Goal: Transaction & Acquisition: Purchase product/service

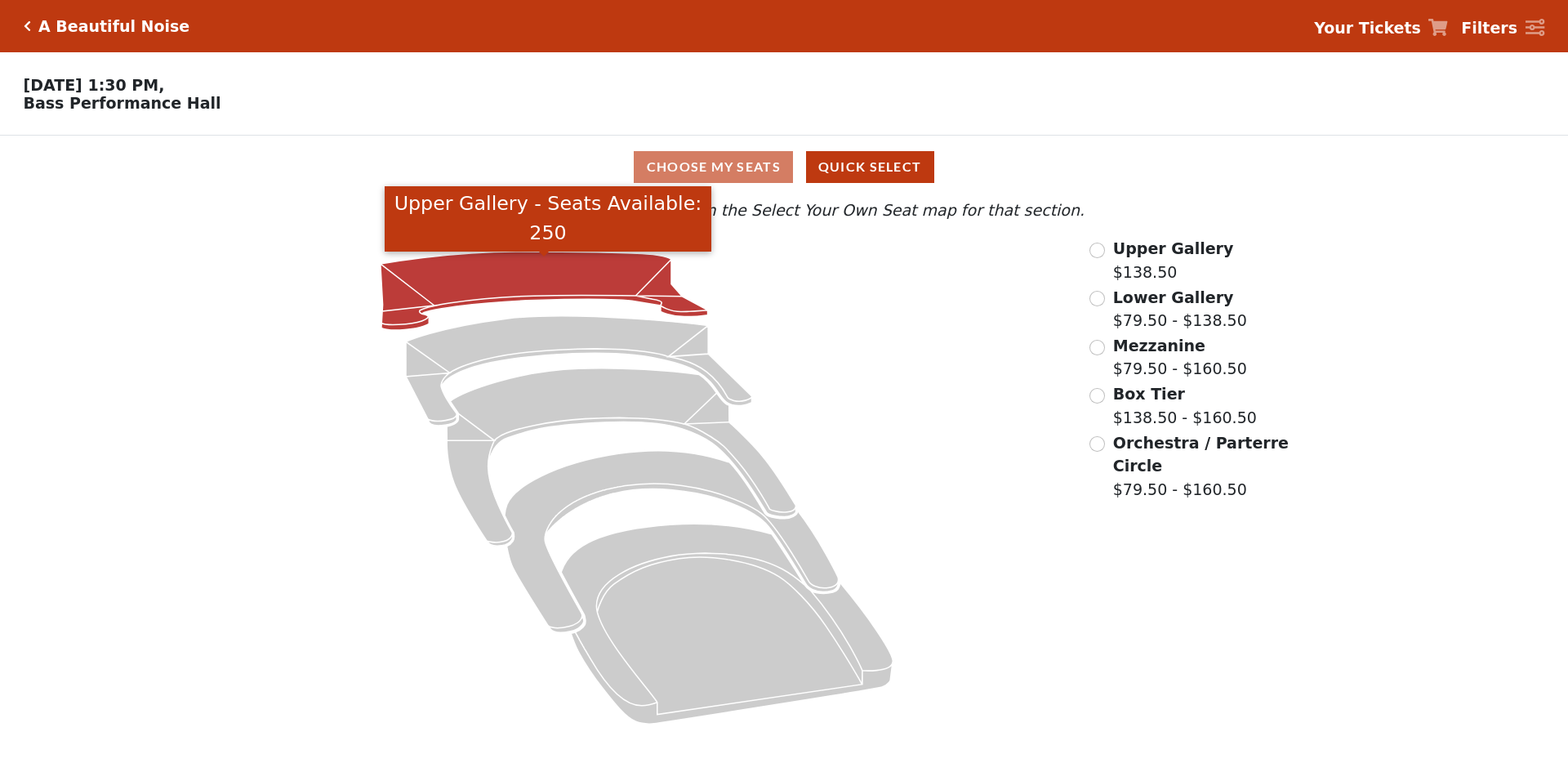
click at [537, 280] on icon "Upper Gallery - Seats Available: 250" at bounding box center [544, 290] width 327 height 78
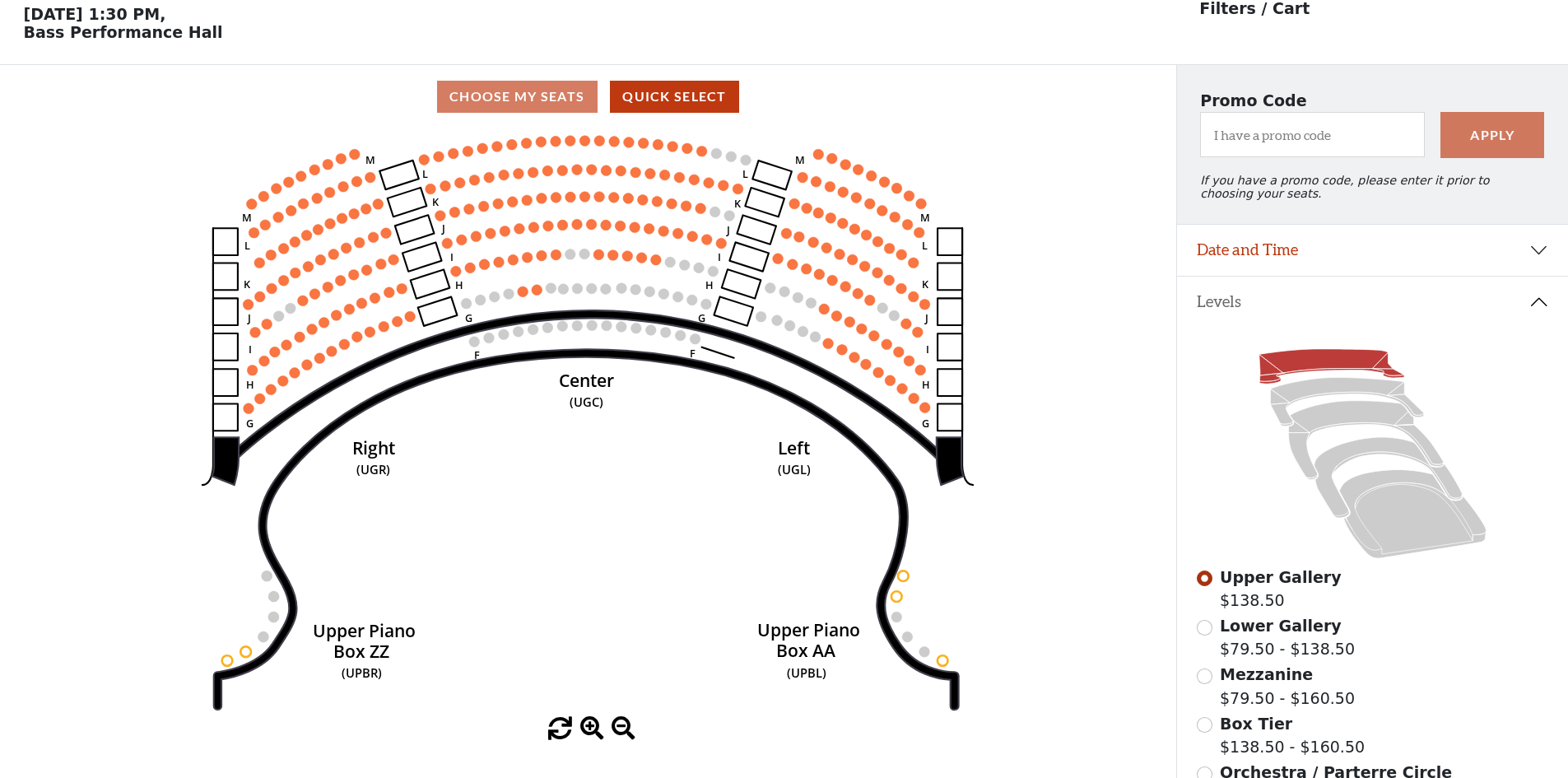
scroll to position [76, 0]
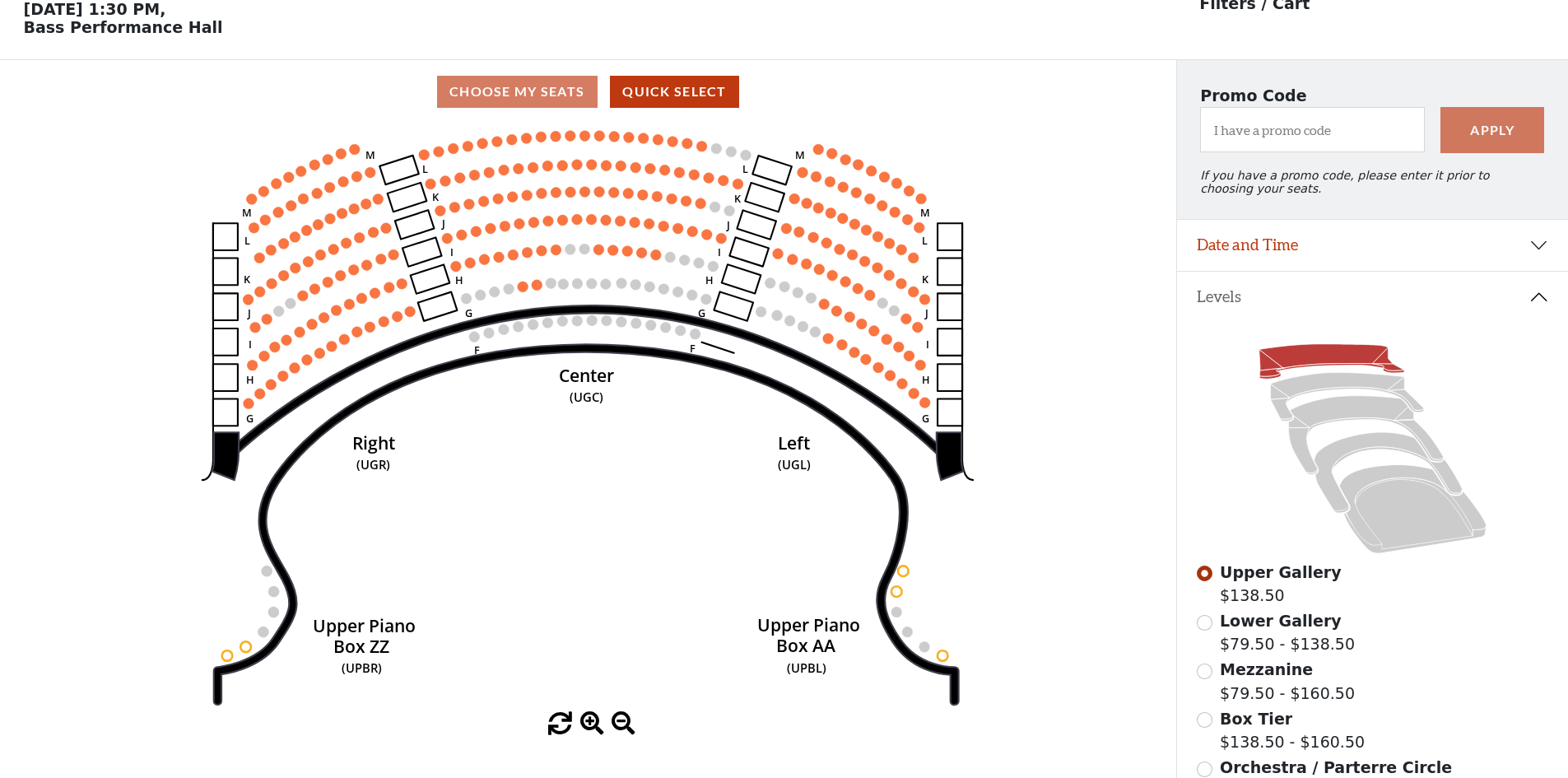
drag, startPoint x: 578, startPoint y: 404, endPoint x: 552, endPoint y: 452, distance: 54.6
click at [570, 405] on text "(UGC)" at bounding box center [586, 396] width 33 height 16
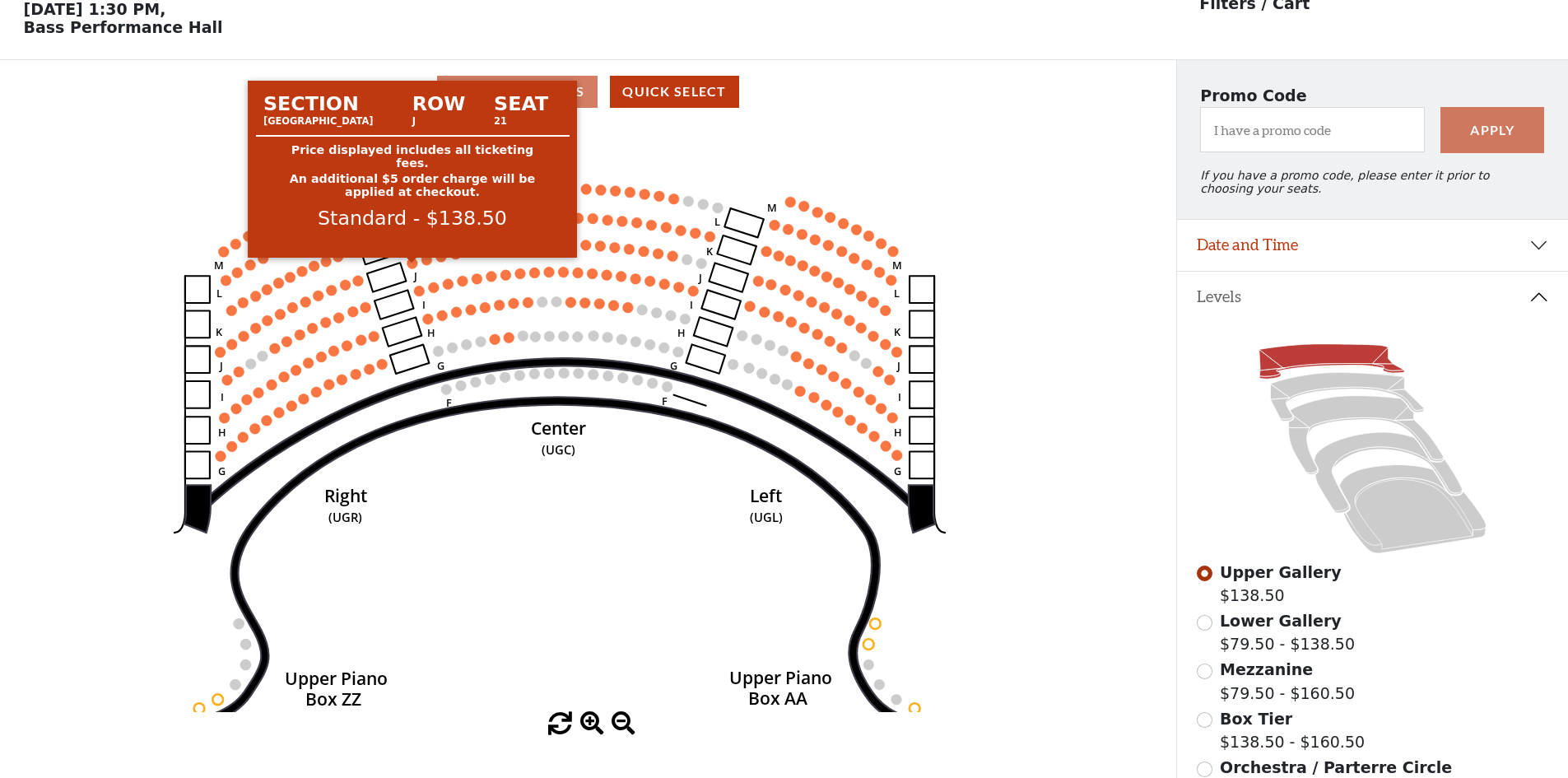
click at [414, 269] on circle at bounding box center [412, 262] width 10 height 10
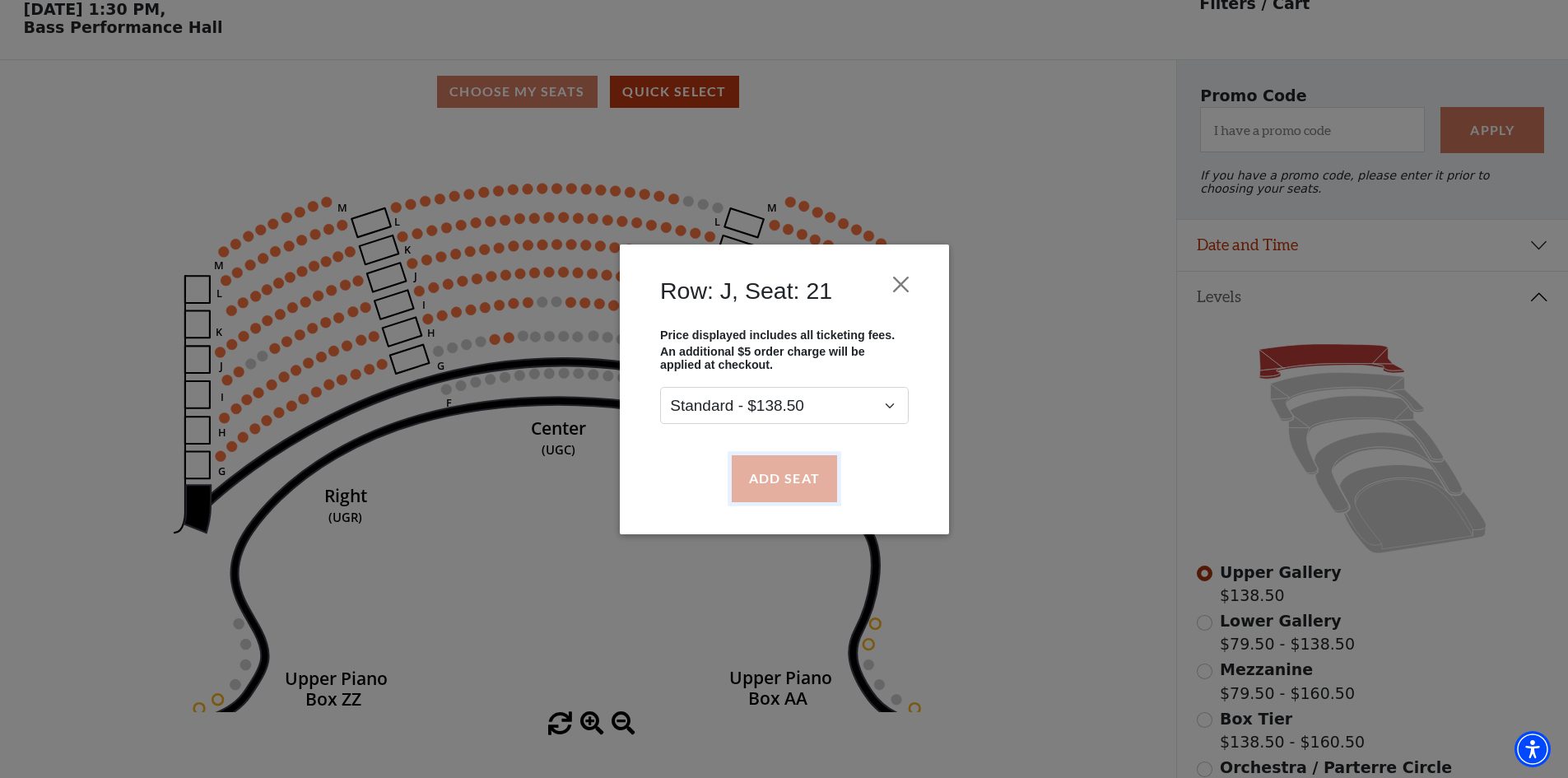
click at [792, 477] on button "Add Seat" at bounding box center [783, 478] width 106 height 46
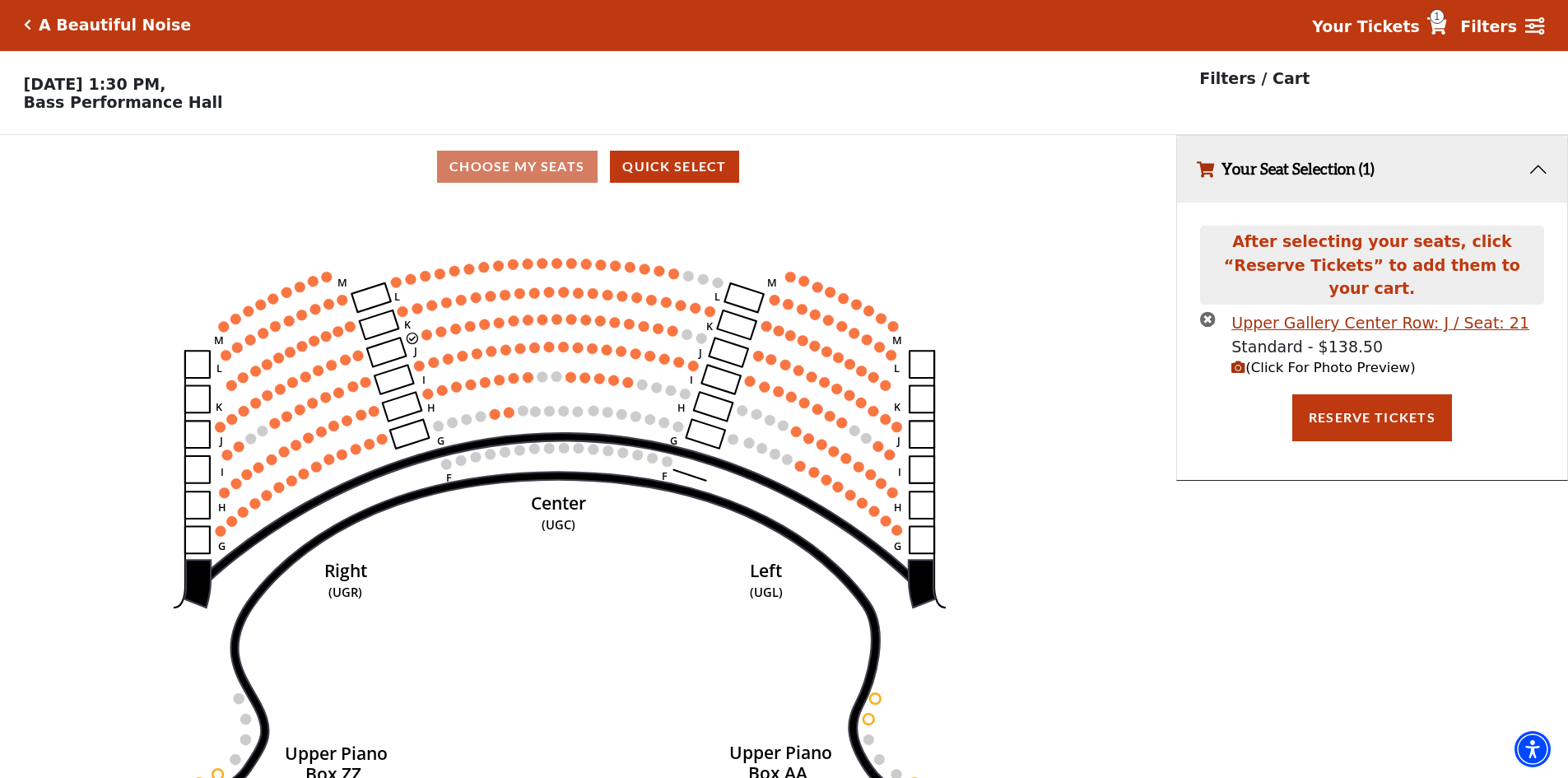
scroll to position [0, 0]
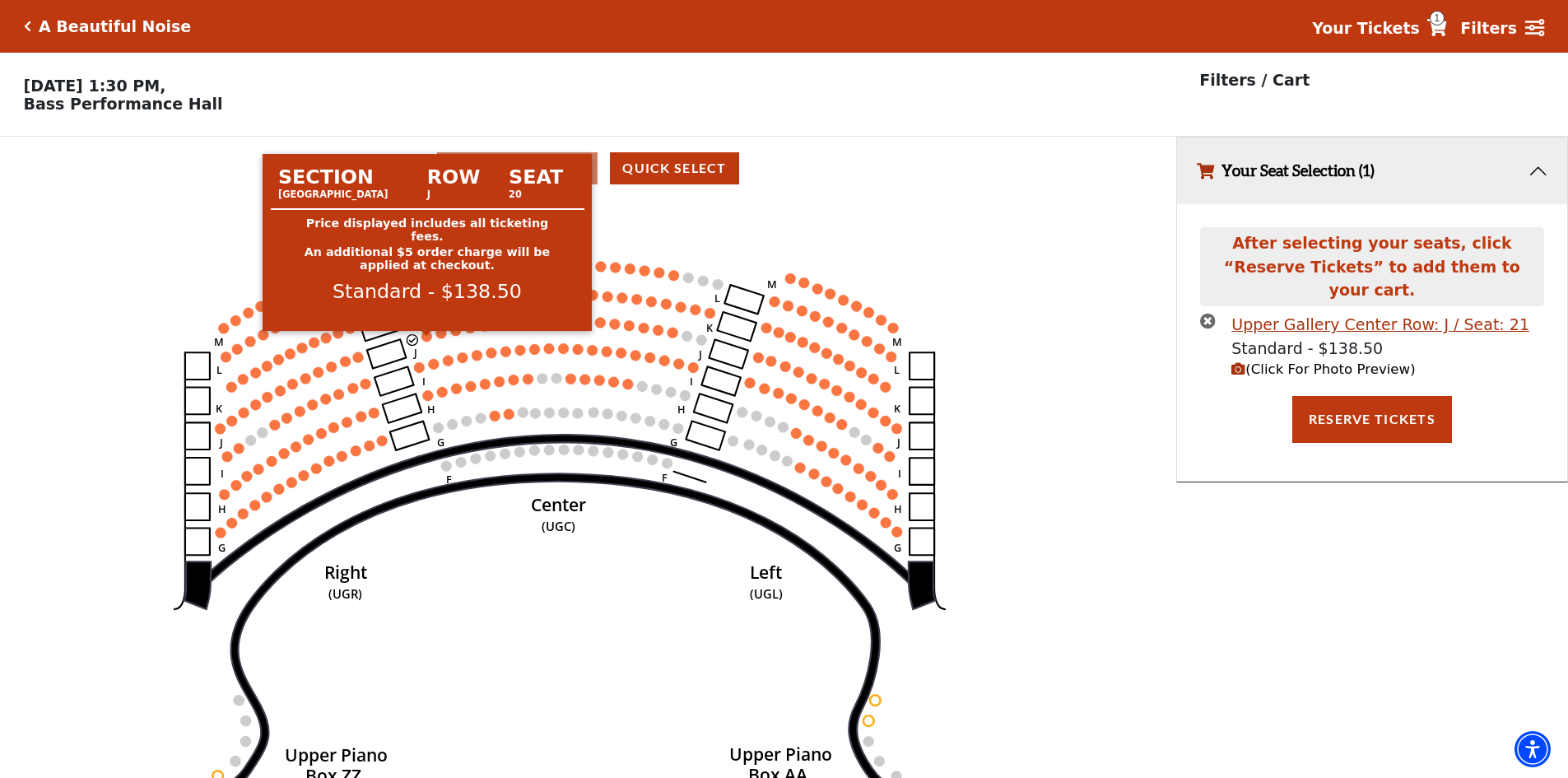
click at [425, 342] on circle at bounding box center [426, 335] width 10 height 10
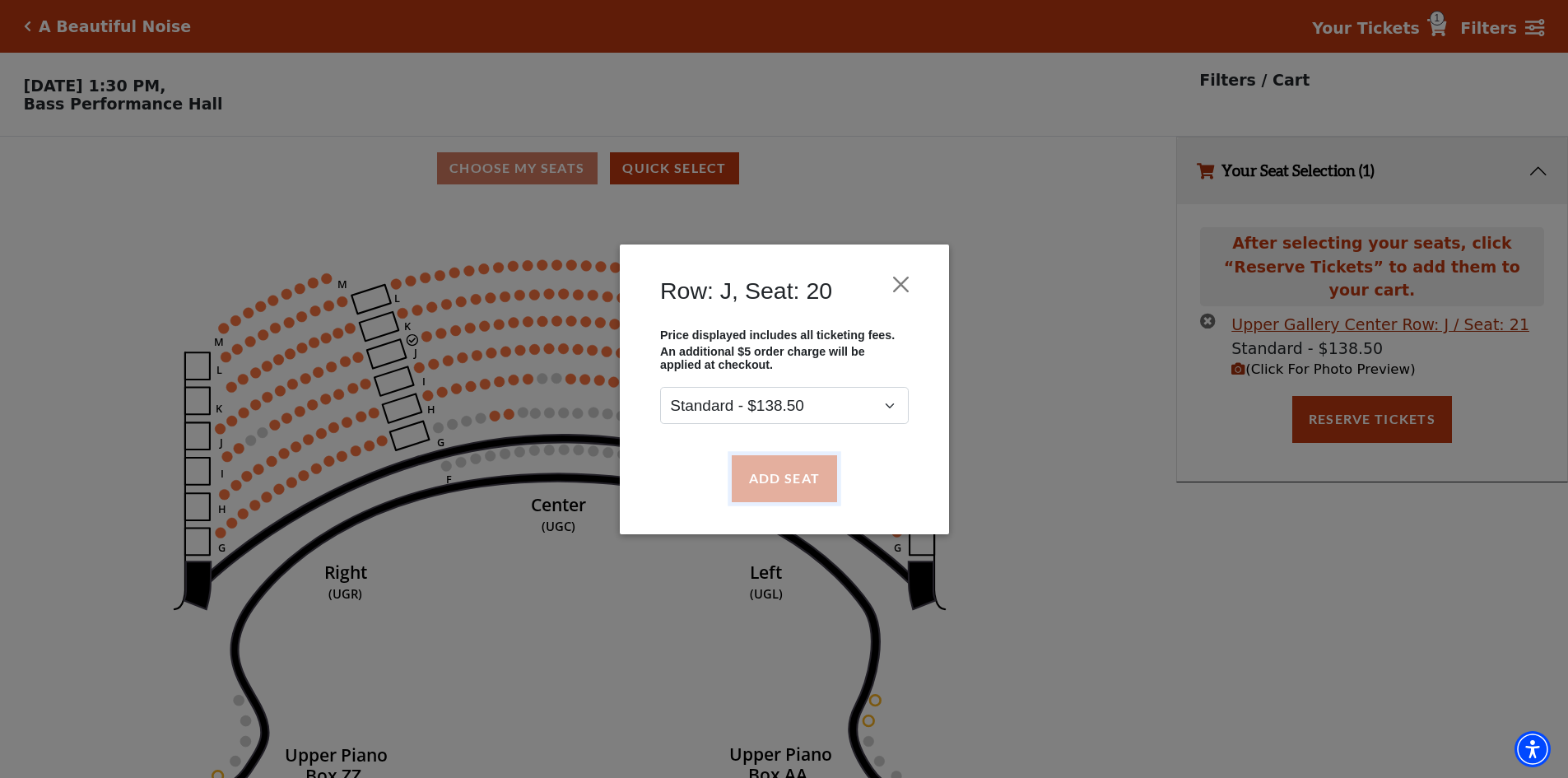
click at [780, 465] on button "Add Seat" at bounding box center [783, 478] width 106 height 46
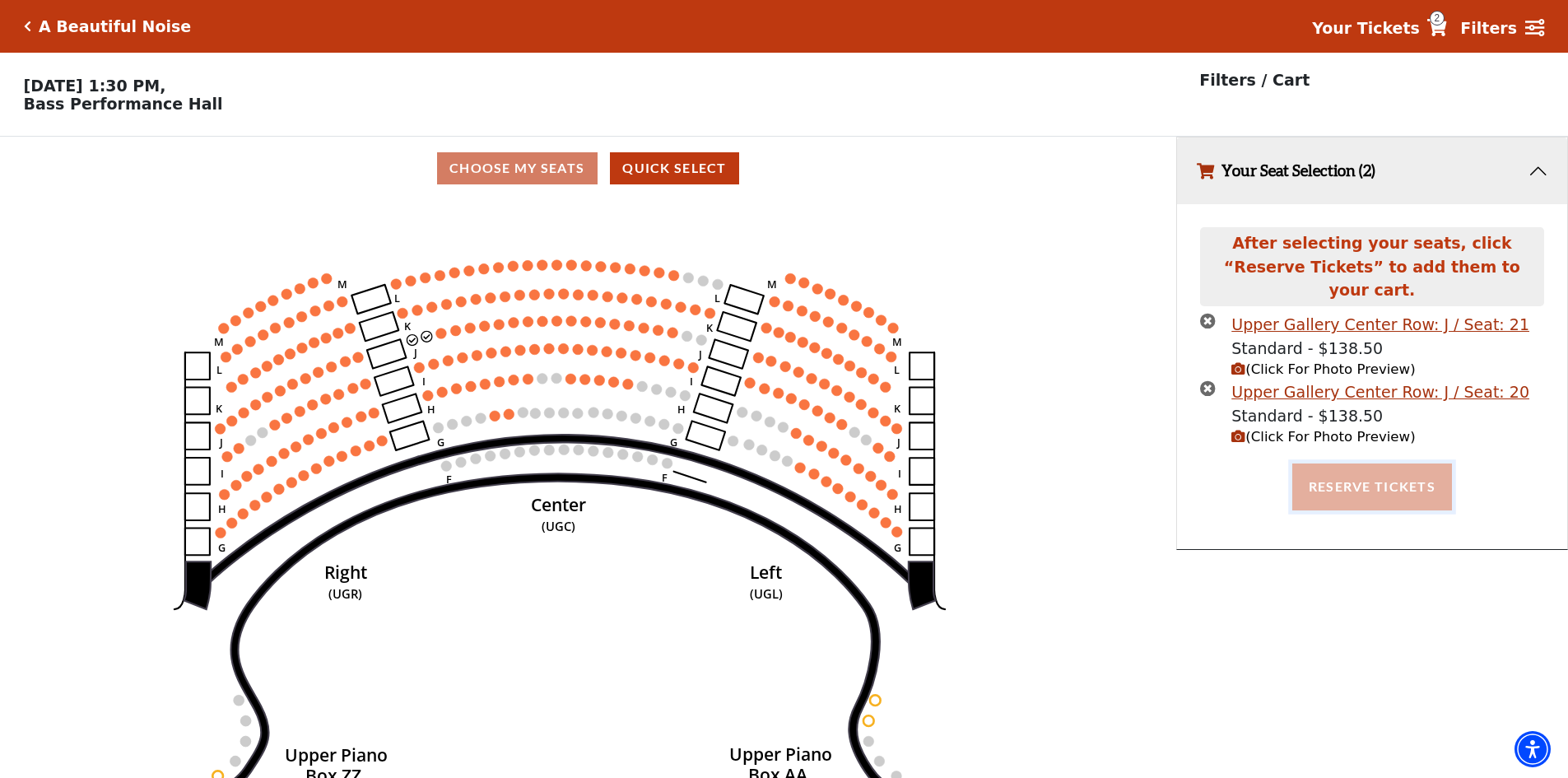
click at [1362, 472] on button "Reserve Tickets" at bounding box center [1373, 486] width 160 height 46
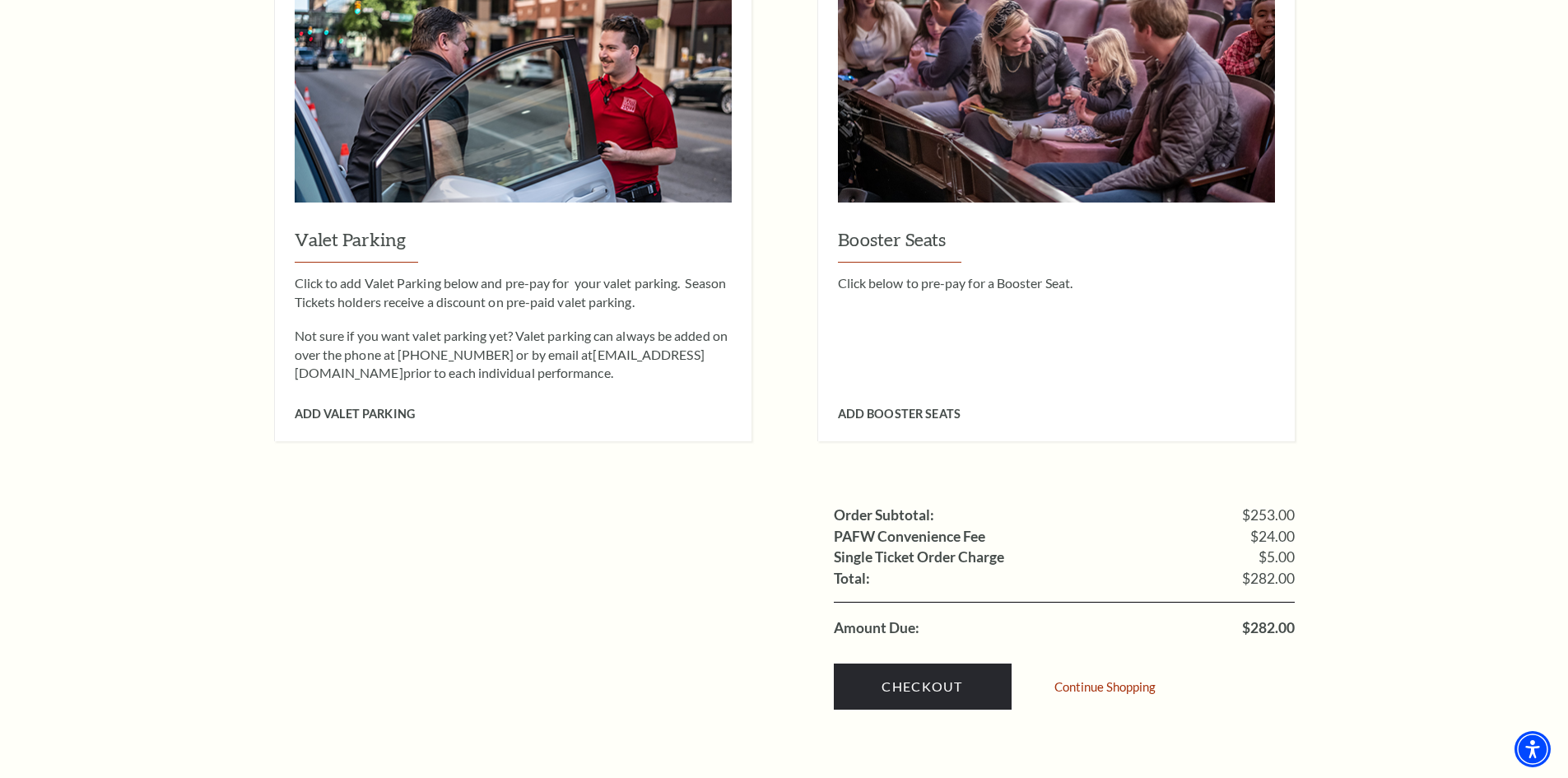
scroll to position [1317, 0]
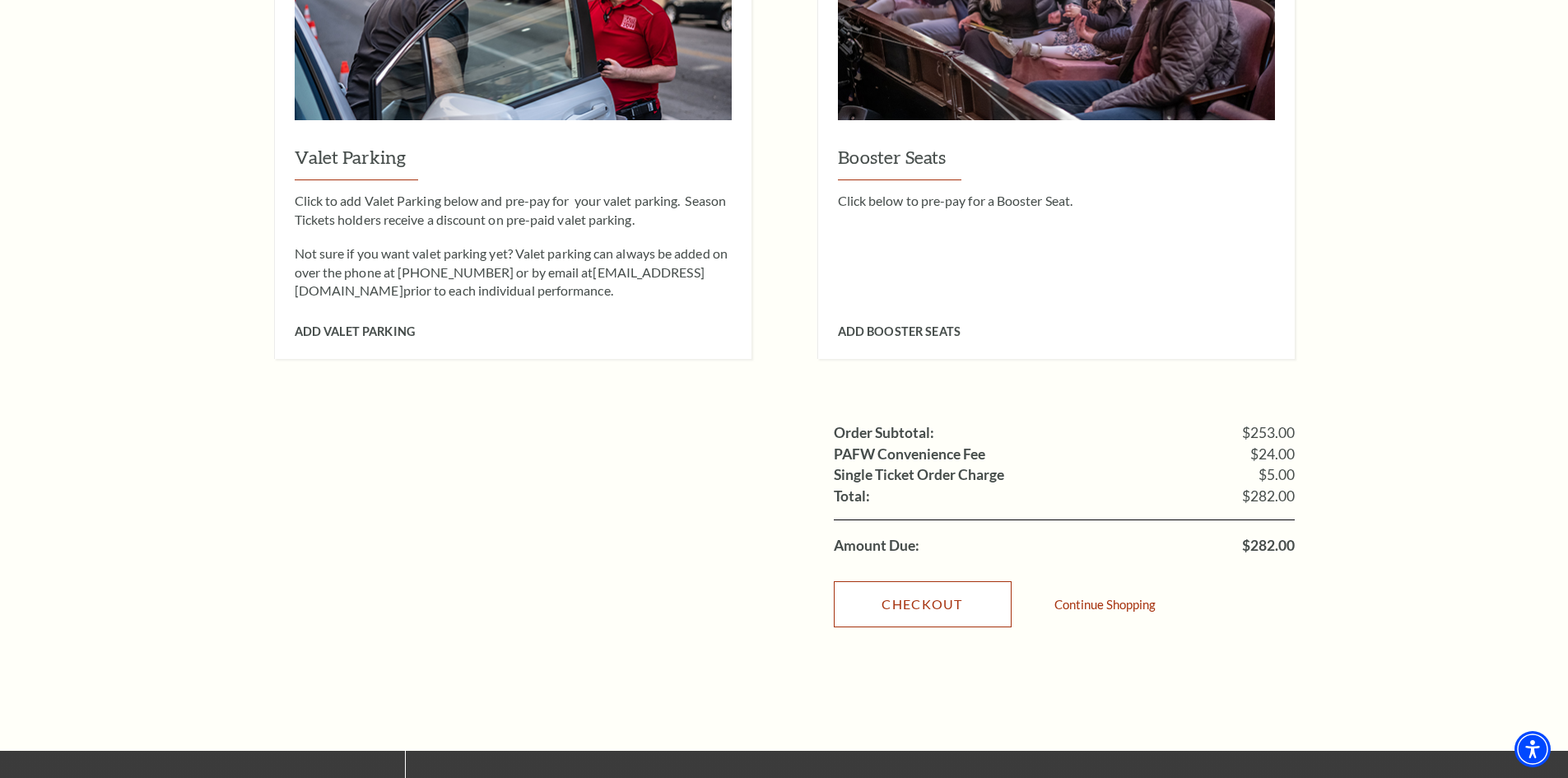
click at [922, 581] on link "Checkout" at bounding box center [922, 604] width 178 height 46
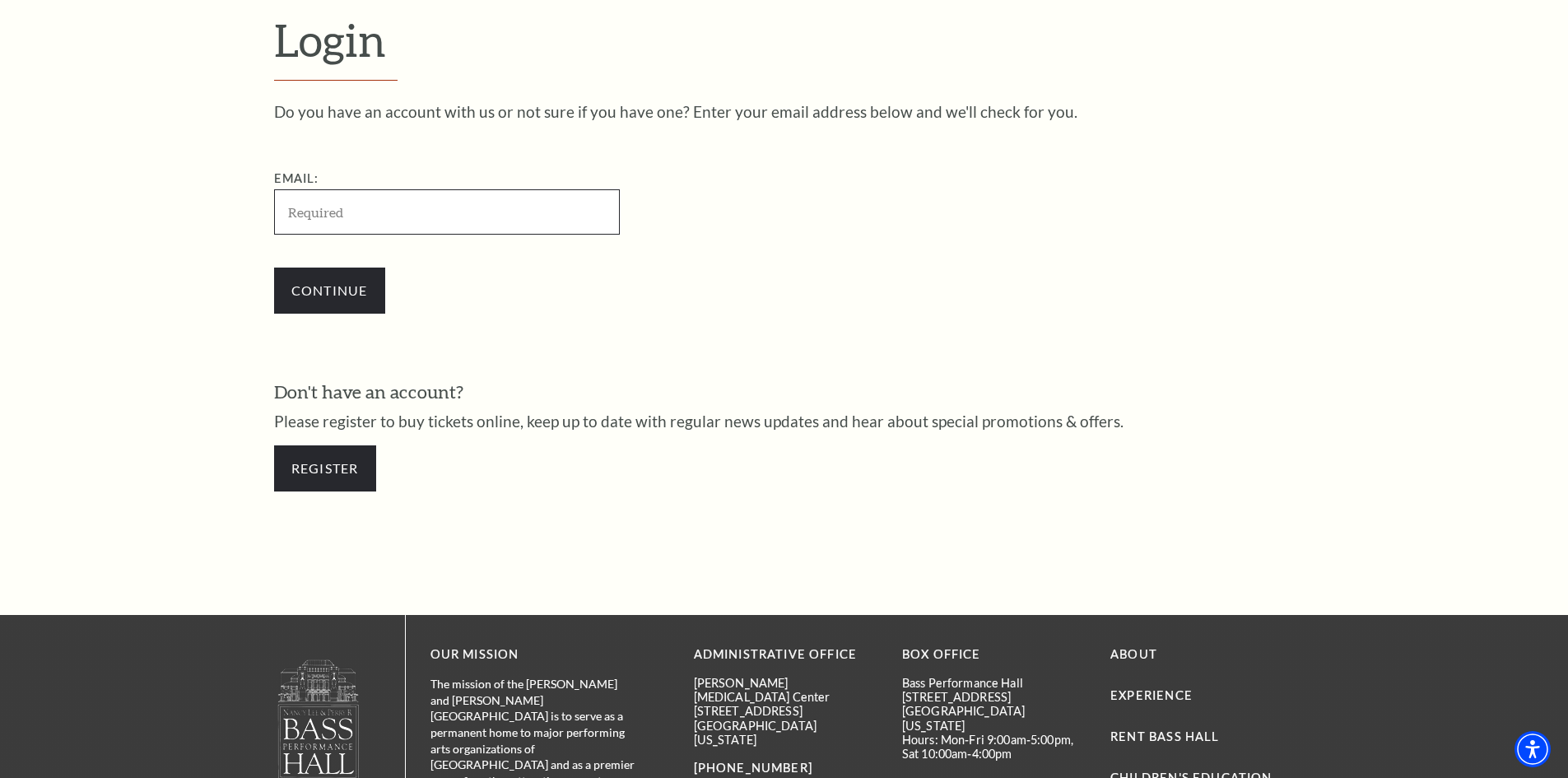
scroll to position [550, 0]
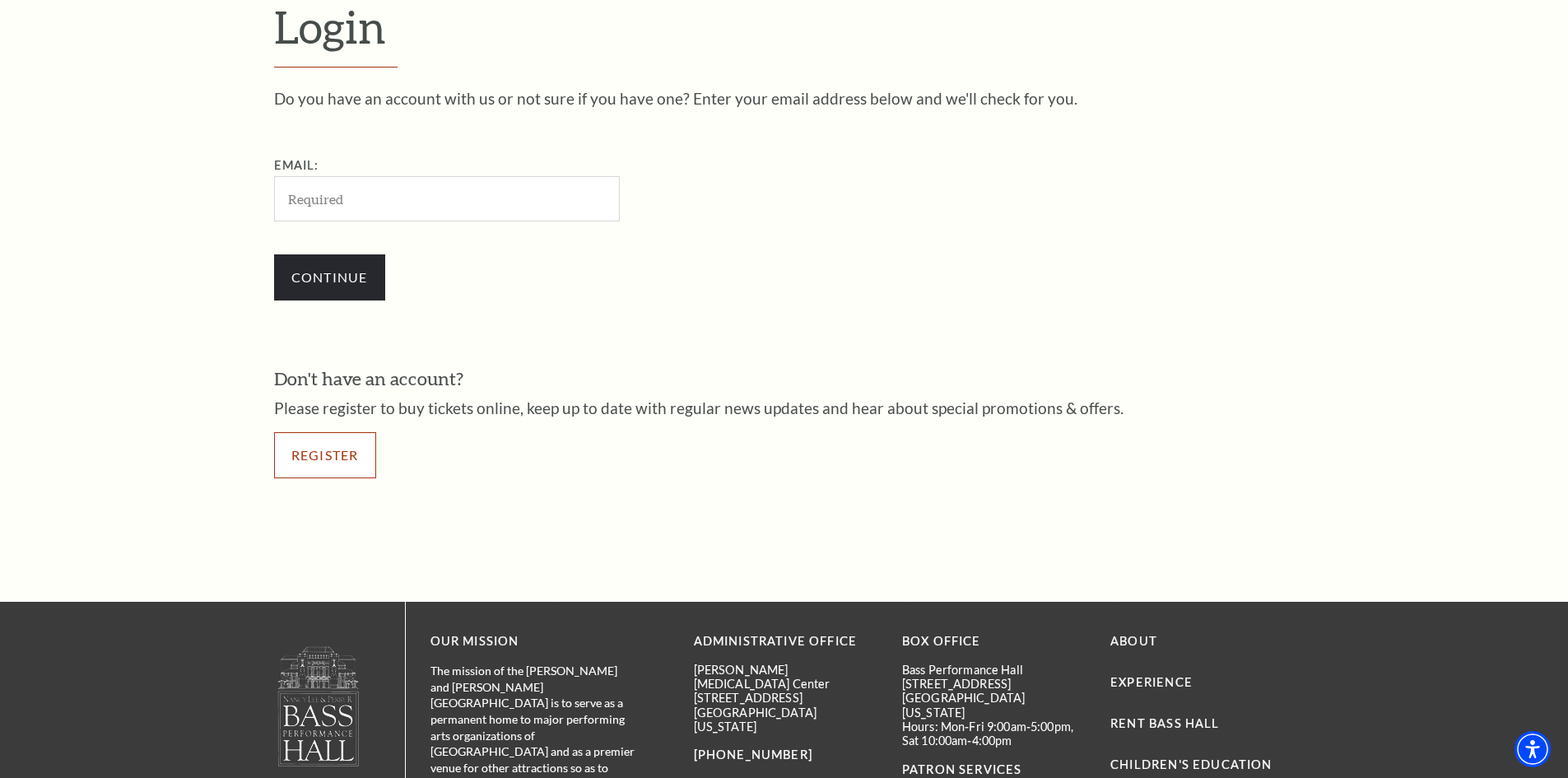
click at [341, 471] on link "Register" at bounding box center [325, 455] width 102 height 46
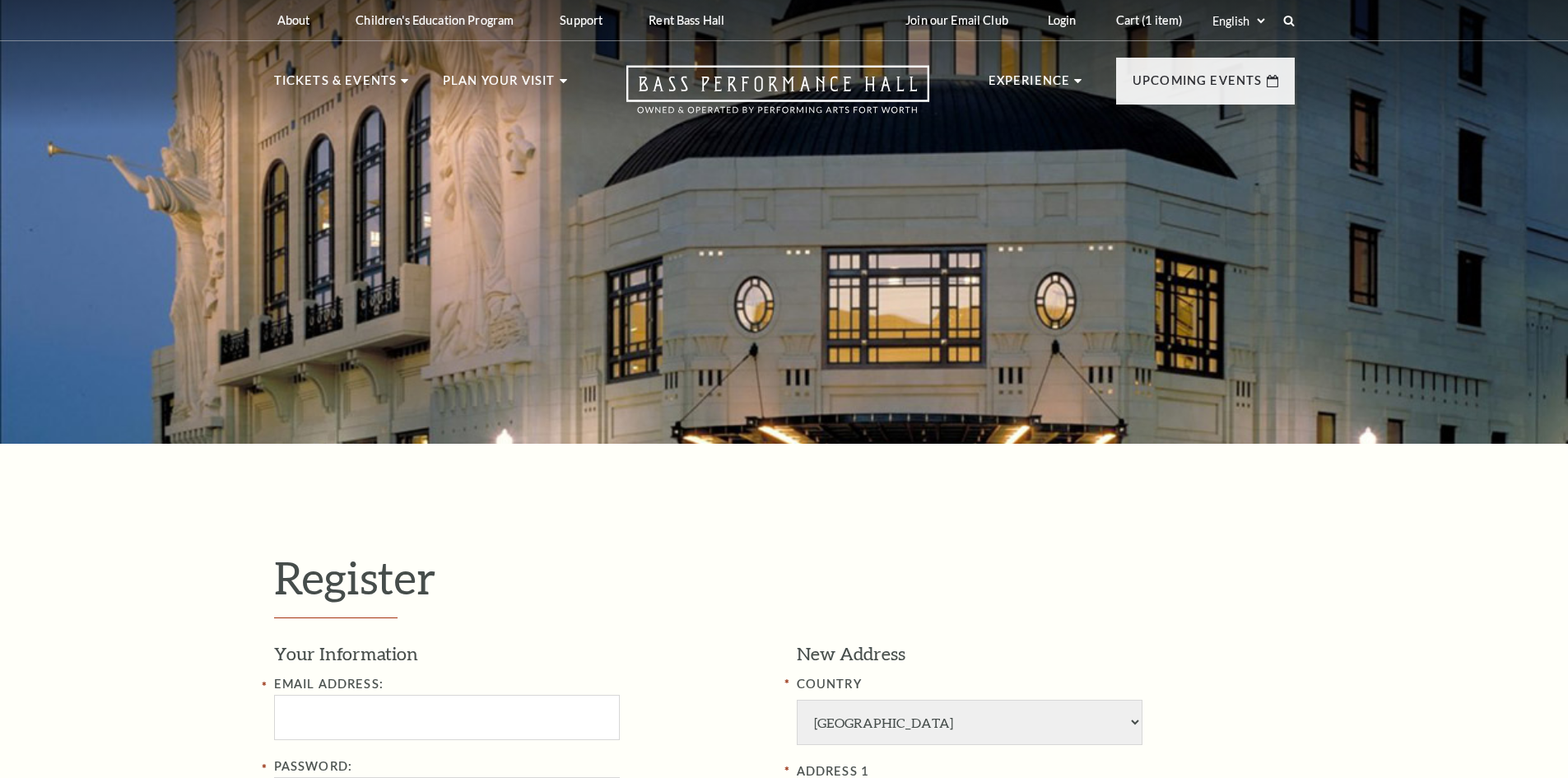
select select "1"
select select "TX"
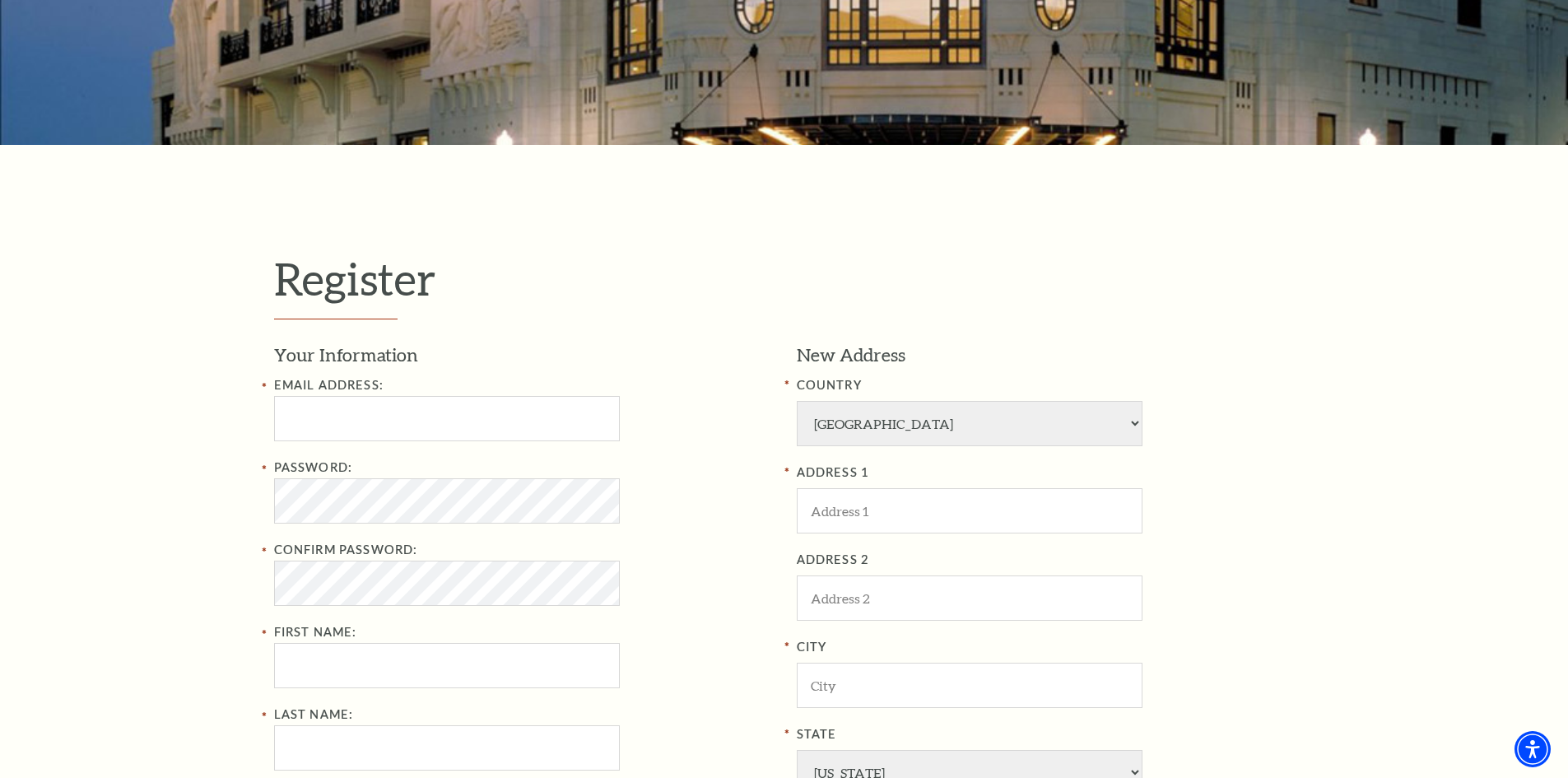
scroll to position [329, 0]
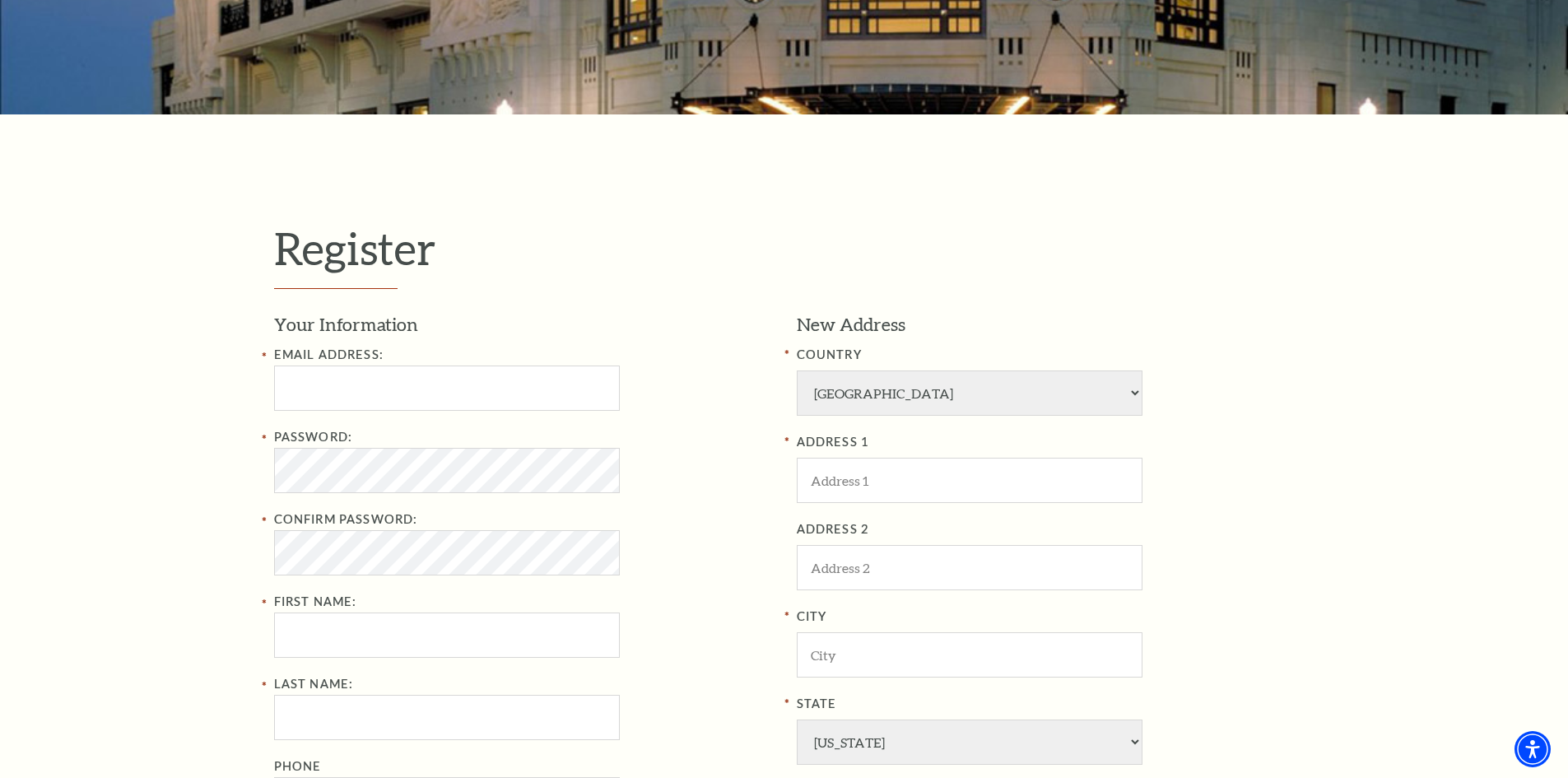
click at [363, 363] on div "Email Address:" at bounding box center [523, 377] width 498 height 66
paste input "russelbrooks14@gmail.com"
click at [380, 389] on input "russelbrooks14@gmail.com" at bounding box center [447, 389] width 346 height 46
click at [506, 395] on input "russelbrooks14@gmail.com" at bounding box center [447, 389] width 346 height 46
type input "russelbrooks14@gmail.com"
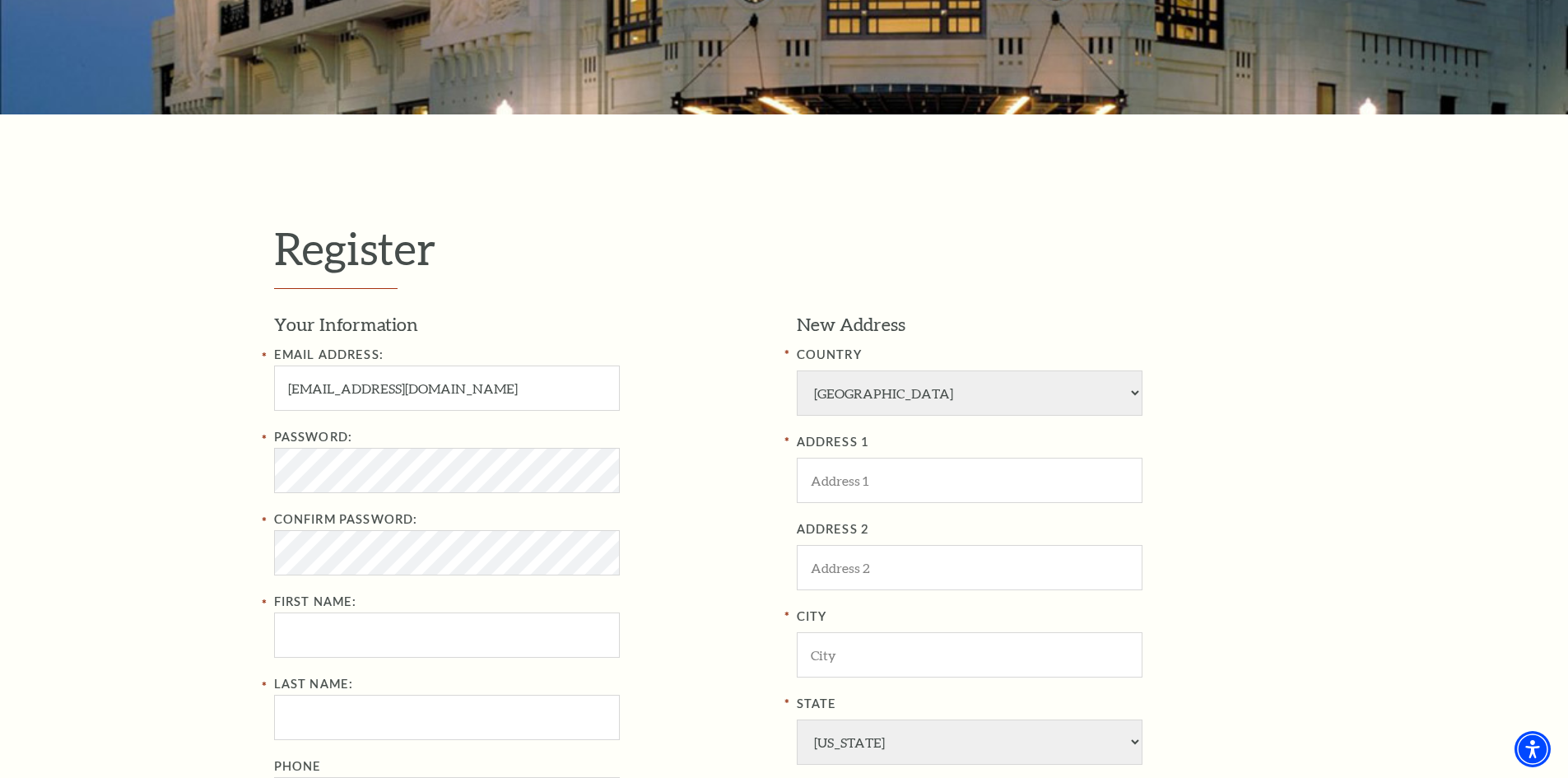
drag, startPoint x: 689, startPoint y: 482, endPoint x: 629, endPoint y: 473, distance: 60.7
click at [689, 481] on div "Password:" at bounding box center [523, 459] width 498 height 66
drag, startPoint x: 364, startPoint y: 388, endPoint x: 256, endPoint y: 387, distance: 108.0
click at [256, 387] on div "Register Your Information Email Address: russelbrooks14@gmail.com Password: Con…" at bounding box center [784, 616] width 1568 height 1005
click at [653, 262] on h1 "Register" at bounding box center [784, 254] width 1020 height 68
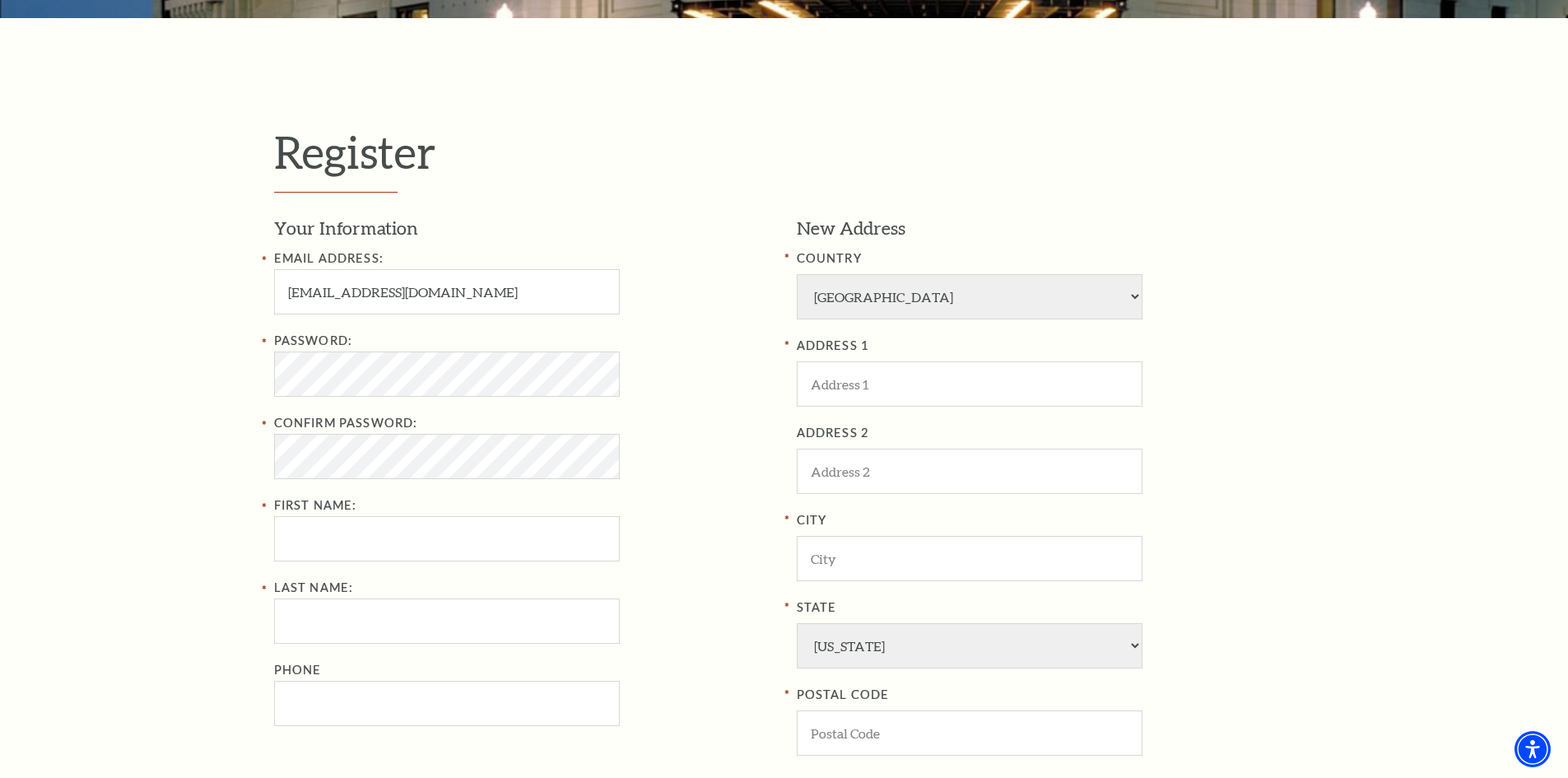
scroll to position [576, 0]
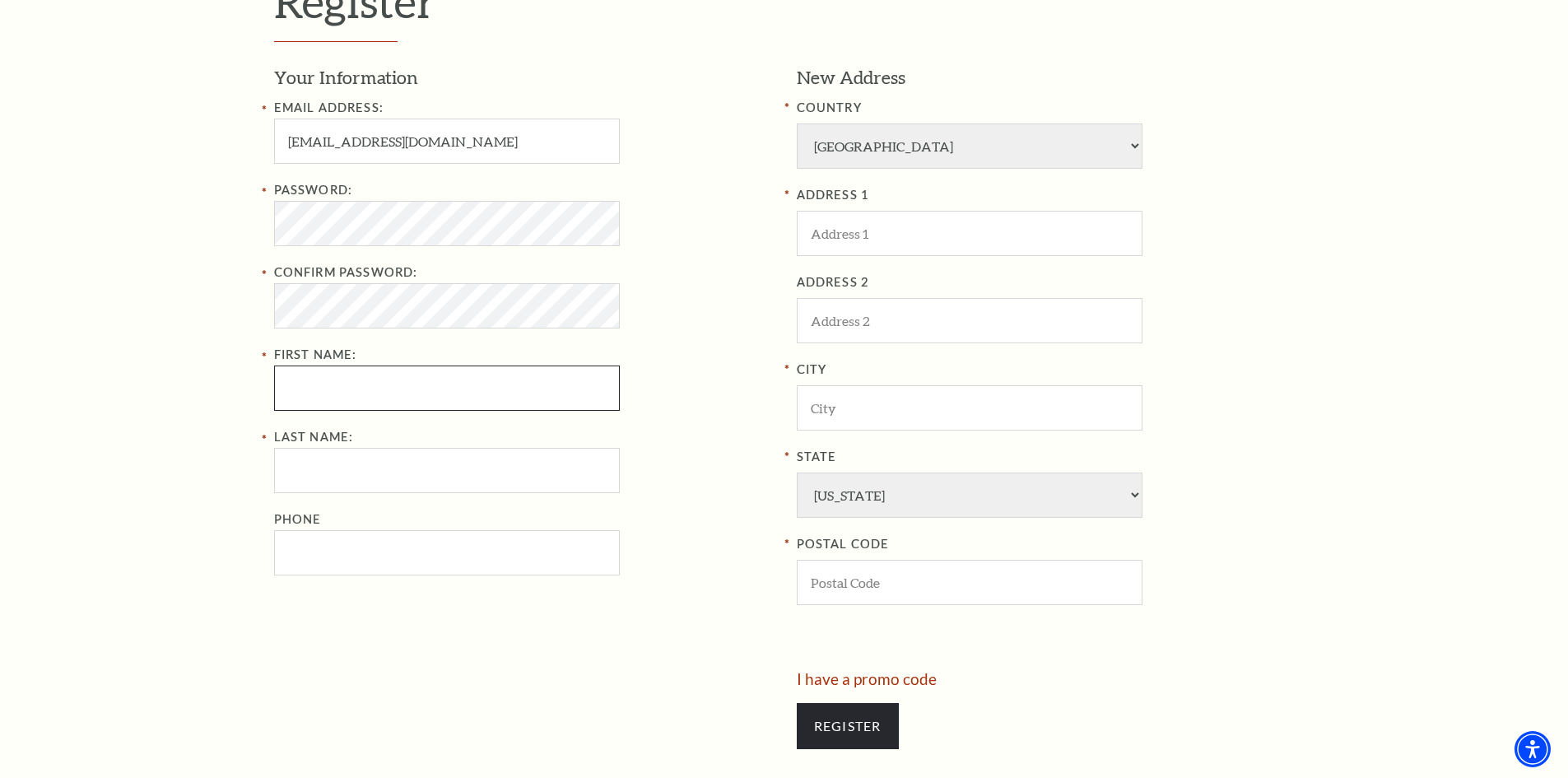
click at [347, 382] on input "First Name:" at bounding box center [447, 389] width 346 height 46
paste input "russelbrooks"
drag, startPoint x: 324, startPoint y: 385, endPoint x: 444, endPoint y: 400, distance: 120.9
click at [444, 400] on input "russelbrooks" at bounding box center [447, 389] width 346 height 46
type input "russelbrooks"
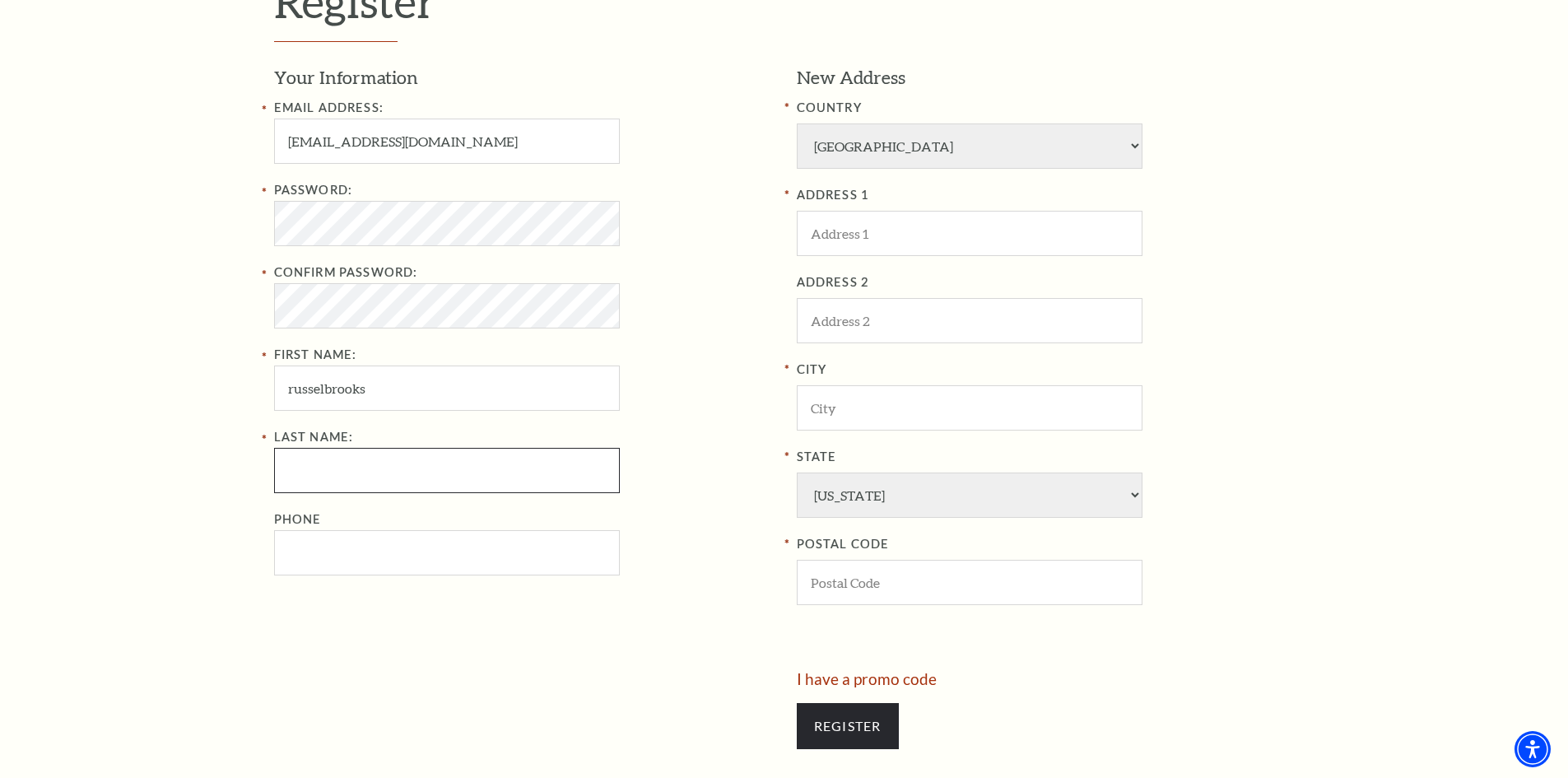
click at [336, 470] on input "Last Name:" at bounding box center [447, 470] width 346 height 46
paste input "brooks"
type input "brooks"
drag, startPoint x: 326, startPoint y: 391, endPoint x: 452, endPoint y: 400, distance: 126.3
click at [452, 400] on input "russelbrooks" at bounding box center [447, 389] width 346 height 46
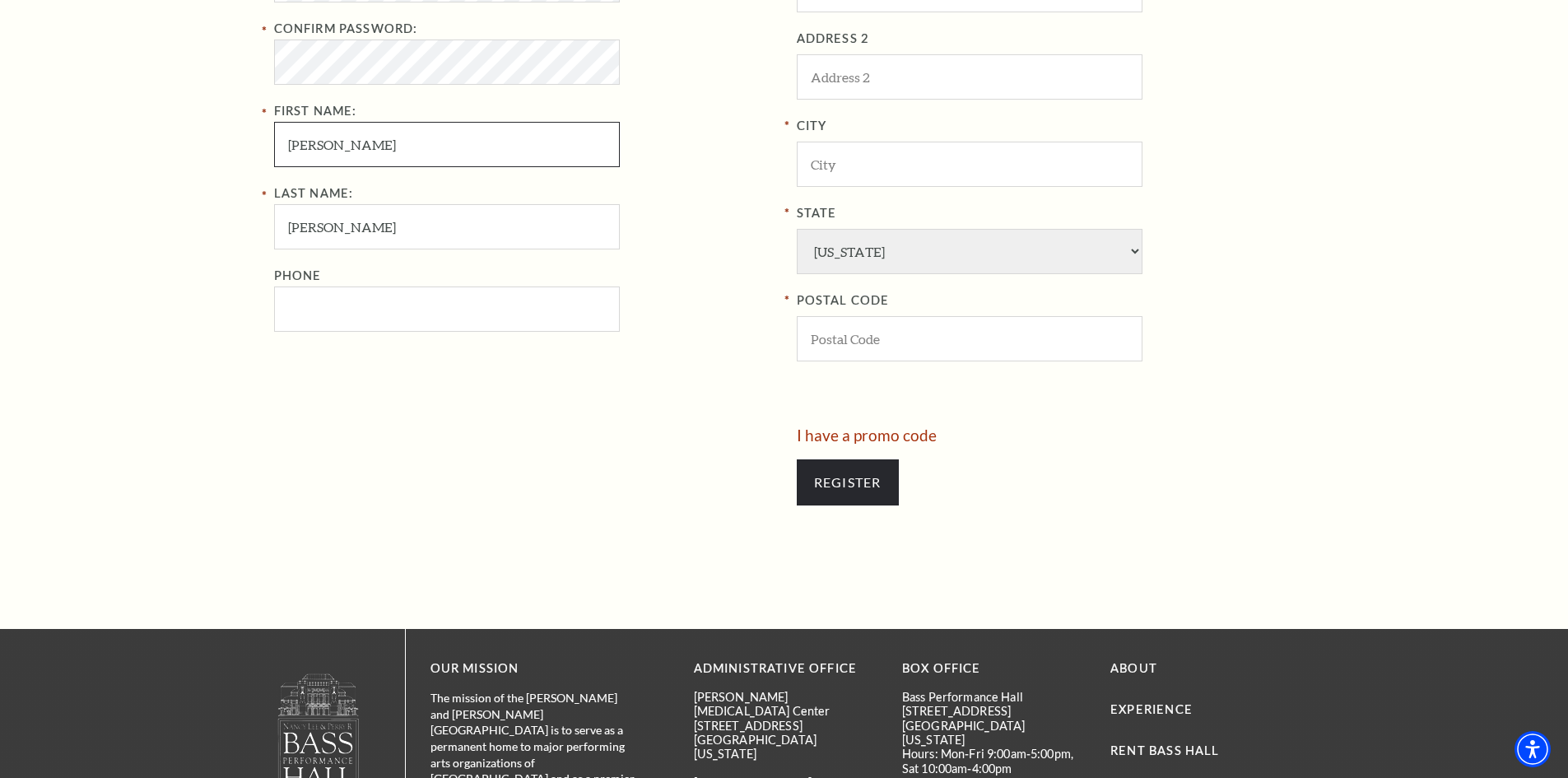
scroll to position [823, 0]
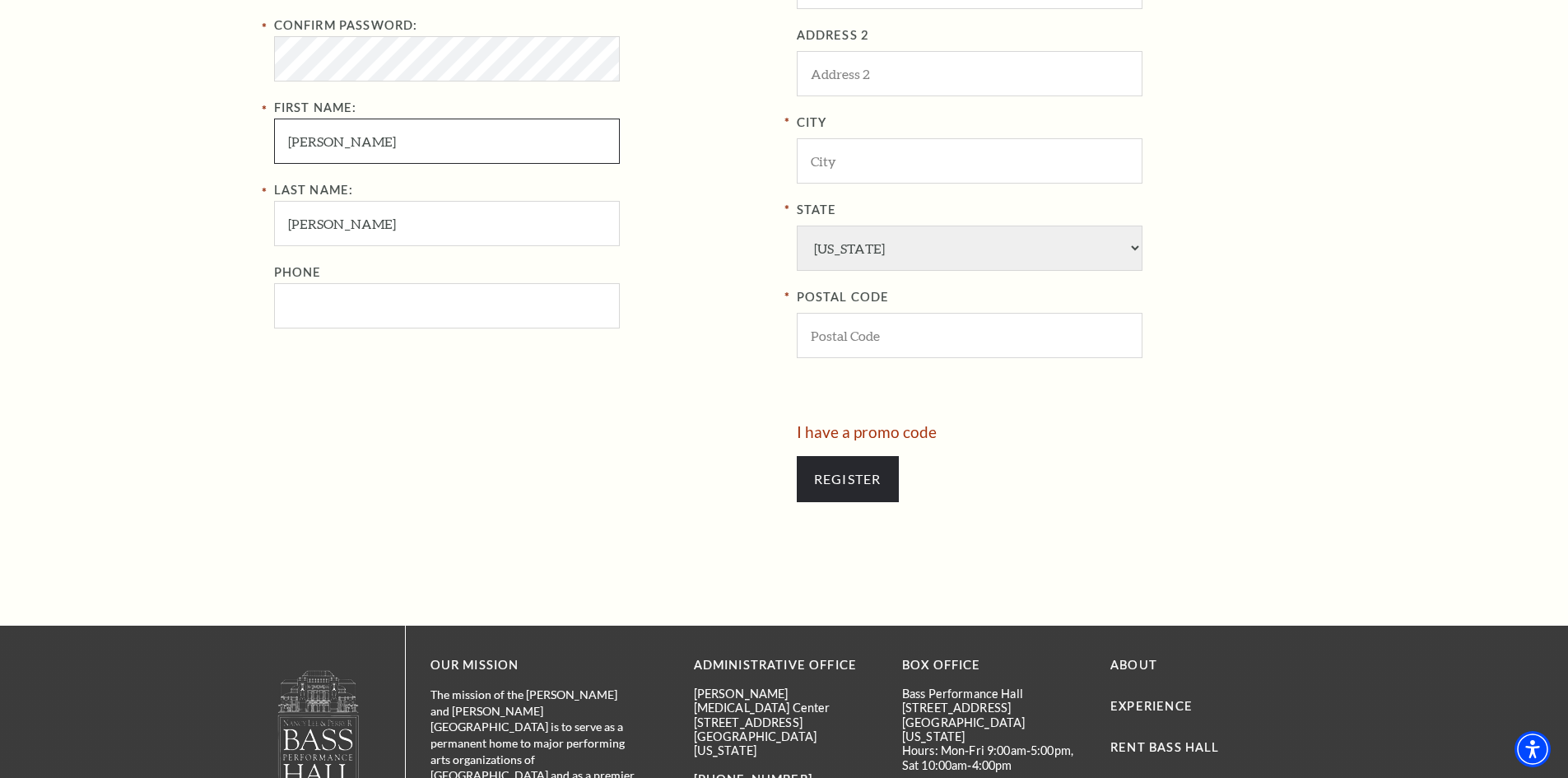
type input "russel"
click at [412, 307] on input "Phone" at bounding box center [447, 306] width 346 height 46
click at [435, 315] on input "Phone" at bounding box center [447, 306] width 346 height 46
type input "9"
drag, startPoint x: 421, startPoint y: 309, endPoint x: 208, endPoint y: 307, distance: 213.0
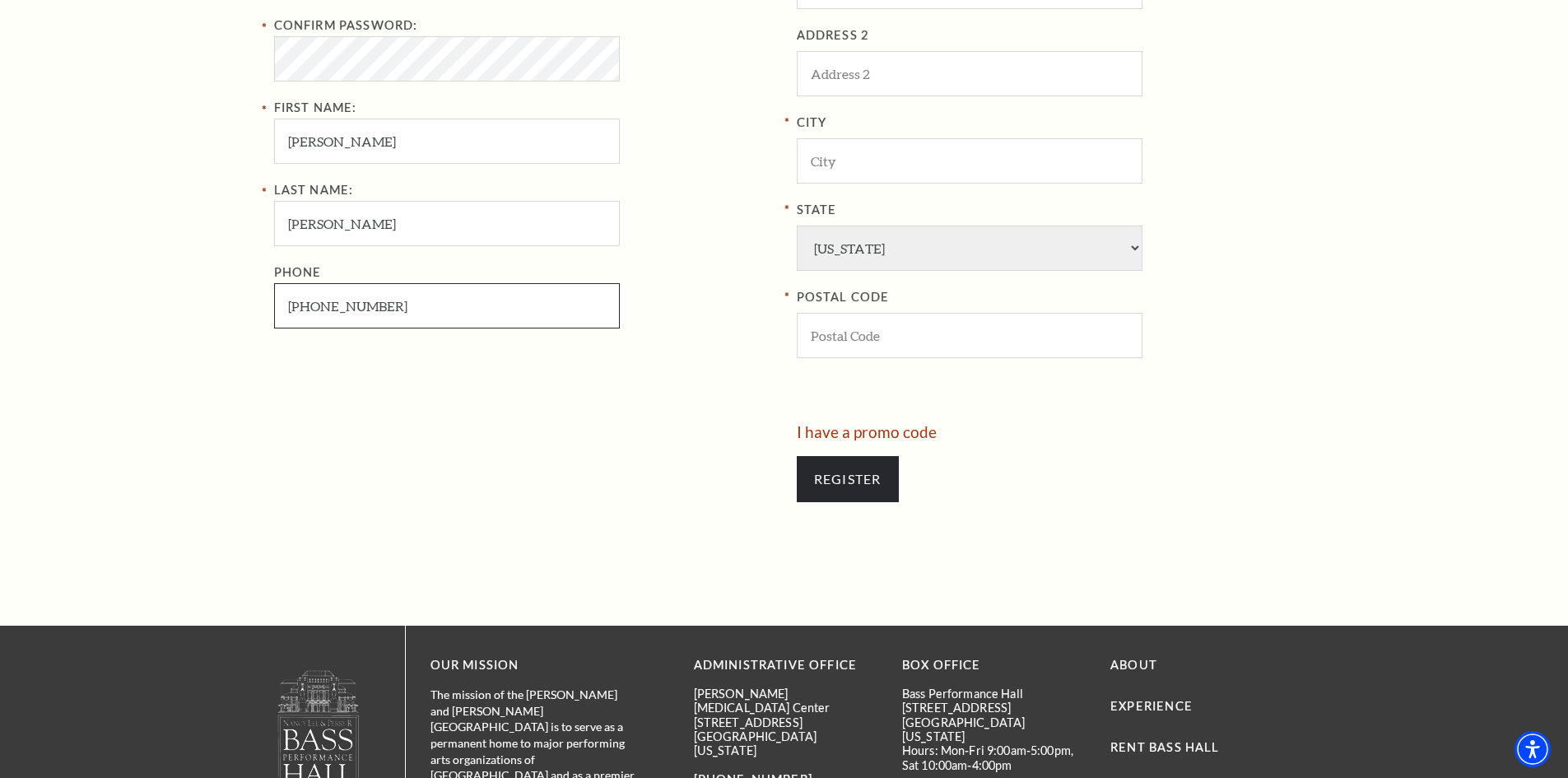
click at [208, 308] on div "Register Your Information Email Address: russelbrooks14@gmail.com Password: Con…" at bounding box center [784, 123] width 1568 height 1005
type input "817-867-8893"
click at [185, 263] on div "Register Your Information Email Address: russelbrooks14@gmail.com Password: Con…" at bounding box center [784, 123] width 1568 height 1005
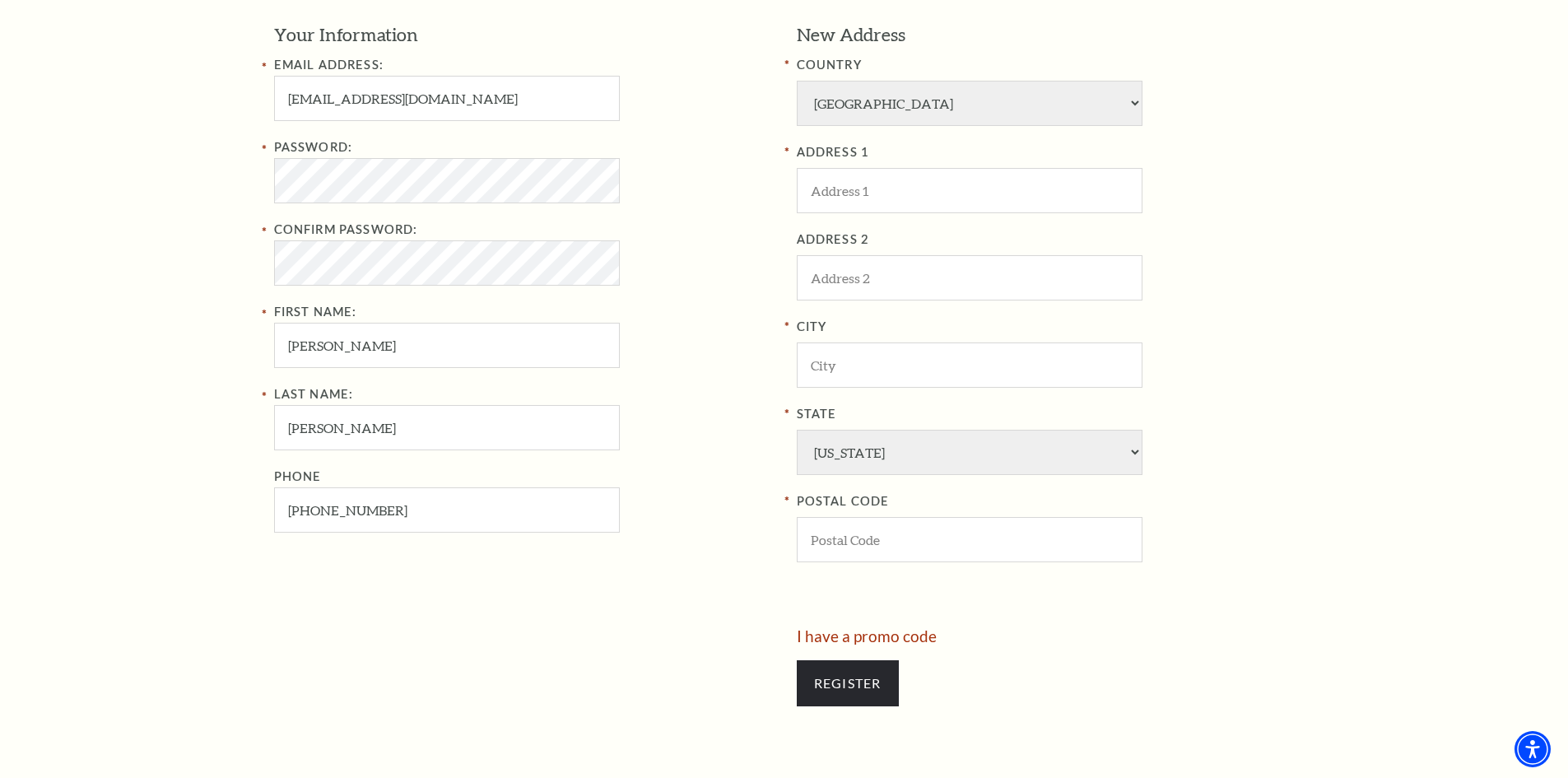
scroll to position [576, 0]
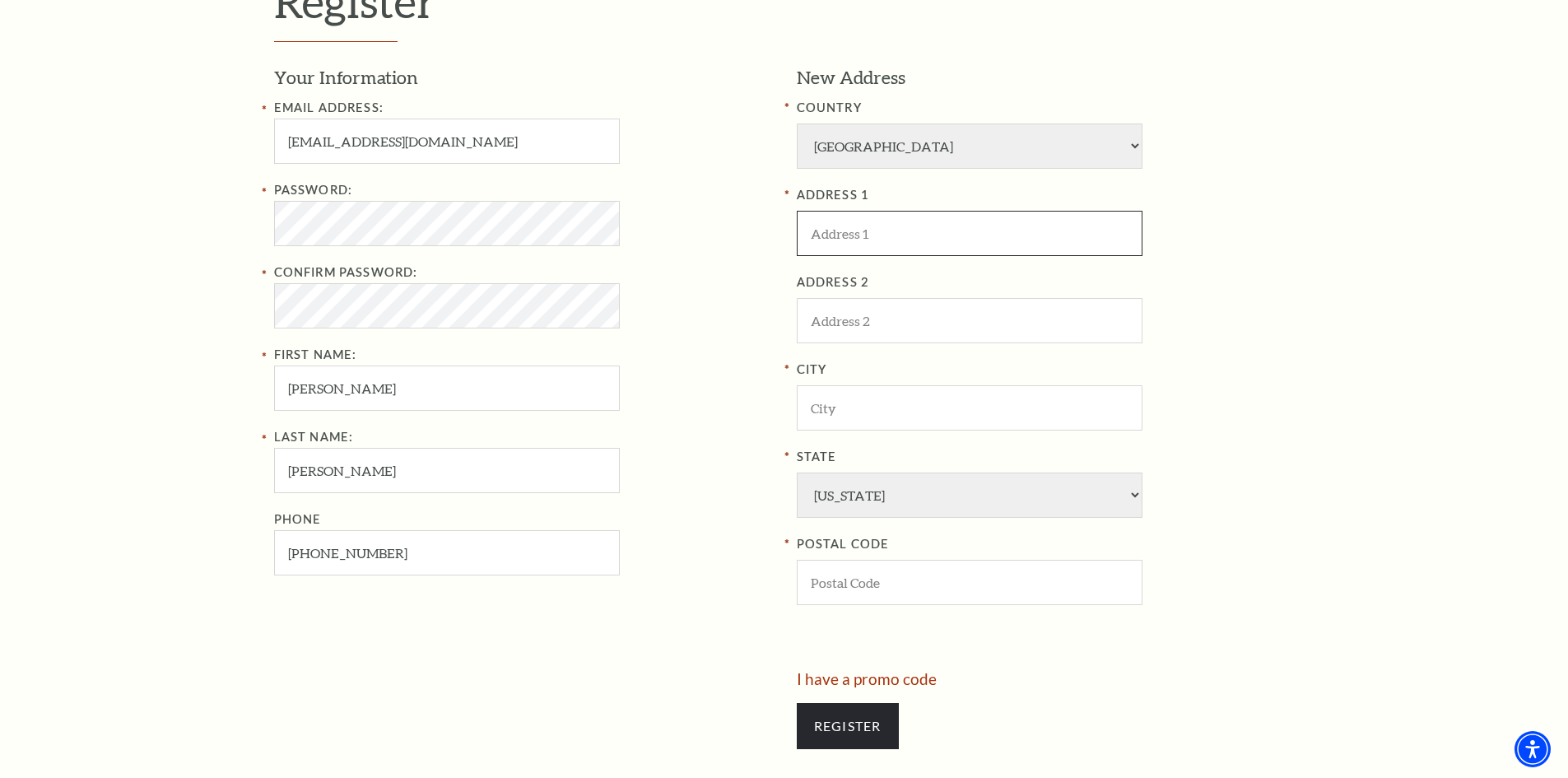
click at [966, 232] on input "ADDRESS 1" at bounding box center [969, 233] width 346 height 46
paste input "[STREET_ADDRESS][PERSON_NAME]"
type input "[STREET_ADDRESS][PERSON_NAME]"
drag, startPoint x: 1197, startPoint y: 248, endPoint x: 1136, endPoint y: 268, distance: 64.2
click at [1196, 250] on div "ADDRESS 1 5401 Overton Ridge Blvd" at bounding box center [1045, 220] width 498 height 70
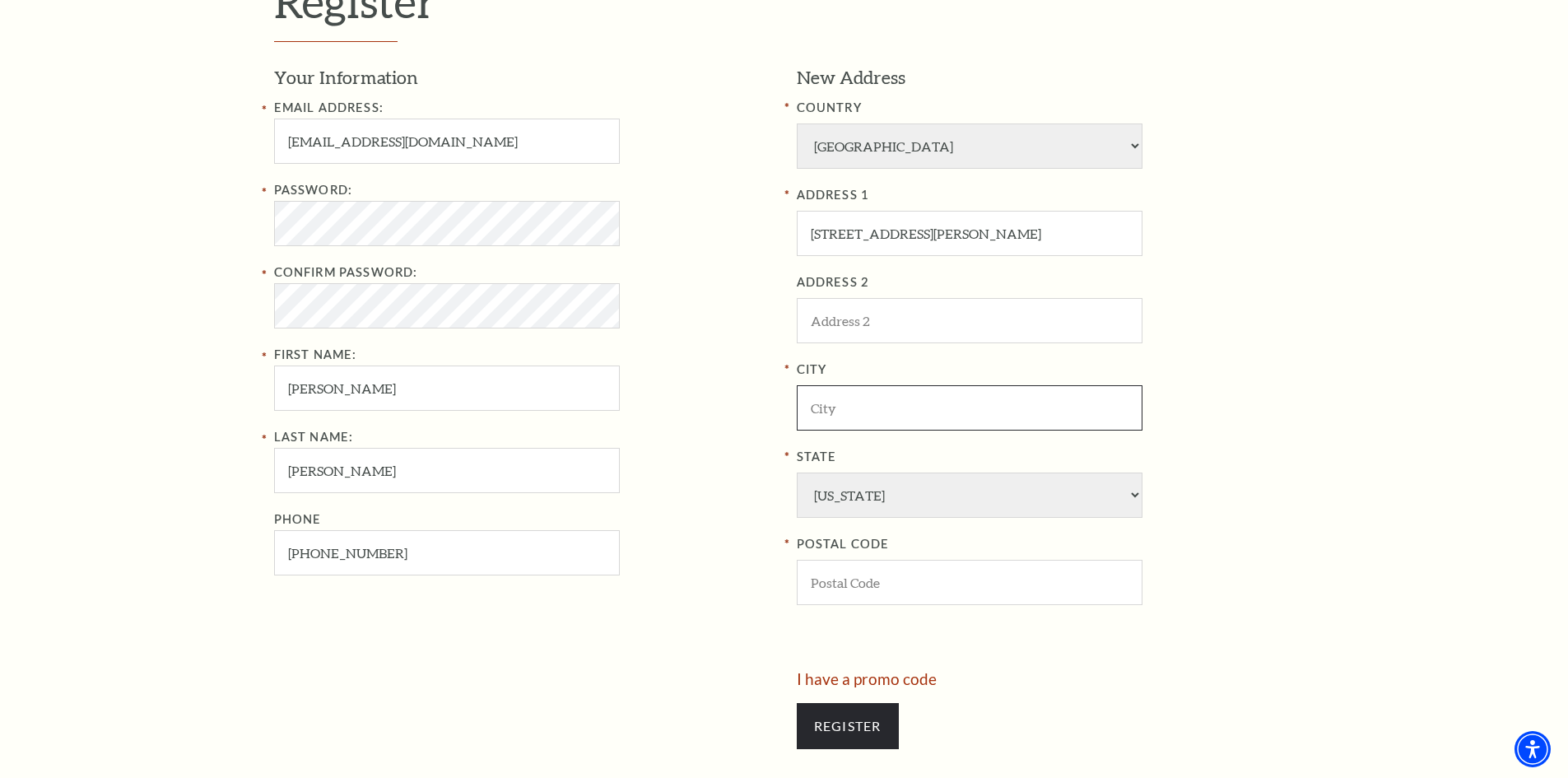
click at [880, 399] on input "City" at bounding box center [969, 408] width 346 height 46
click at [831, 397] on input "City" at bounding box center [969, 408] width 346 height 46
paste input "[GEOGRAPHIC_DATA]"
type input "[GEOGRAPHIC_DATA]"
click at [883, 573] on input "POSTAL CODE" at bounding box center [969, 583] width 346 height 46
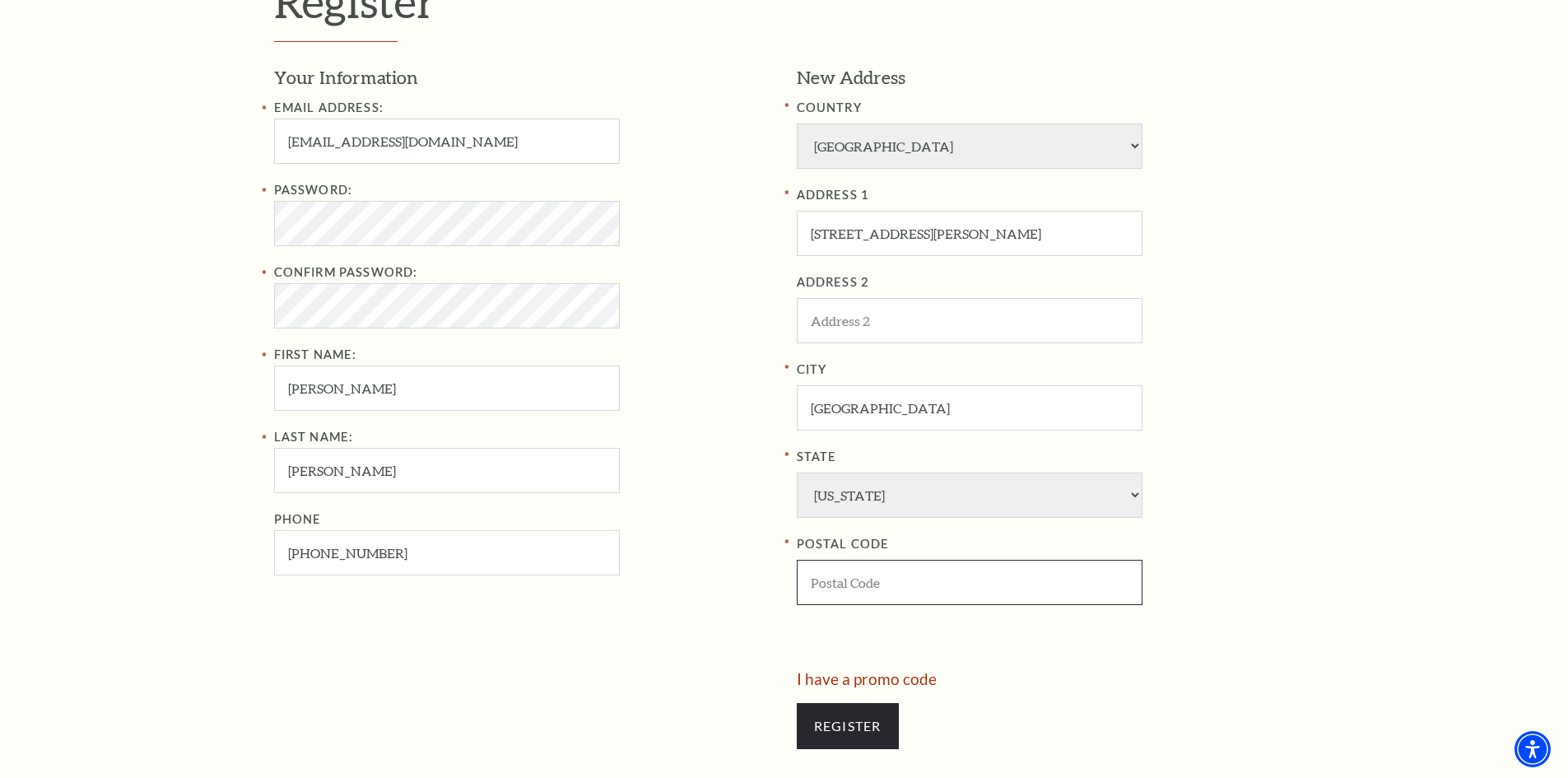
paste input "76132"
type input "76132"
drag, startPoint x: 1285, startPoint y: 535, endPoint x: 881, endPoint y: 360, distance: 440.3
click at [1284, 534] on label "POSTAL CODE" at bounding box center [1045, 545] width 498 height 21
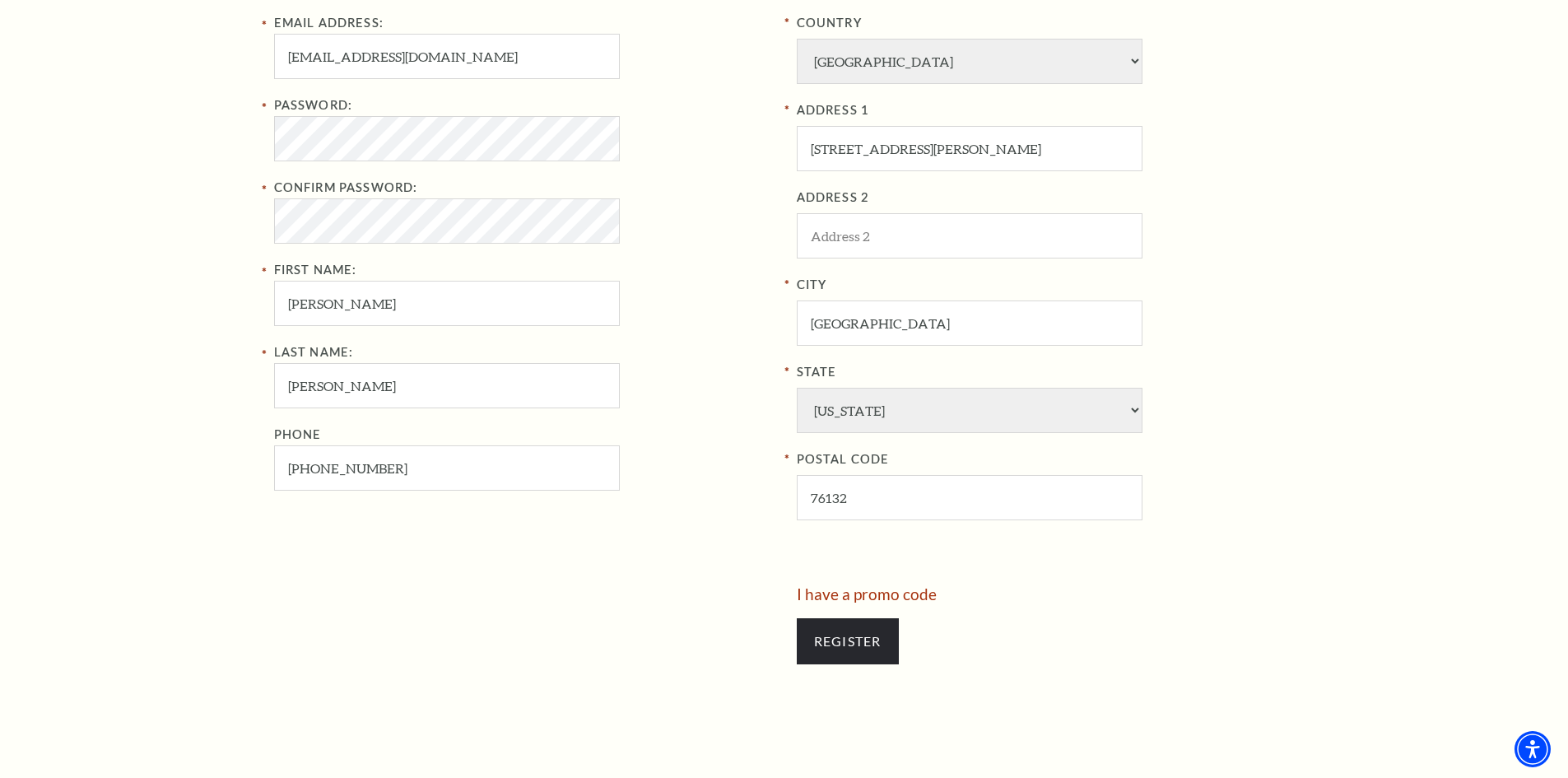
scroll to position [741, 0]
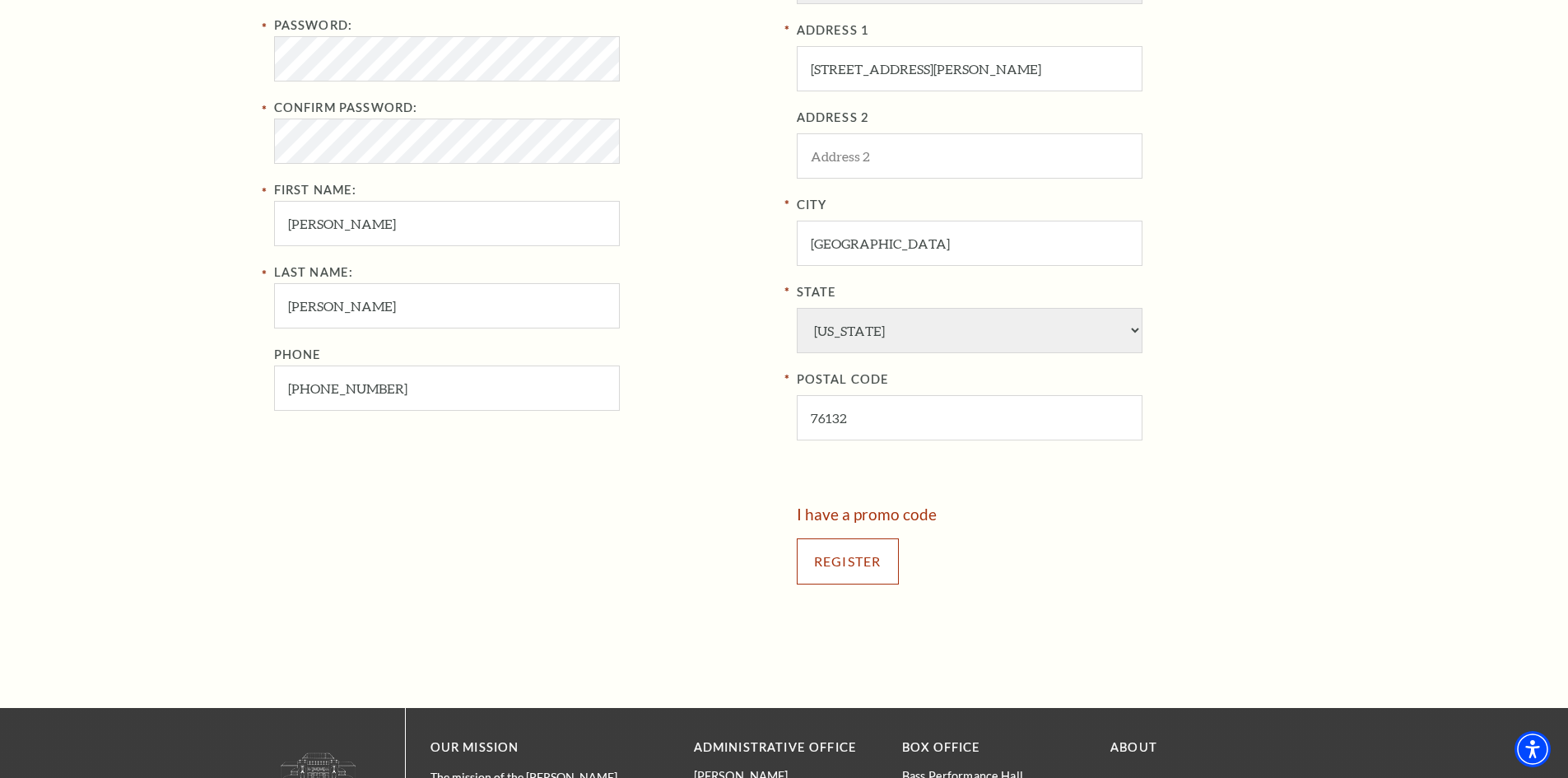
click at [843, 566] on input "Register" at bounding box center [847, 561] width 102 height 46
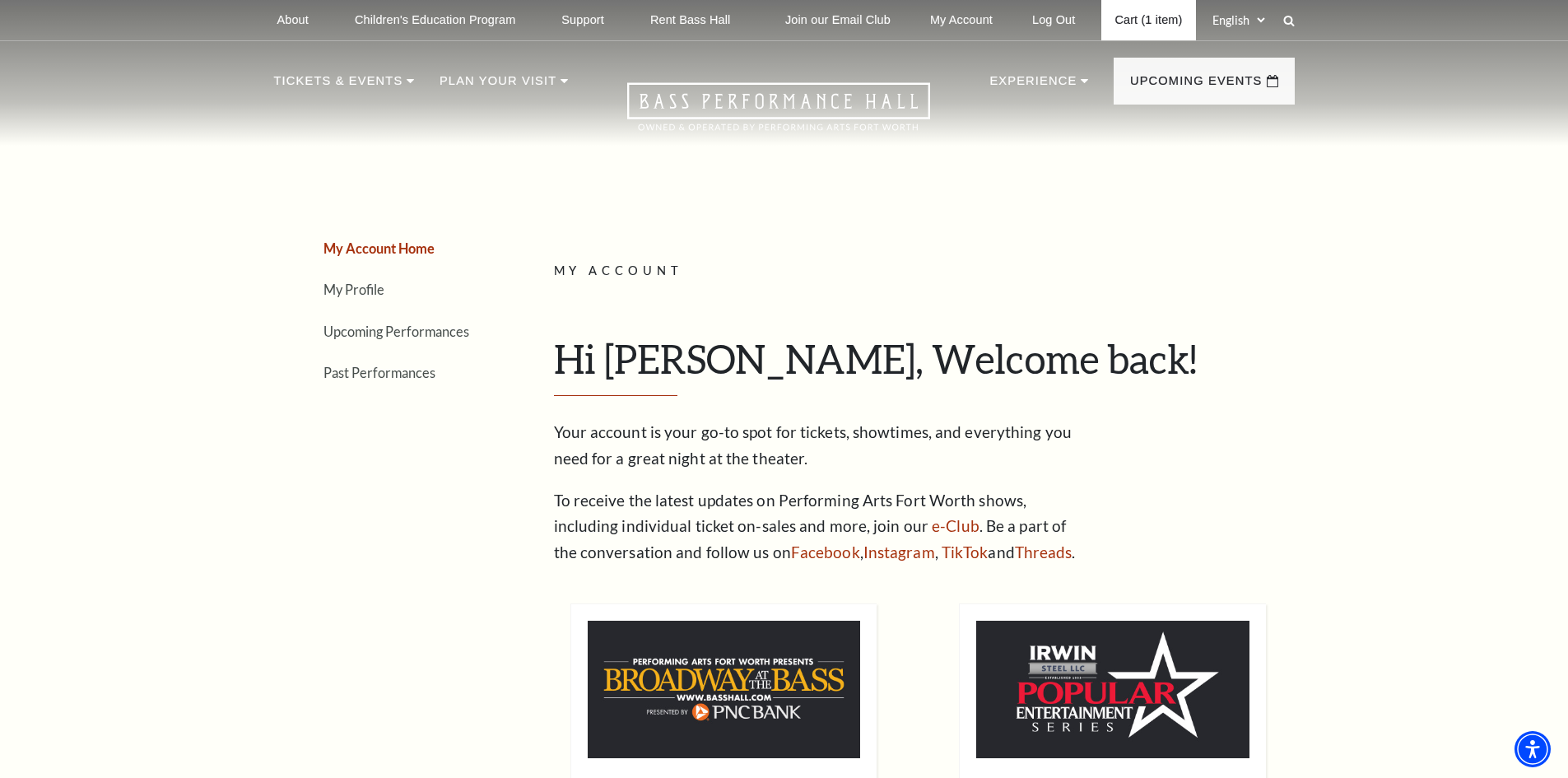
click at [1148, 24] on link "Cart (1 item)" at bounding box center [1148, 20] width 94 height 40
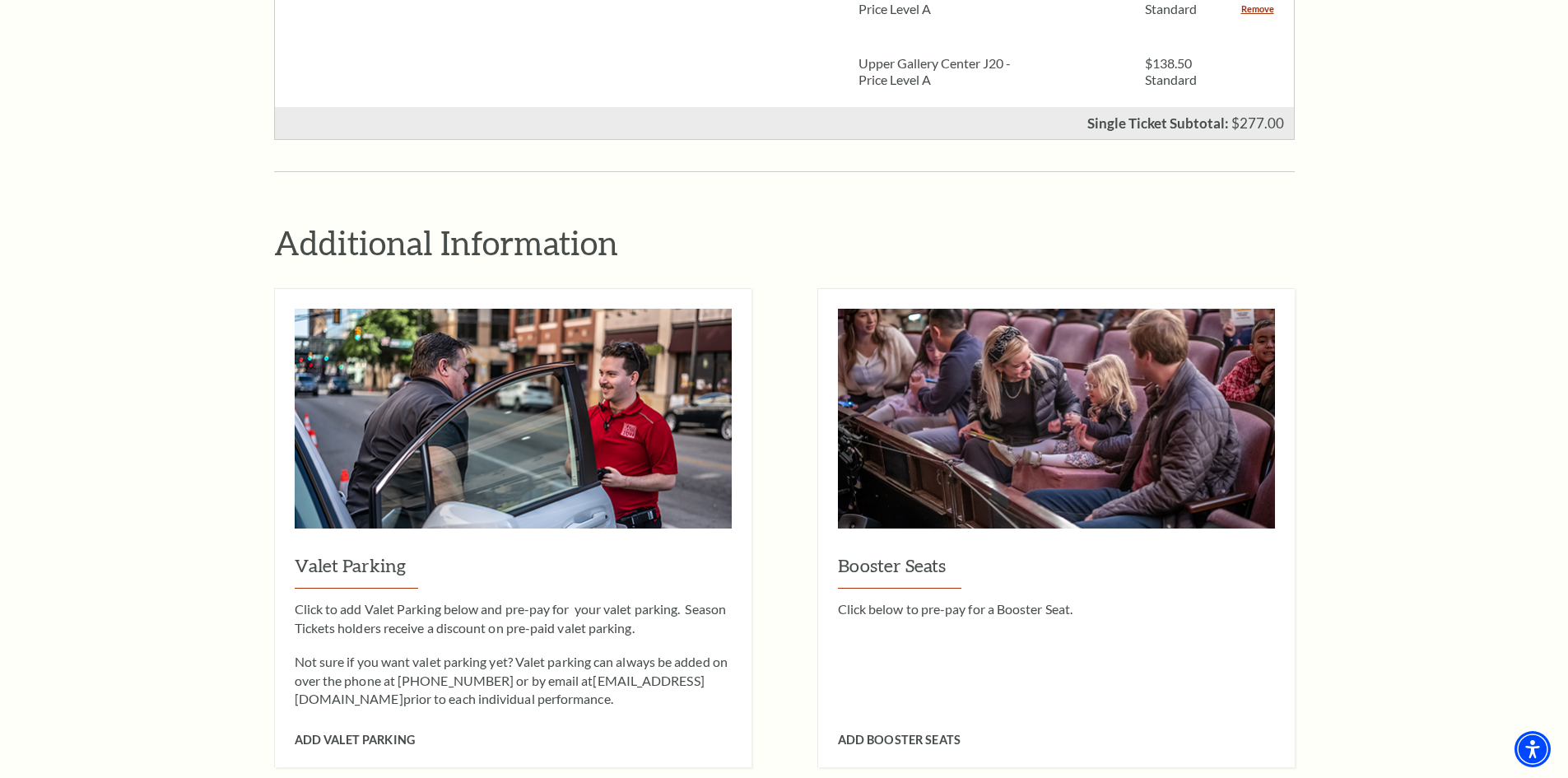
scroll to position [1317, 0]
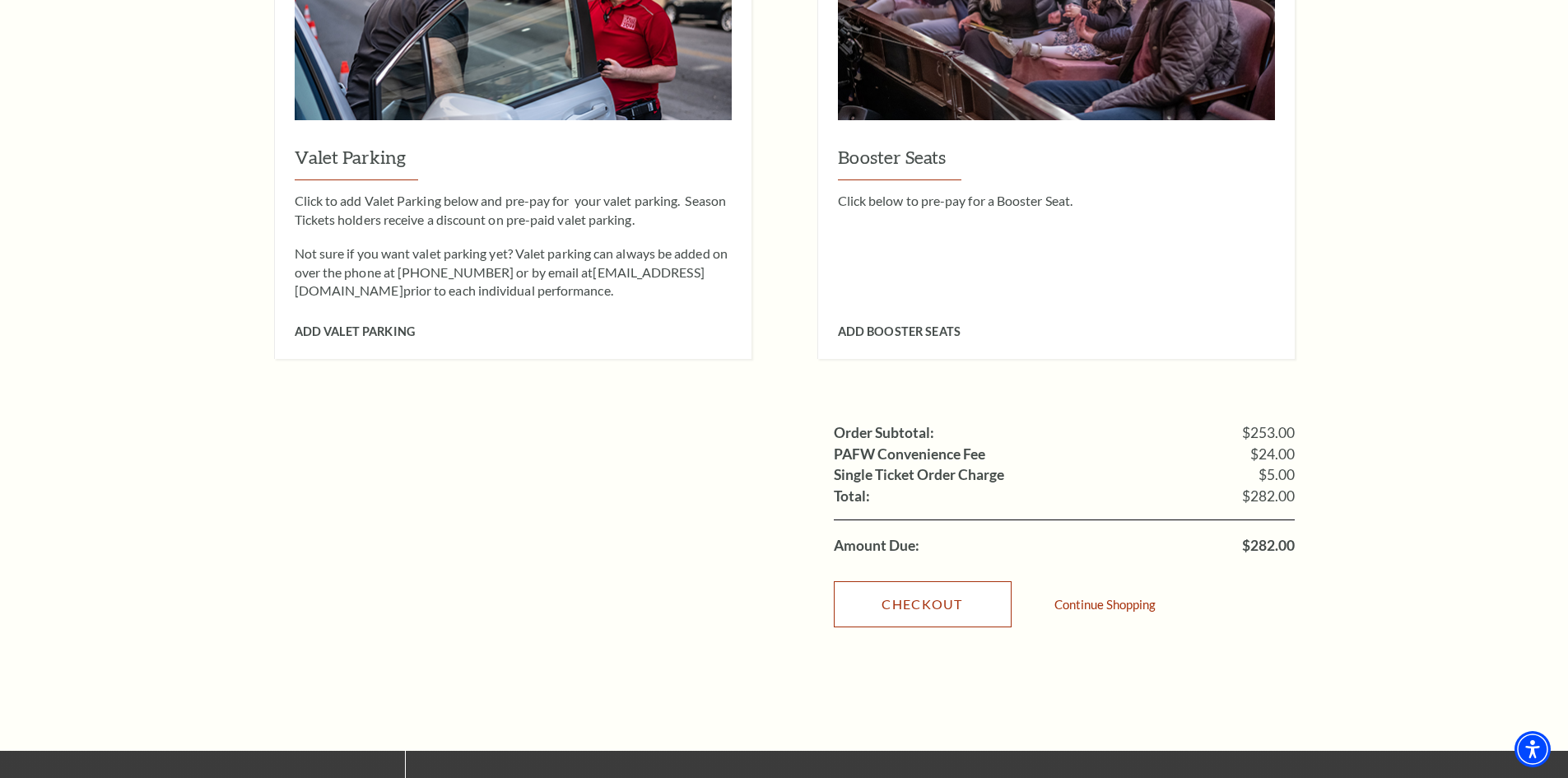
click at [923, 583] on link "Checkout" at bounding box center [922, 604] width 178 height 46
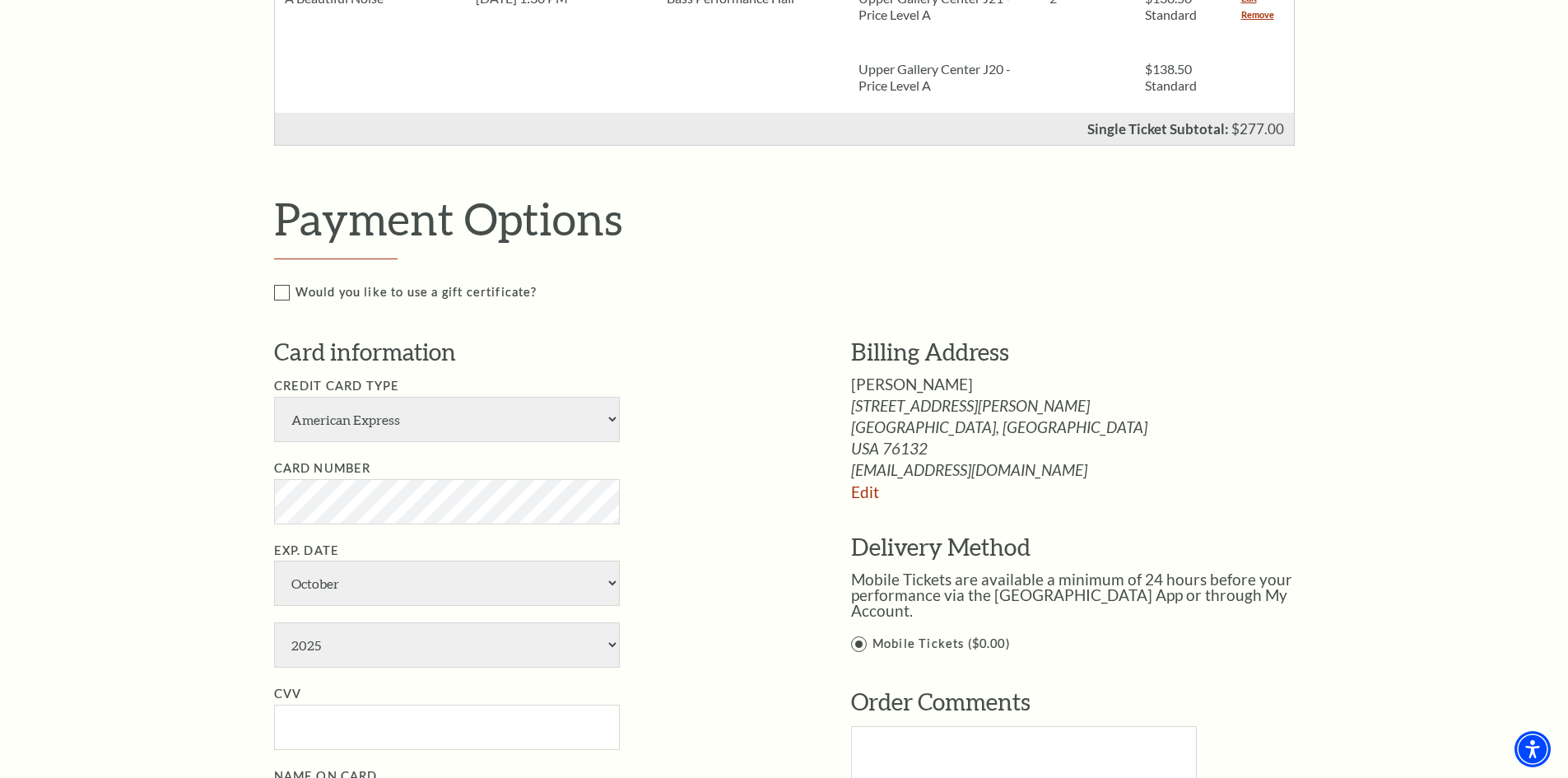
scroll to position [741, 0]
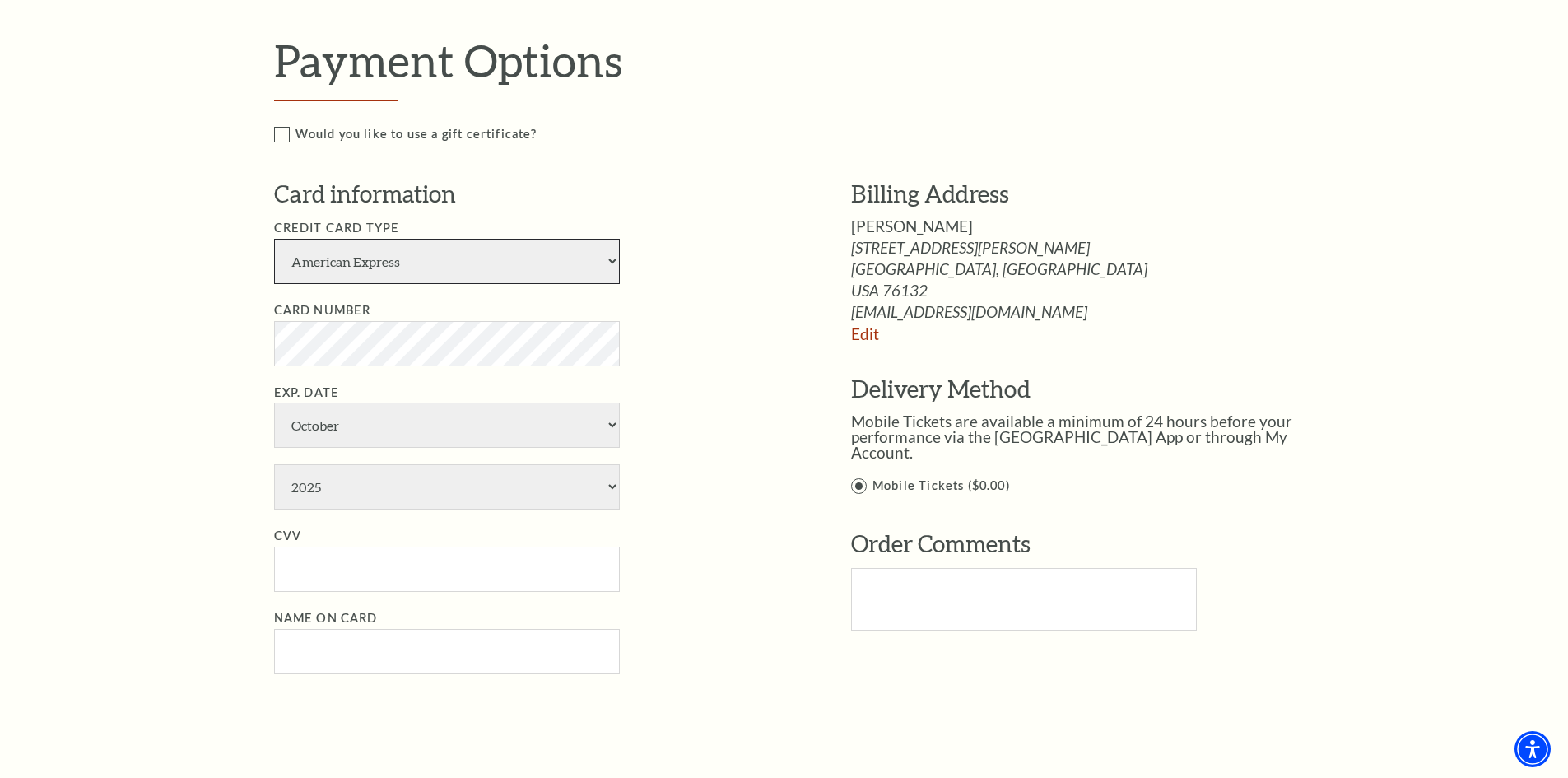
click at [433, 264] on select "American Express Visa Master Card Discover" at bounding box center [447, 262] width 346 height 46
click at [714, 256] on li "Credit Card Type American Express Visa Master Card Discover" at bounding box center [538, 250] width 528 height 66
click at [405, 268] on select "American Express Visa Master Card Discover" at bounding box center [447, 262] width 346 height 46
select select "25"
click at [274, 239] on select "American Express Visa Master Card Discover" at bounding box center [447, 262] width 346 height 46
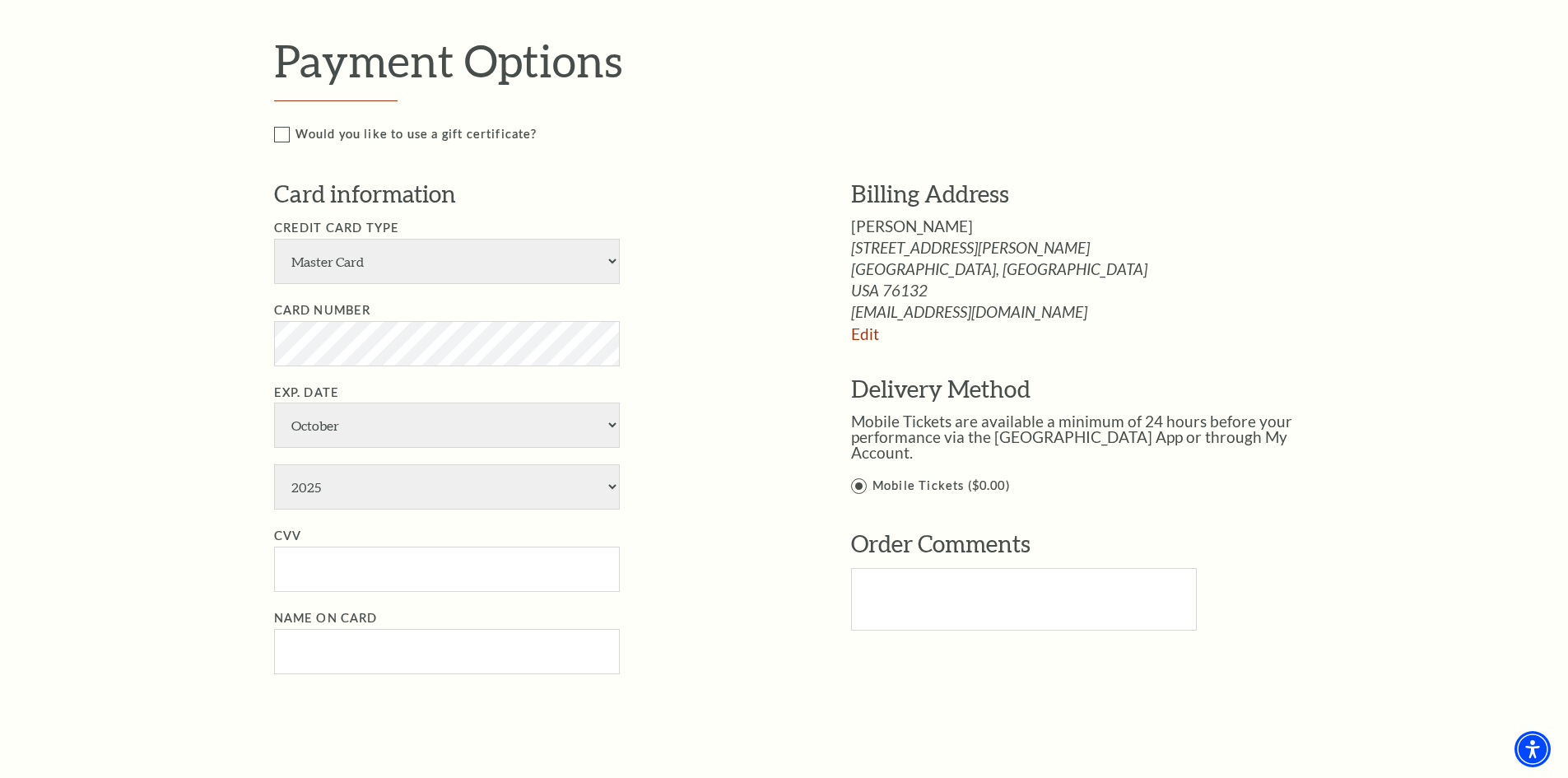
click at [662, 372] on ul "Credit Card Type American Express Visa Master Card Discover Card Number Exp. Da…" at bounding box center [538, 446] width 528 height 456
click at [445, 486] on select "2025 2026 2027 2028 2029 2030 2031 2032 2033 2034" at bounding box center [447, 487] width 346 height 46
select select "2031"
click at [274, 464] on select "2025 2026 2027 2028 2029 2030 2031 2032 2033 2034" at bounding box center [447, 487] width 346 height 46
click at [660, 573] on li "CVV" at bounding box center [538, 558] width 528 height 66
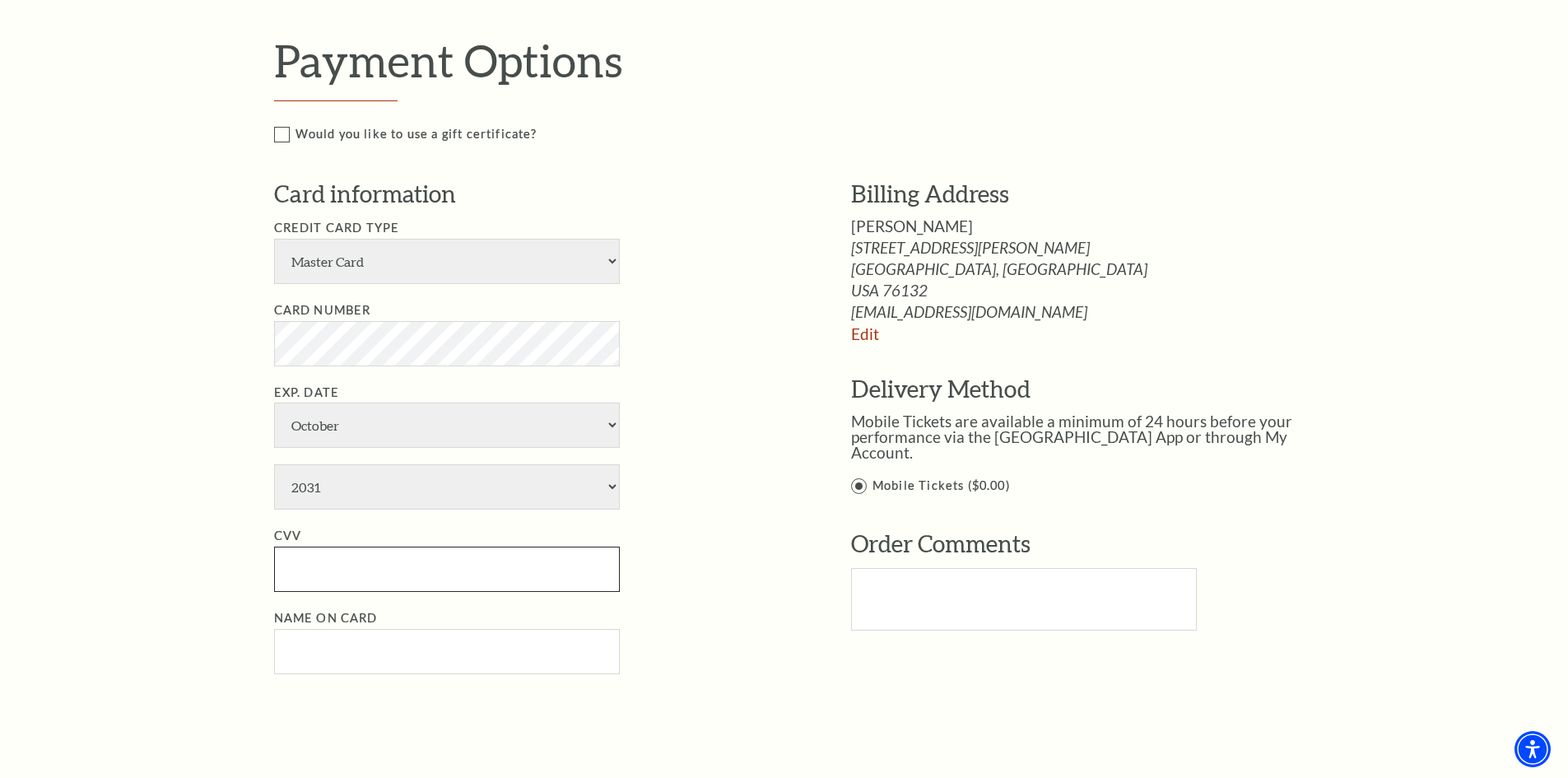
click at [513, 563] on input "CVV" at bounding box center [447, 569] width 346 height 46
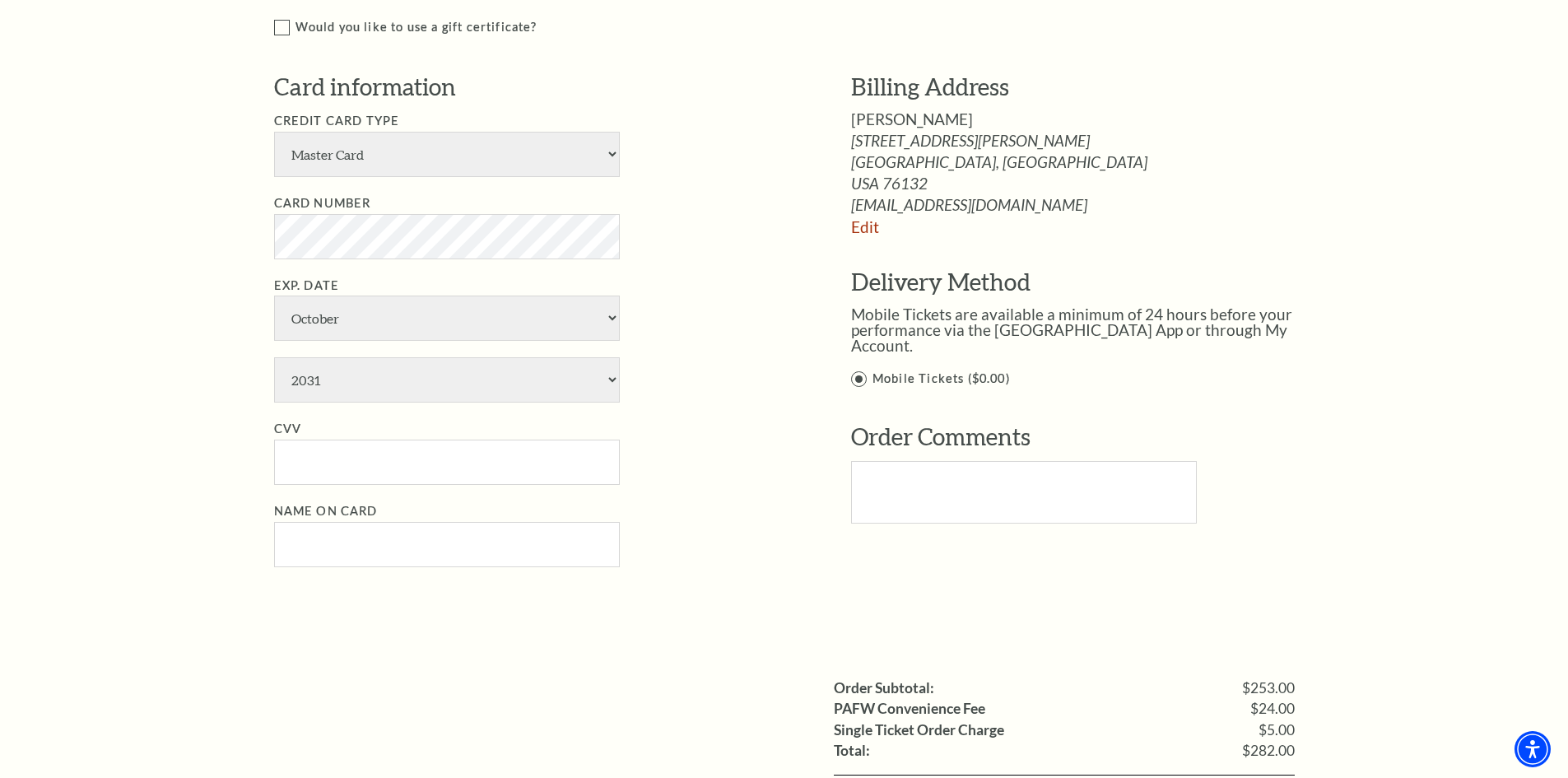
scroll to position [905, 0]
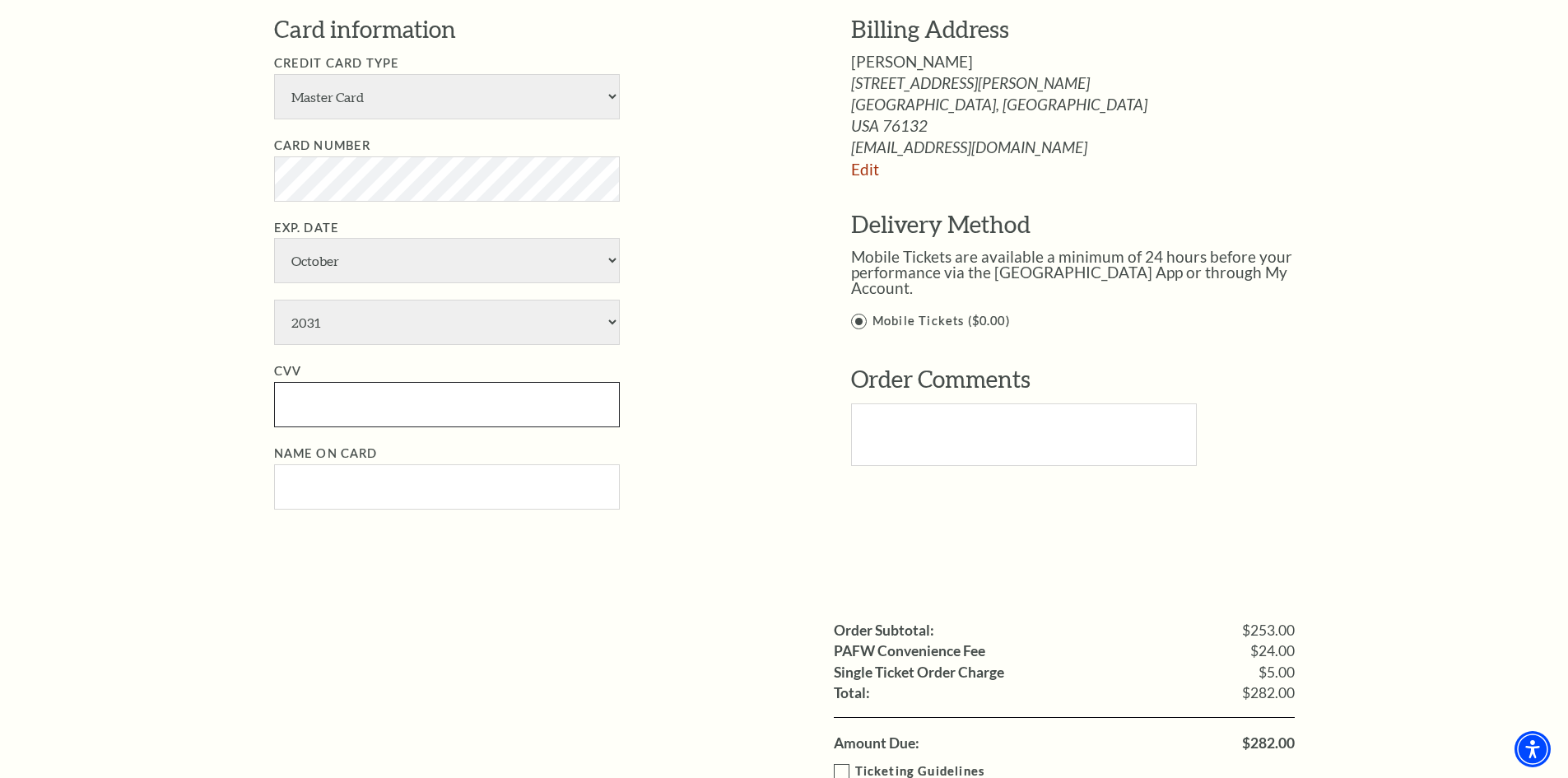
drag, startPoint x: 394, startPoint y: 401, endPoint x: 452, endPoint y: 412, distance: 59.0
click at [394, 401] on input "CVV" at bounding box center [447, 405] width 346 height 46
paste input "339"
type input "339"
click at [445, 475] on input "Name on Card" at bounding box center [447, 487] width 346 height 46
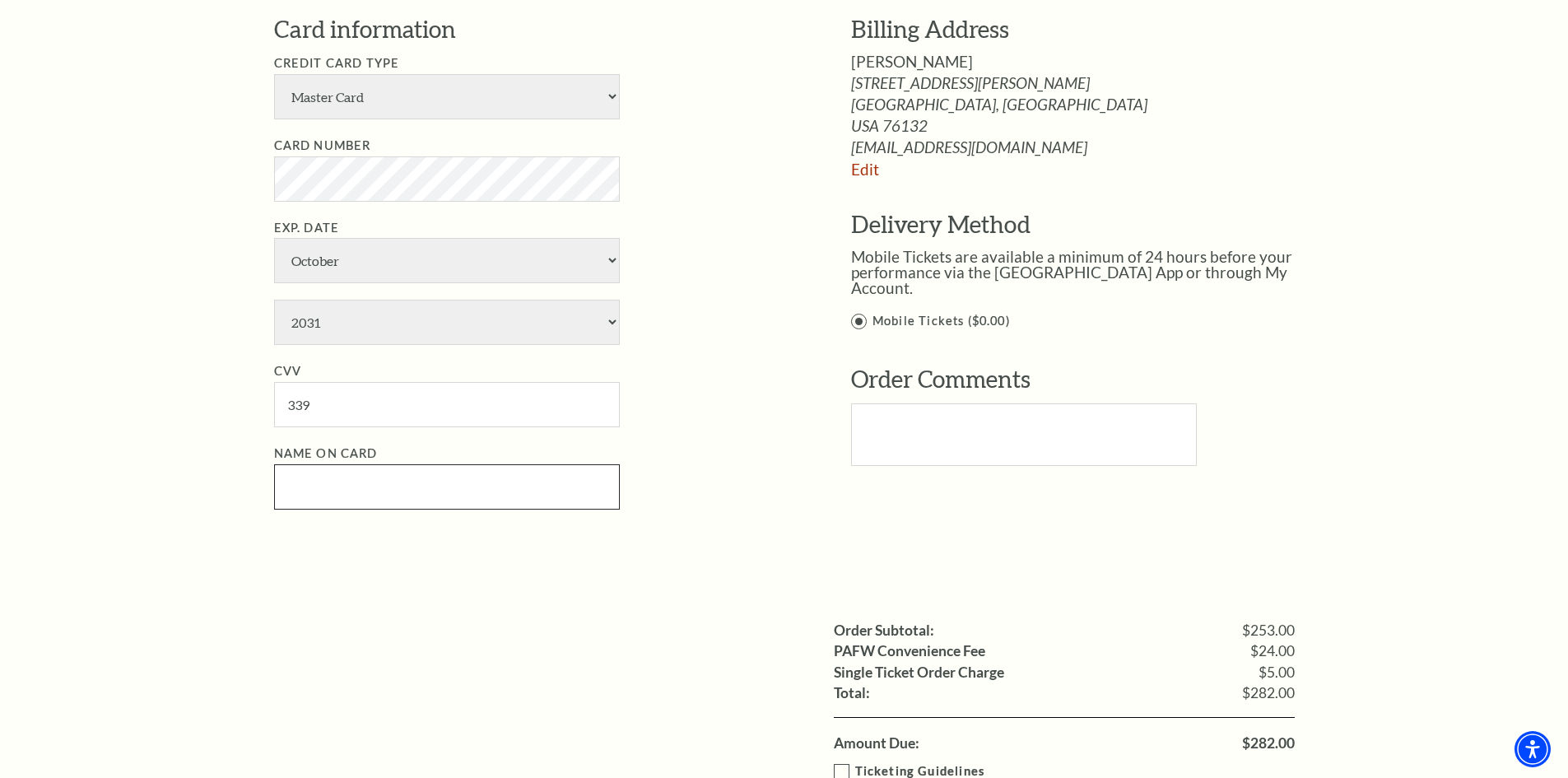
click at [439, 493] on input "Name on Card" at bounding box center [447, 487] width 346 height 46
paste input "russelbrooks"
click at [322, 476] on input "russelbrooks" at bounding box center [447, 487] width 346 height 46
type input "[PERSON_NAME]"
click at [706, 513] on div "Card information Credit Card Type American Express Visa Master Card Discover Ca…" at bounding box center [538, 269] width 528 height 513
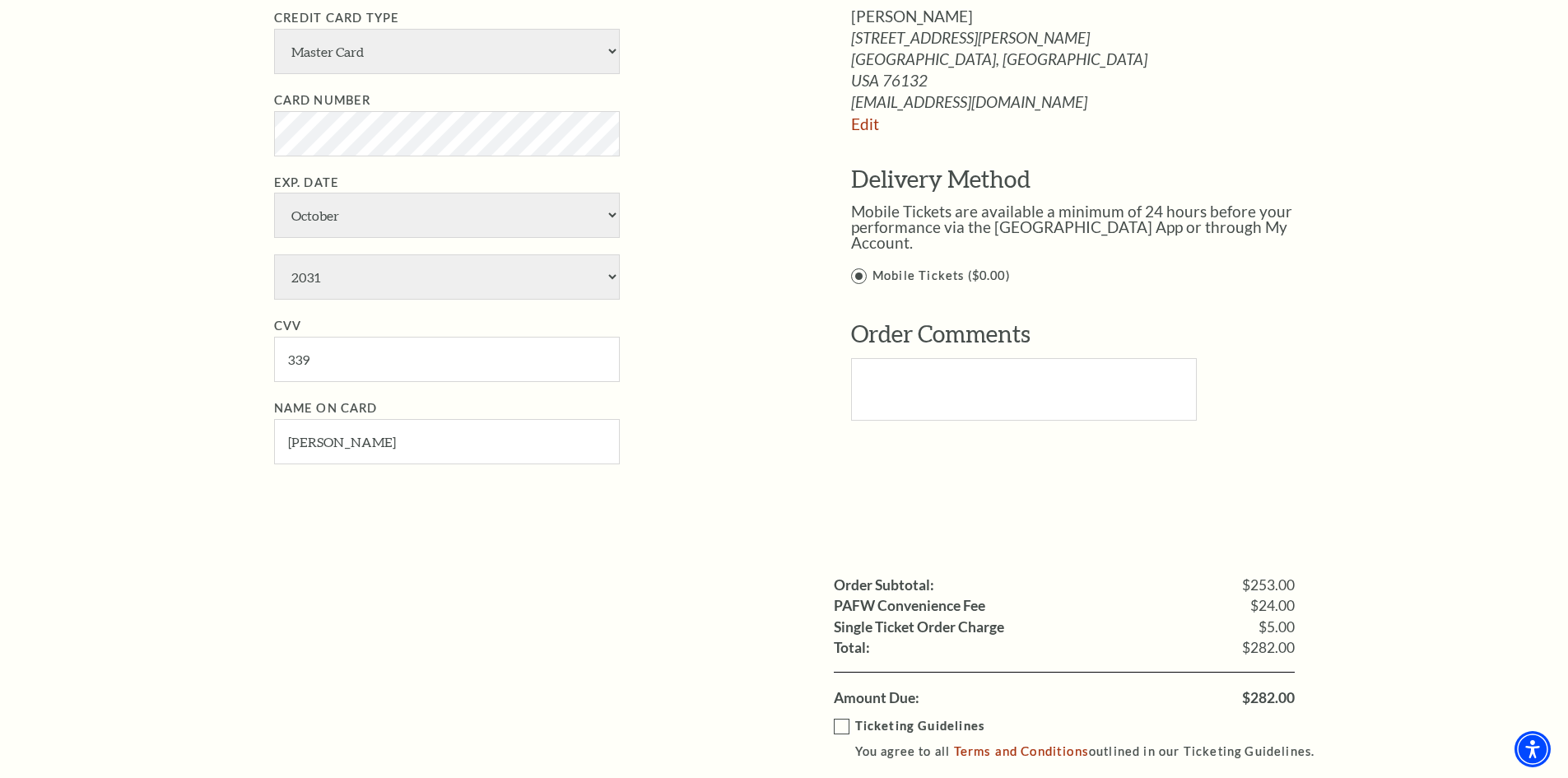
scroll to position [1234, 0]
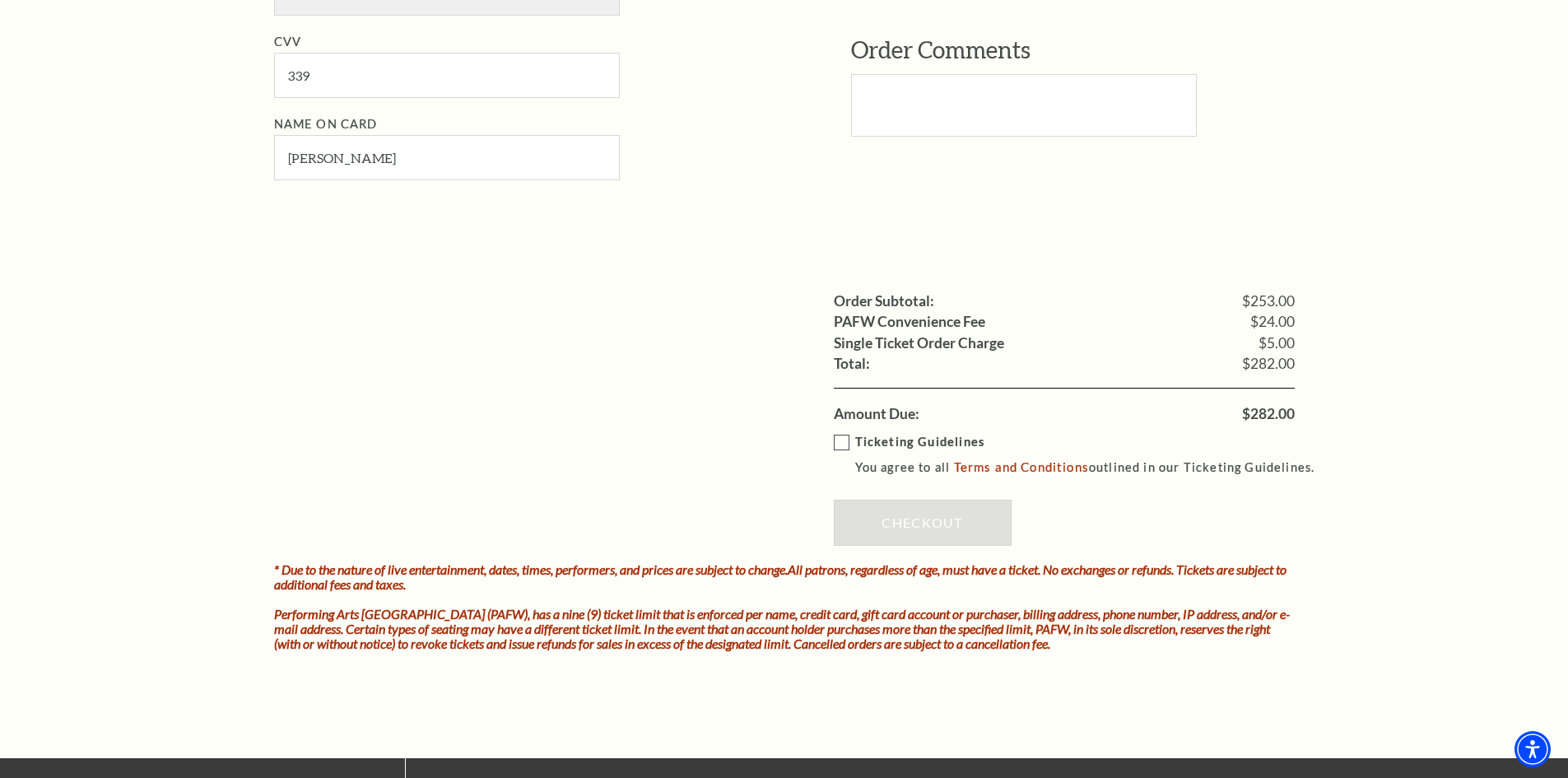
click at [846, 441] on label "Ticketing Guidelines You agree to all Terms and Conditions outlined in our Tick…" at bounding box center [1081, 455] width 496 height 46
click at [0, 0] on input "Ticketing Guidelines You agree to all Terms and Conditions outlined in our Tick…" at bounding box center [0, 0] width 0 height 0
click at [972, 512] on link "Checkout" at bounding box center [922, 522] width 178 height 46
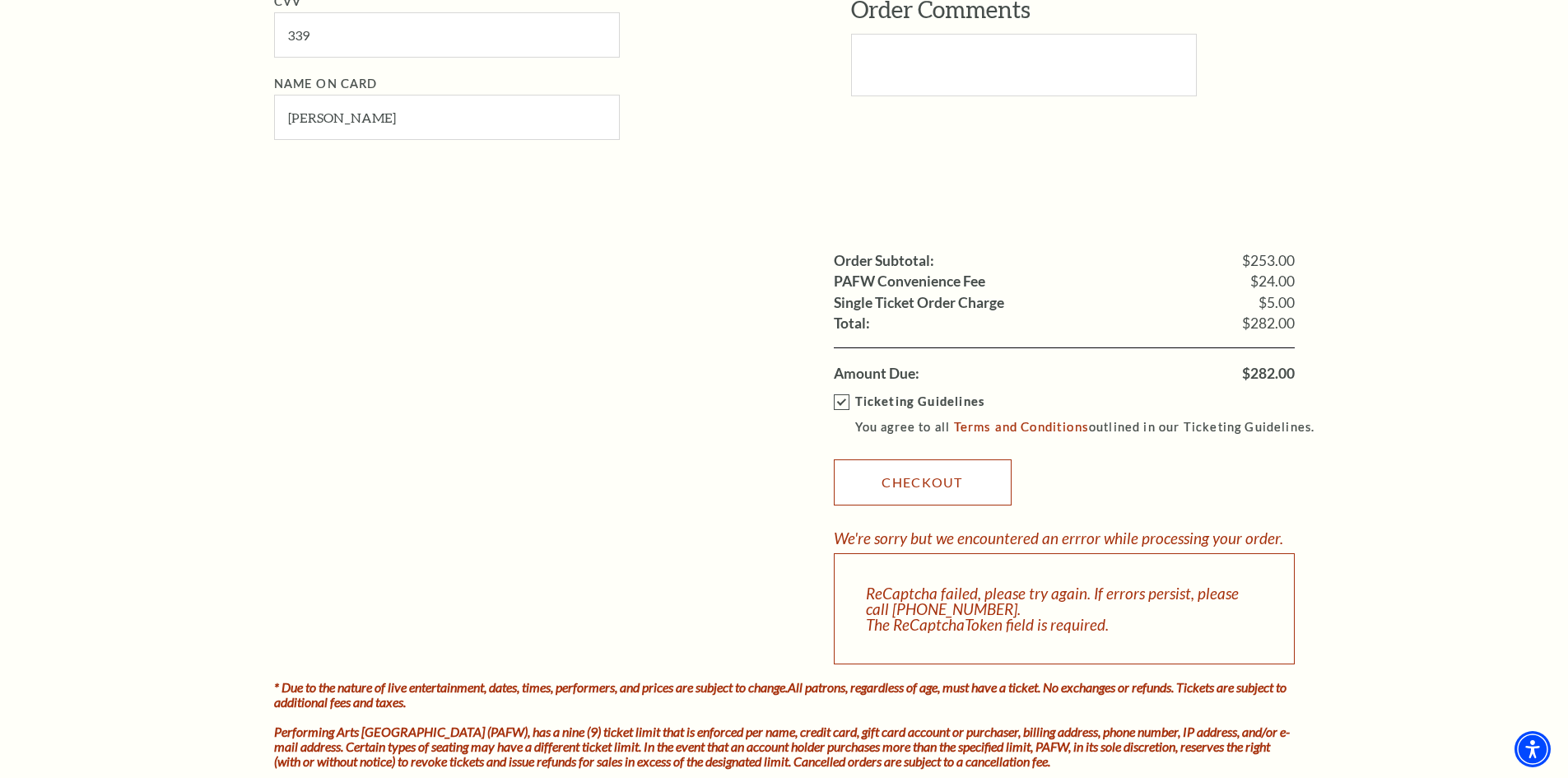
scroll to position [1481, 0]
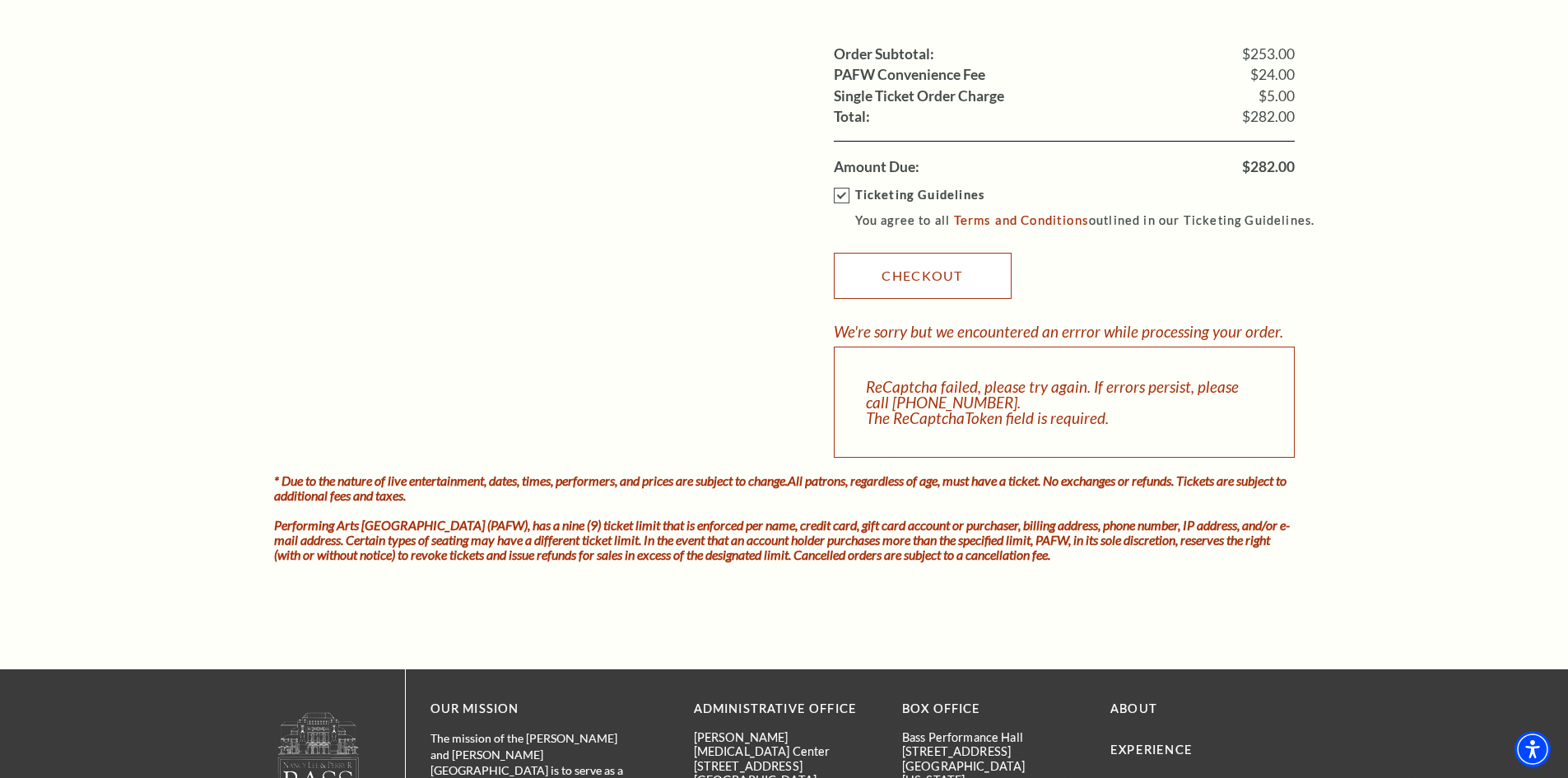
click at [907, 268] on link "Checkout" at bounding box center [922, 275] width 178 height 46
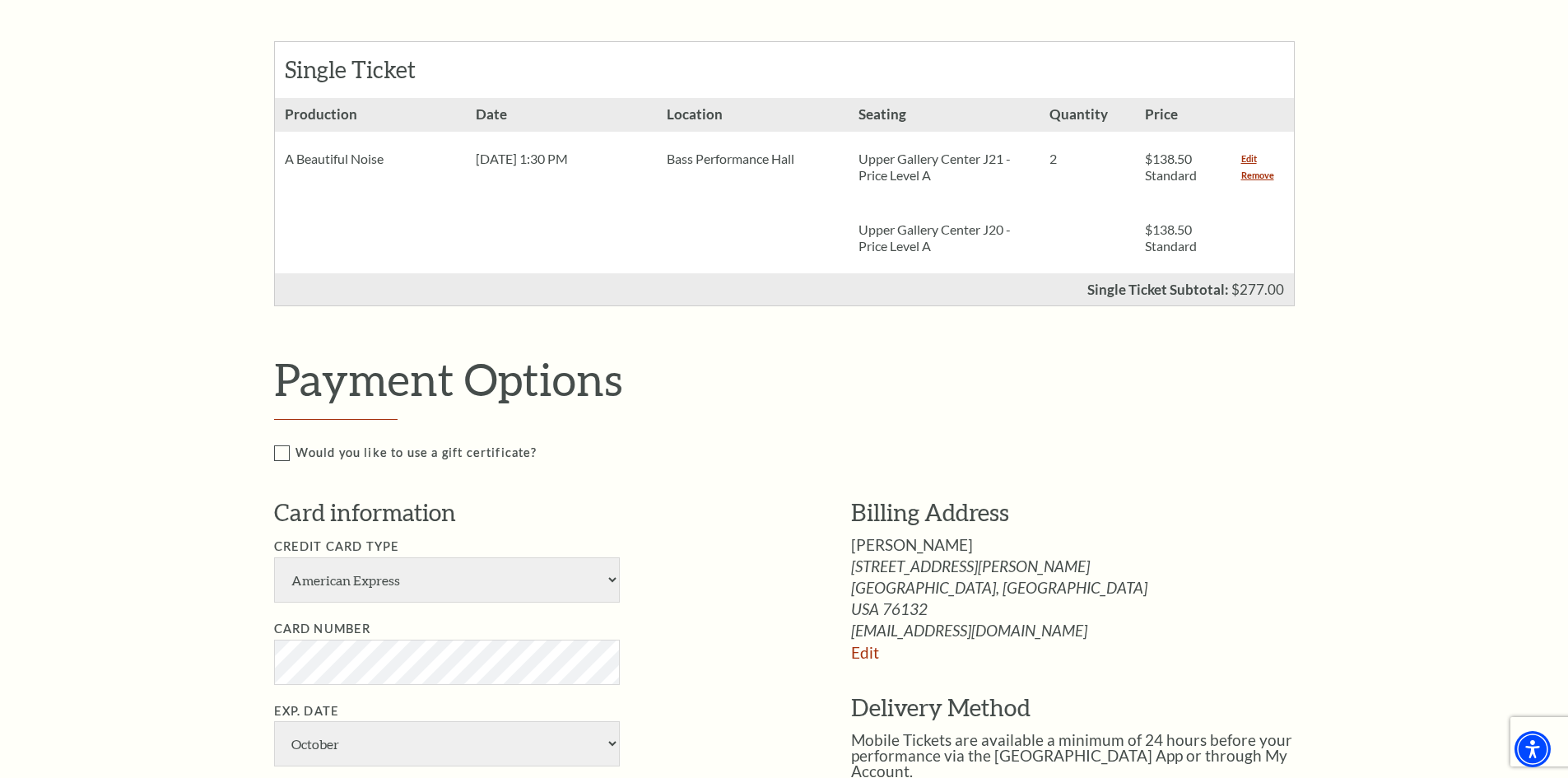
scroll to position [658, 0]
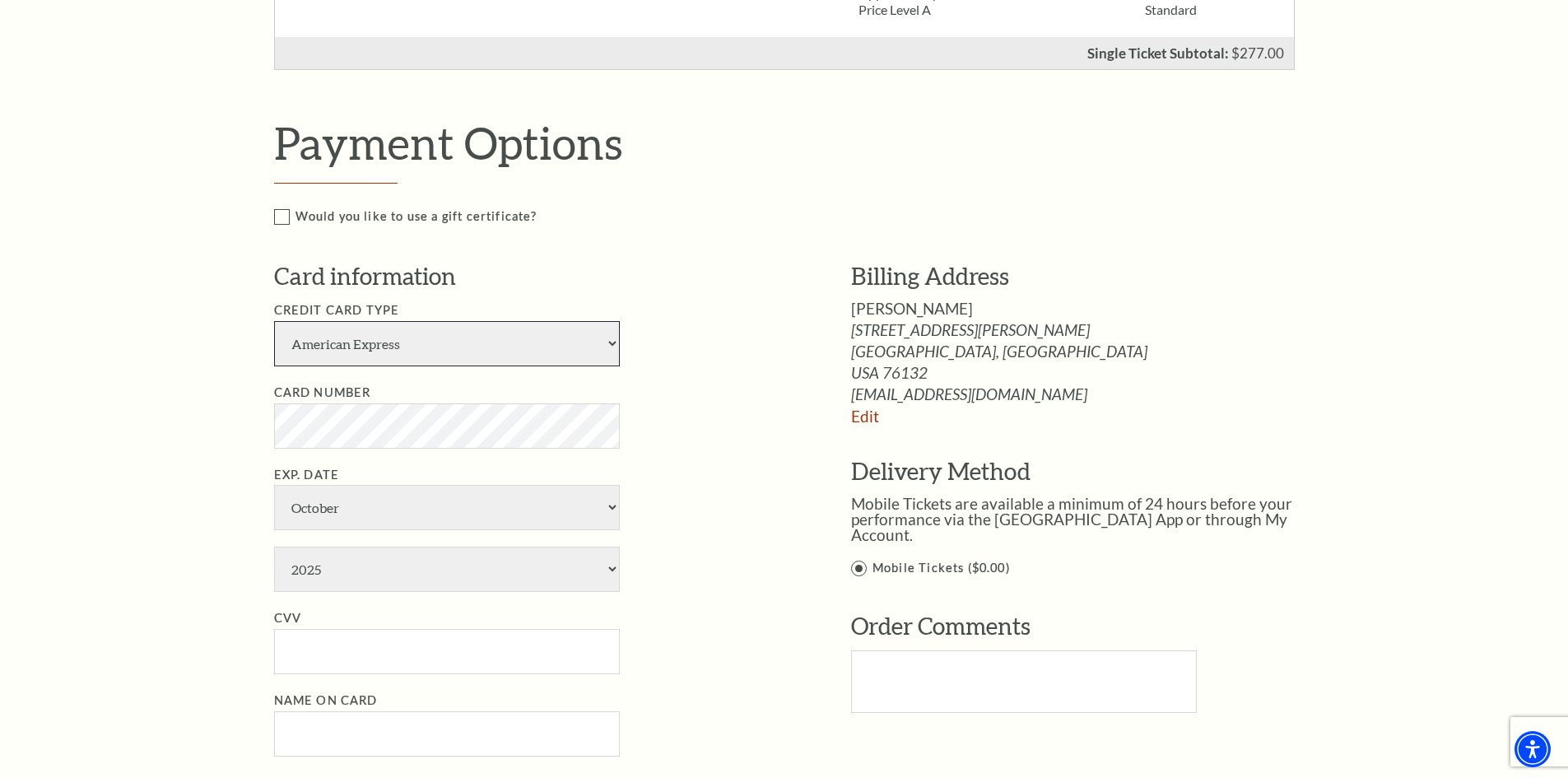
click at [433, 351] on select "American Express Visa Master Card Discover" at bounding box center [447, 344] width 346 height 46
select select "25"
click at [274, 321] on select "American Express Visa Master Card Discover" at bounding box center [447, 344] width 346 height 46
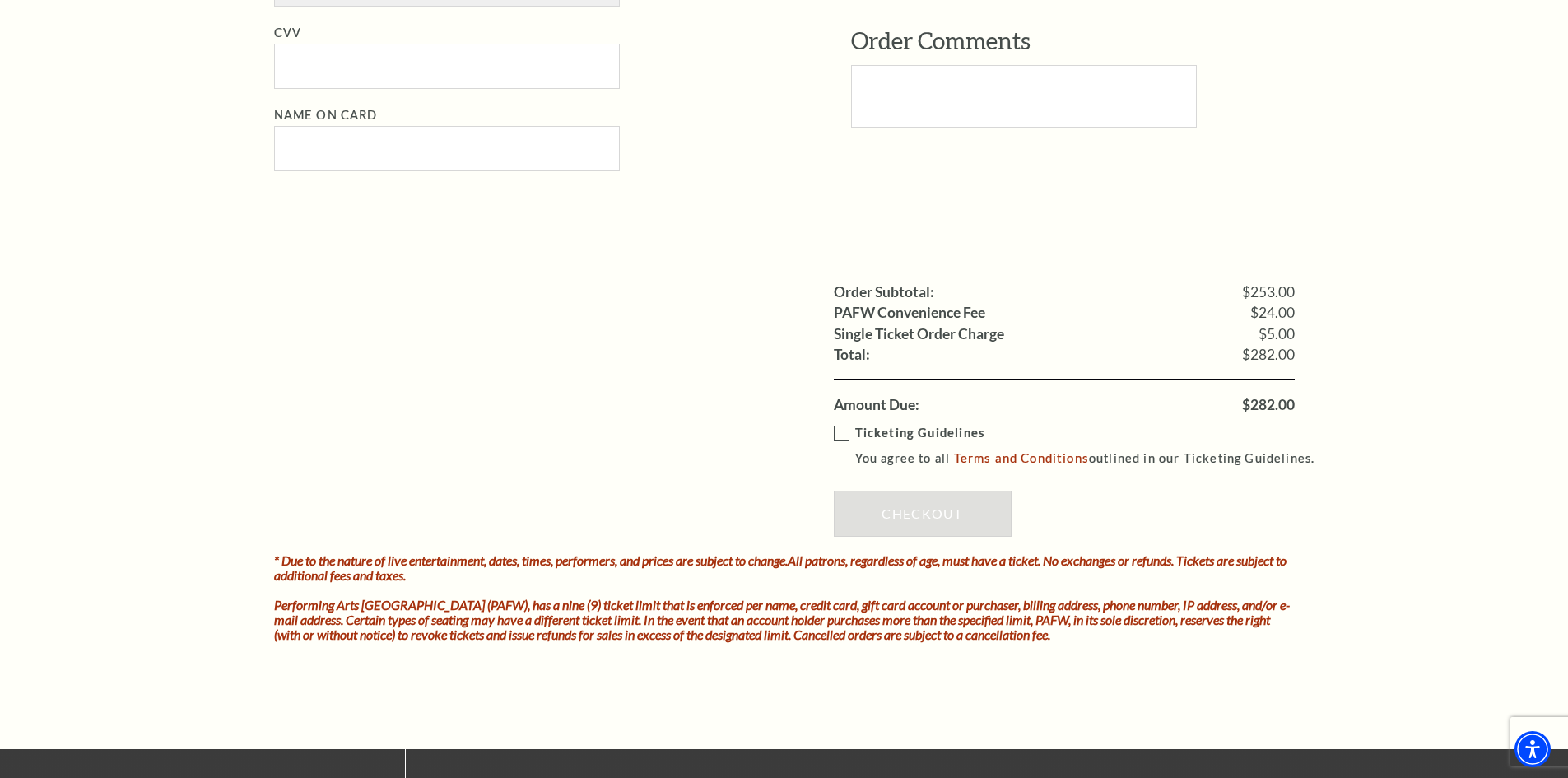
scroll to position [1234, 0]
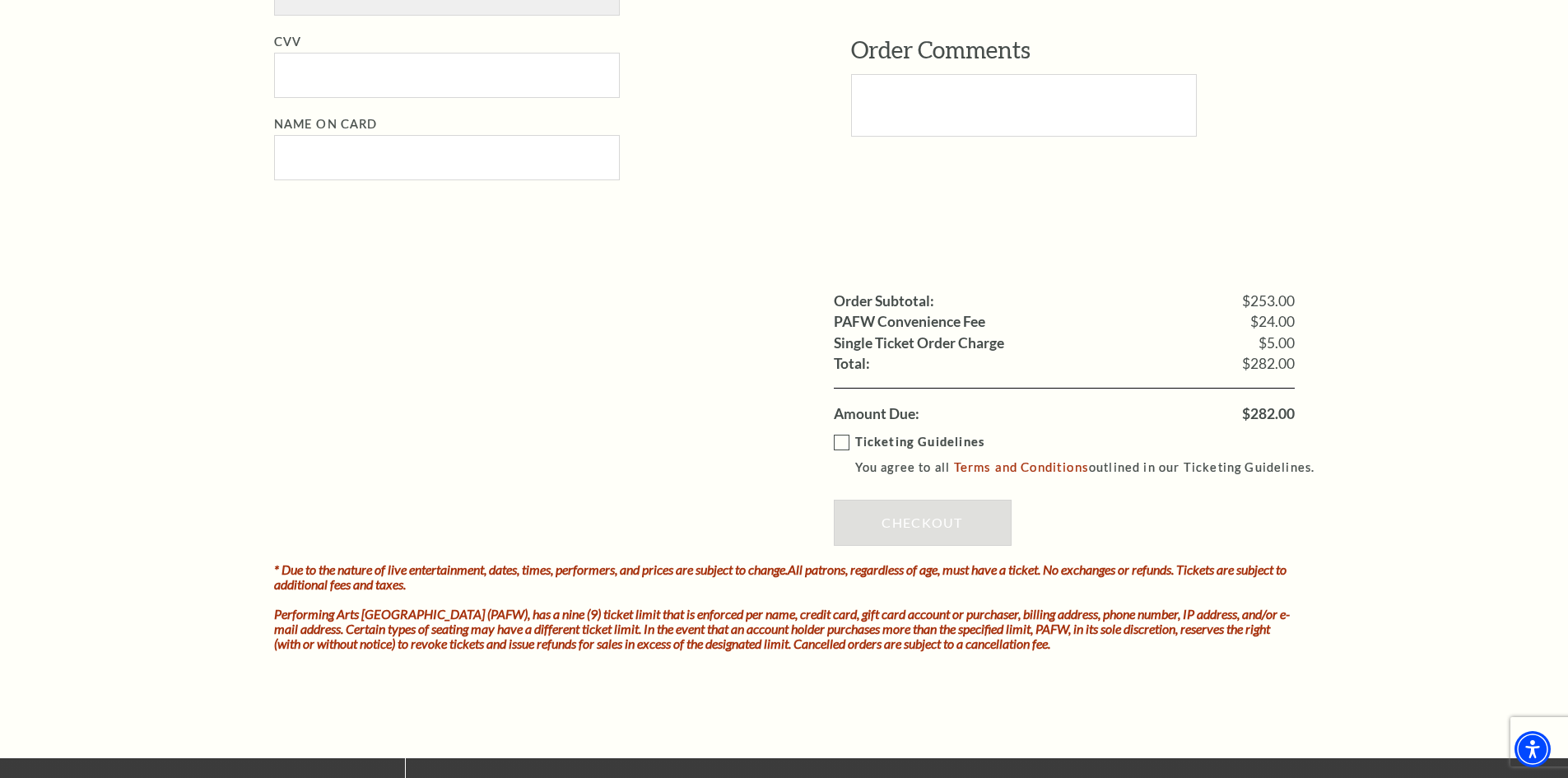
click at [845, 439] on label "Ticketing Guidelines You agree to all Terms and Conditions outlined in our Tick…" at bounding box center [1081, 455] width 496 height 46
click at [0, 0] on input "Ticketing Guidelines You agree to all Terms and Conditions outlined in our Tick…" at bounding box center [0, 0] width 0 height 0
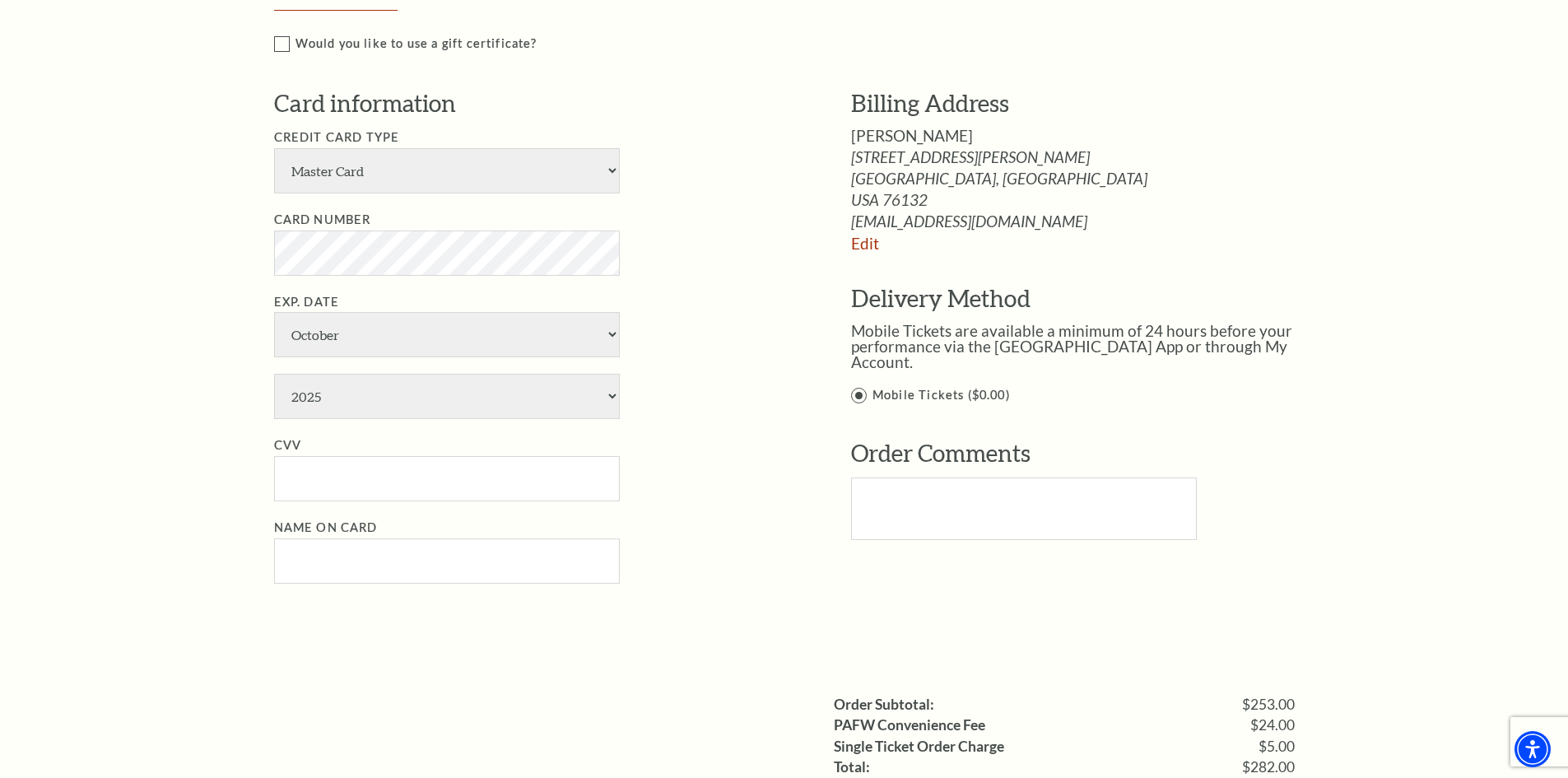
scroll to position [823, 0]
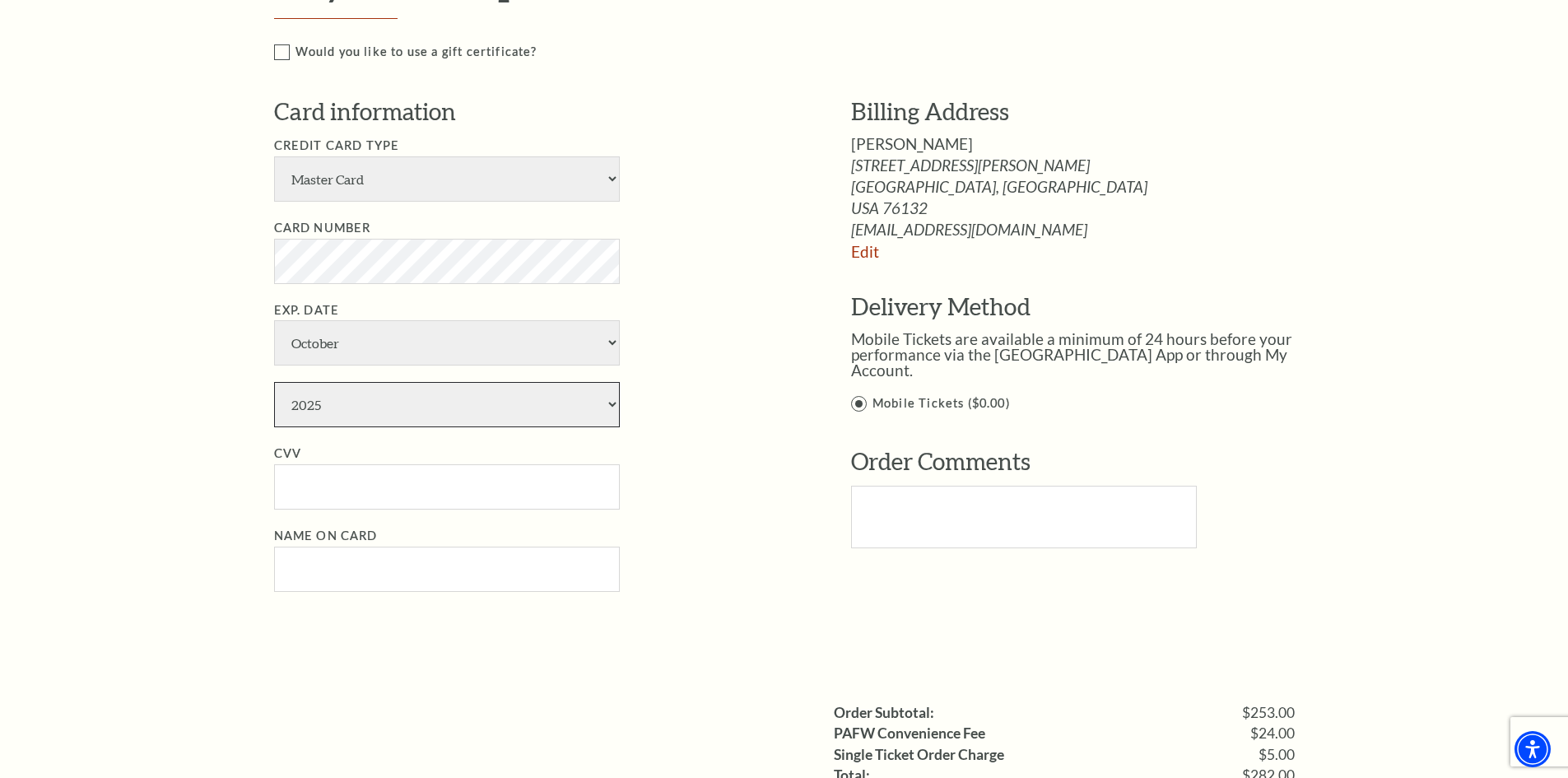
drag, startPoint x: 405, startPoint y: 403, endPoint x: 406, endPoint y: 414, distance: 11.0
click at [405, 403] on select "2025 2026 2027 2028 2029 2030 2031 2032 2033 2034" at bounding box center [447, 405] width 346 height 46
select select "2031"
click at [274, 382] on select "2025 2026 2027 2028 2029 2030 2031 2032 2033 2034" at bounding box center [447, 405] width 346 height 46
drag, startPoint x: 367, startPoint y: 491, endPoint x: 236, endPoint y: 516, distance: 133.4
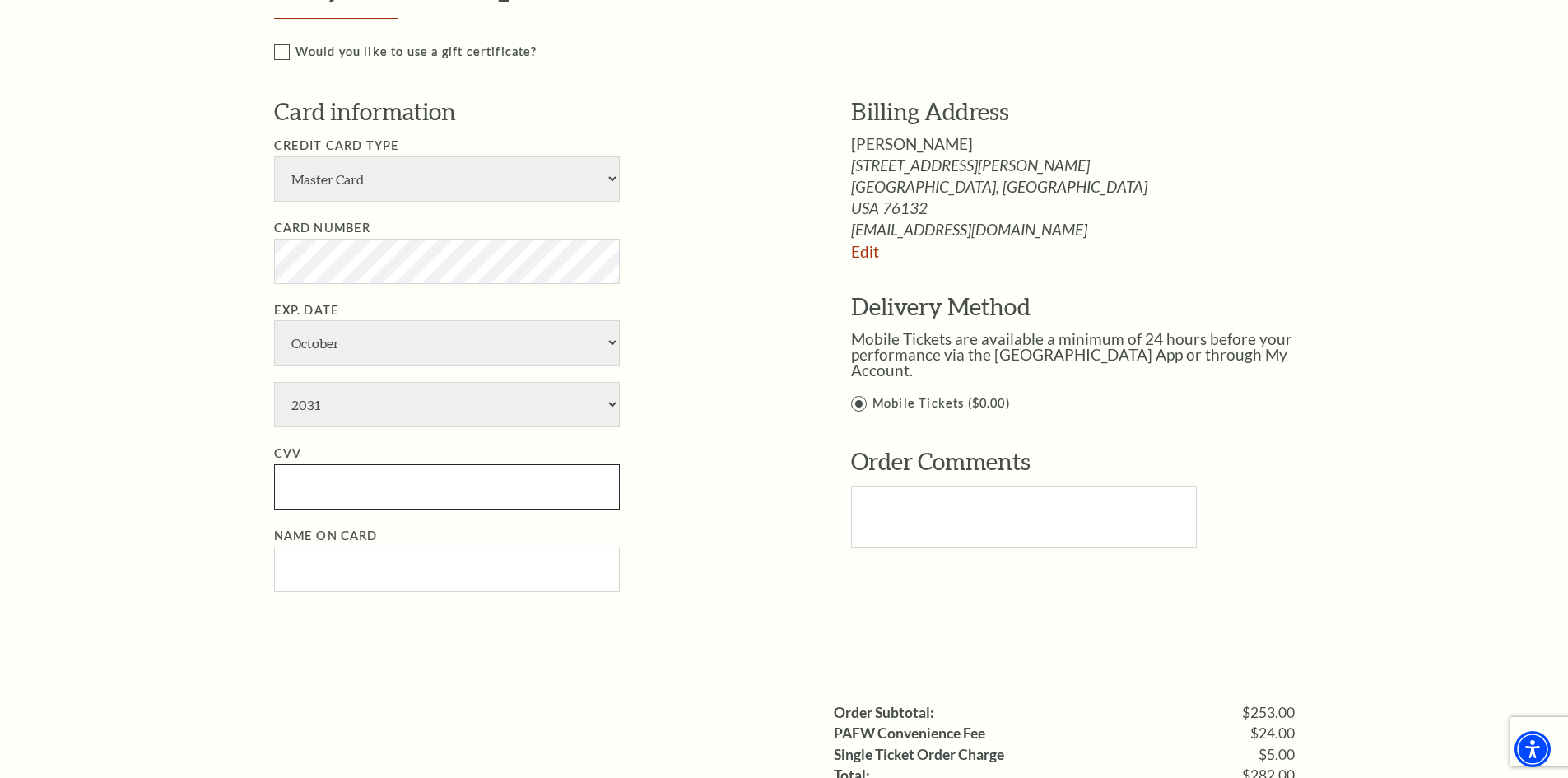
click at [360, 494] on input "CVV" at bounding box center [447, 487] width 346 height 46
click at [413, 488] on input "CVV" at bounding box center [447, 487] width 346 height 46
paste input "339"
type input "339"
drag, startPoint x: 356, startPoint y: 565, endPoint x: 366, endPoint y: 567, distance: 10.2
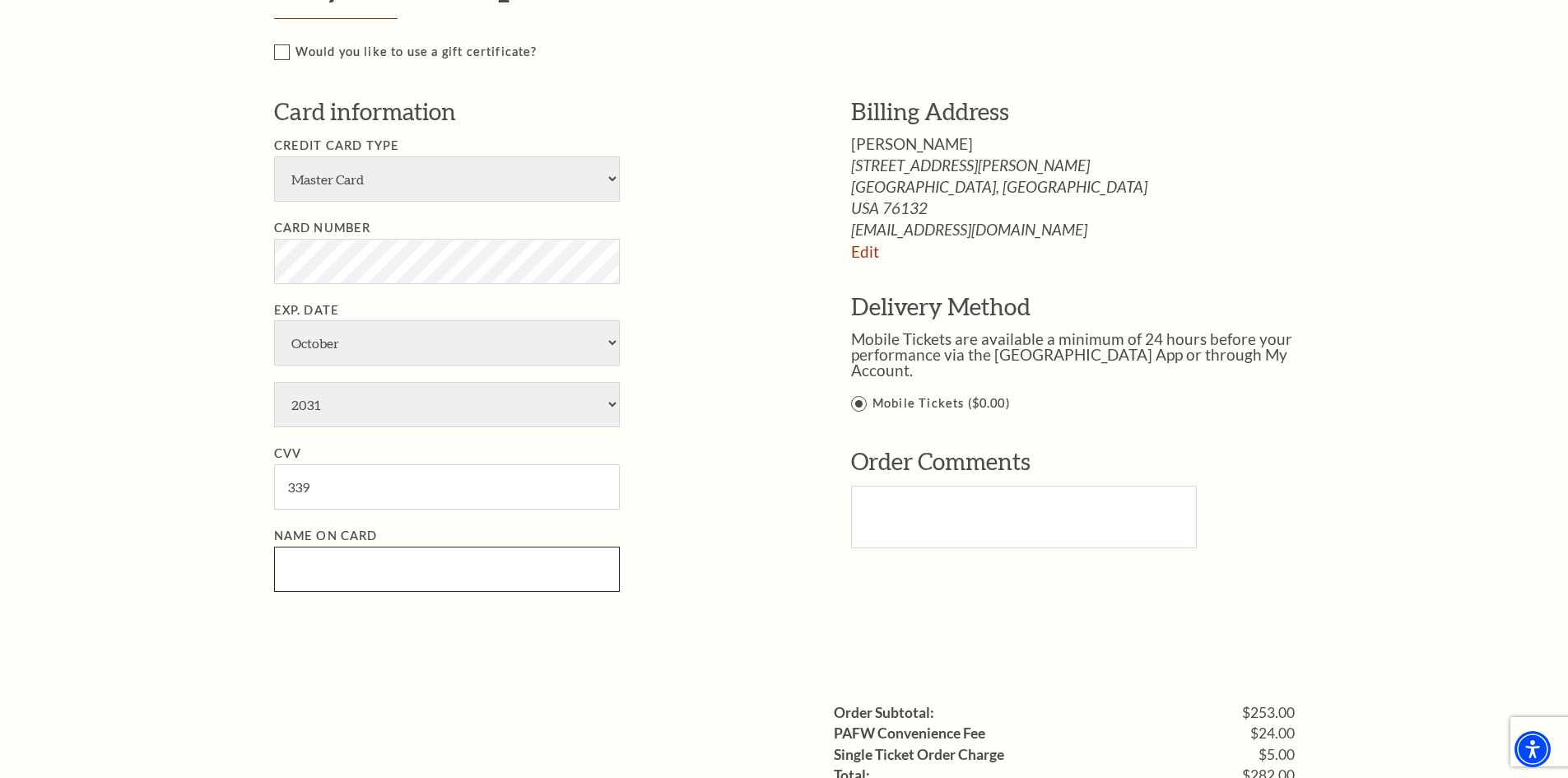
click at [357, 564] on input "Name on Card" at bounding box center [447, 569] width 346 height 46
click at [328, 562] on input "Name on Card" at bounding box center [447, 569] width 346 height 46
paste input "russelbrooks"
click at [326, 569] on input "russelbrooks" at bounding box center [447, 569] width 346 height 46
type input "russel brooks"
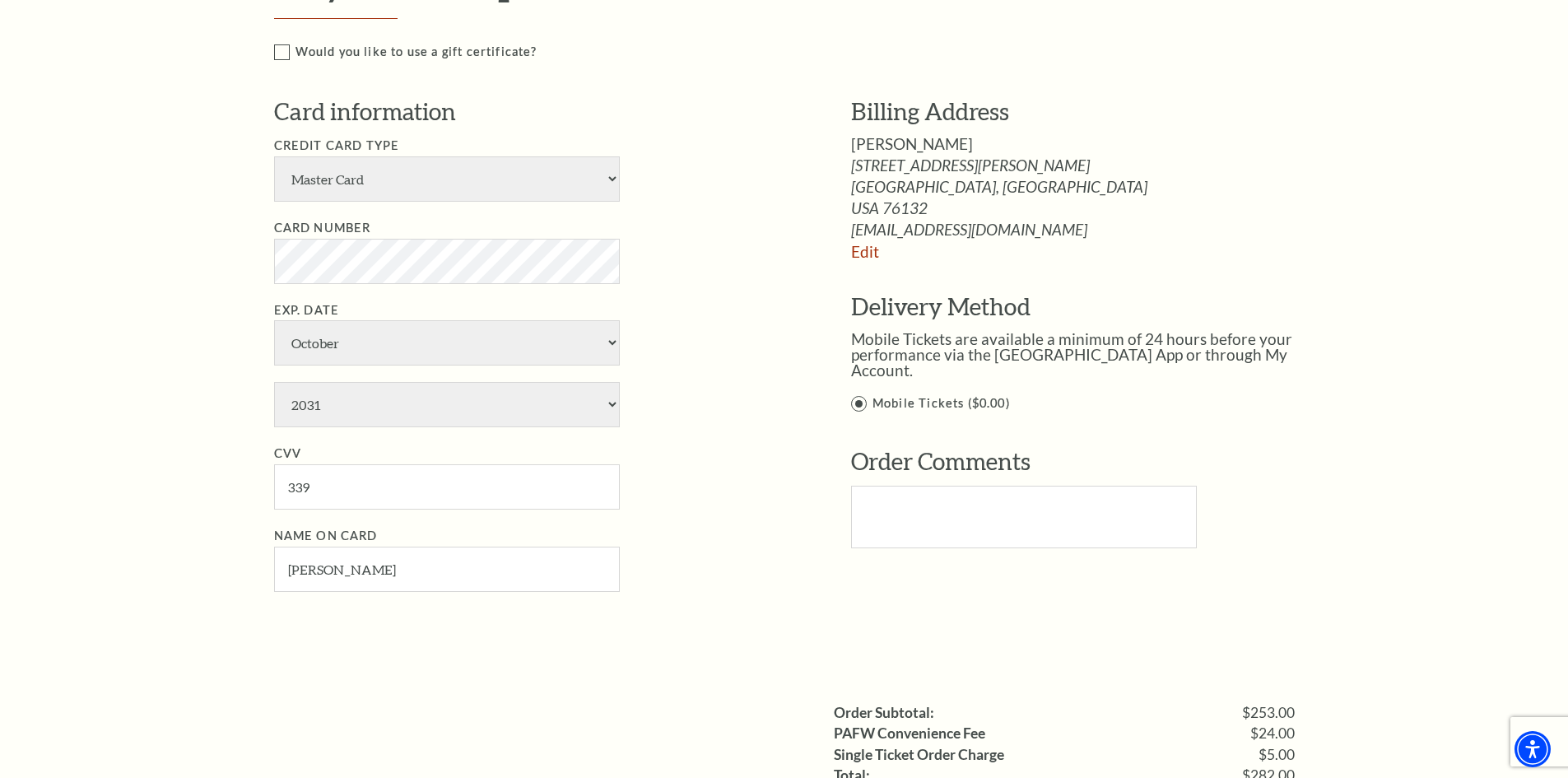
click at [730, 340] on li "Exp. Date January February March April May June July August September October N…" at bounding box center [538, 364] width 528 height 128
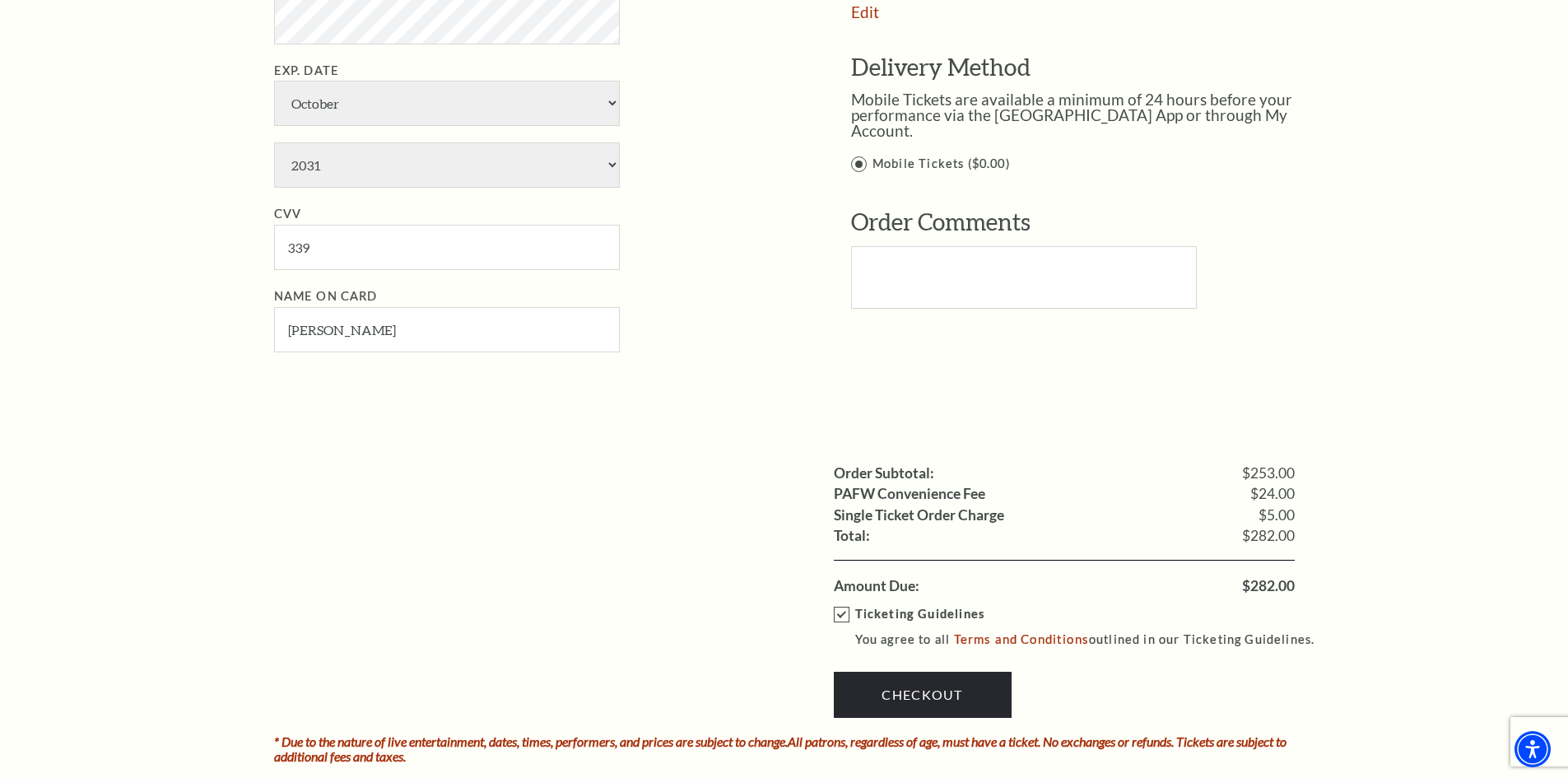
scroll to position [1317, 0]
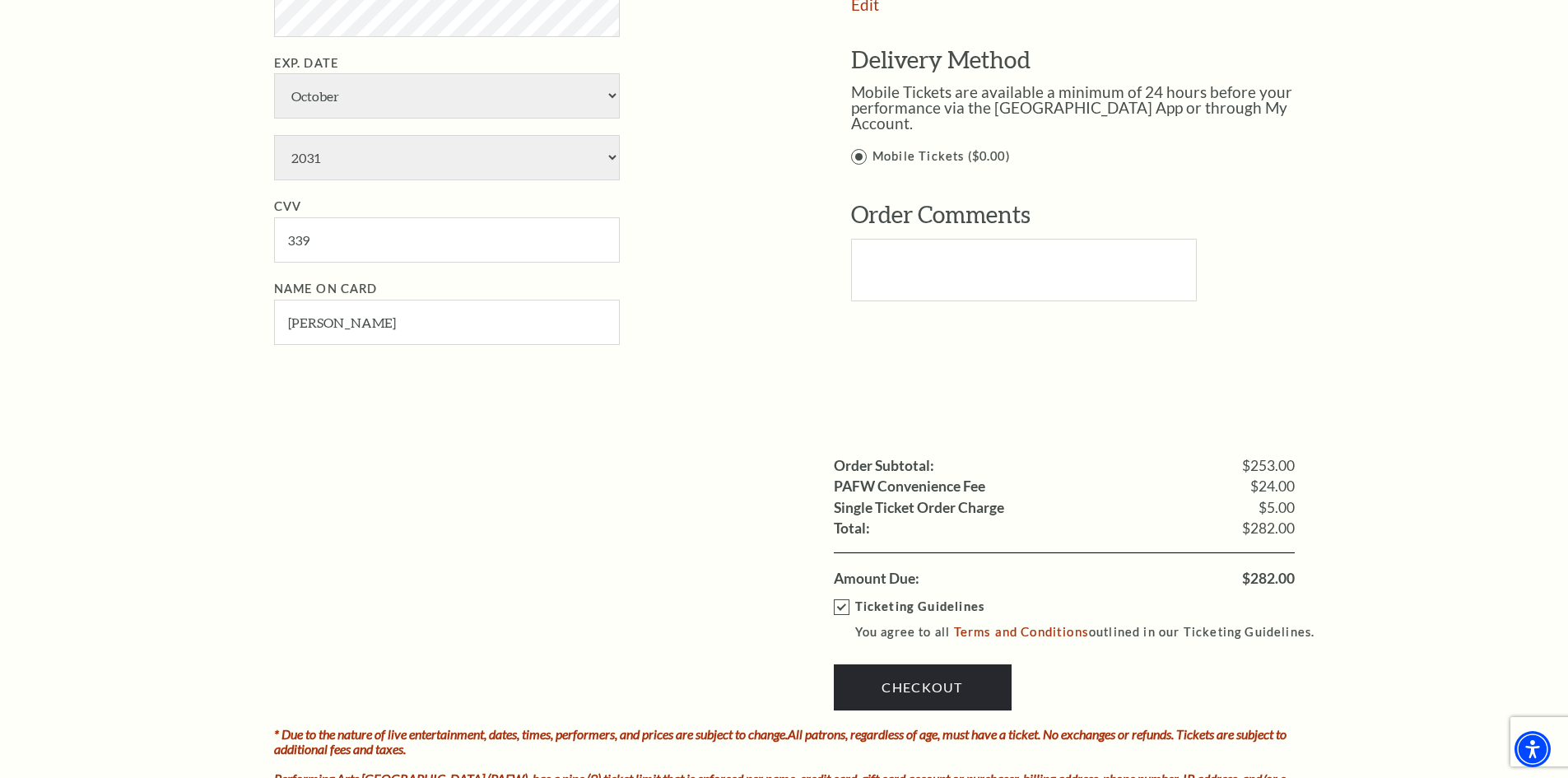
click at [664, 377] on div "Payment Options Would you like to use a gift certificate? Gift Certificate Numb…" at bounding box center [802, 49] width 1056 height 688
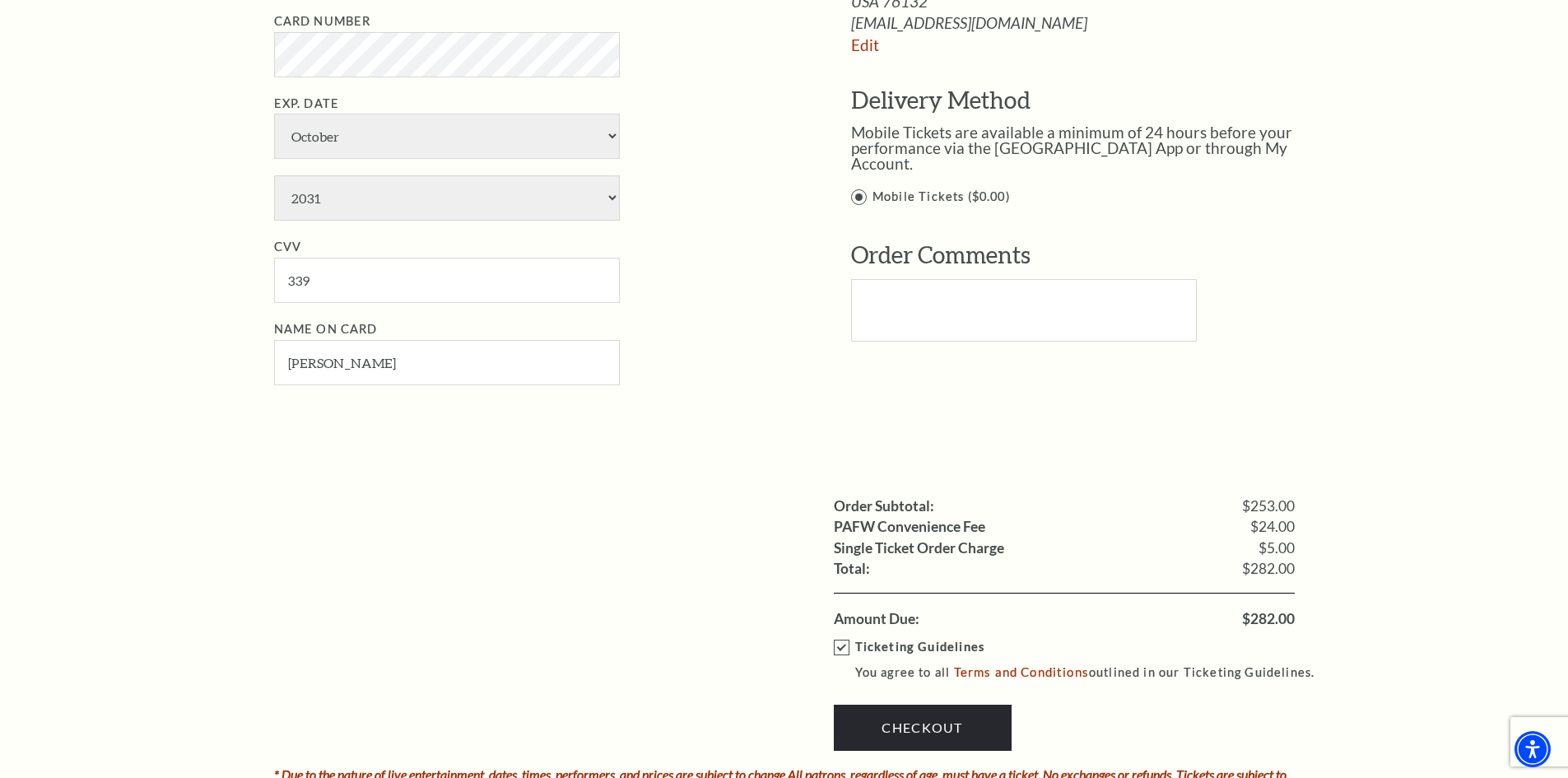
scroll to position [1234, 0]
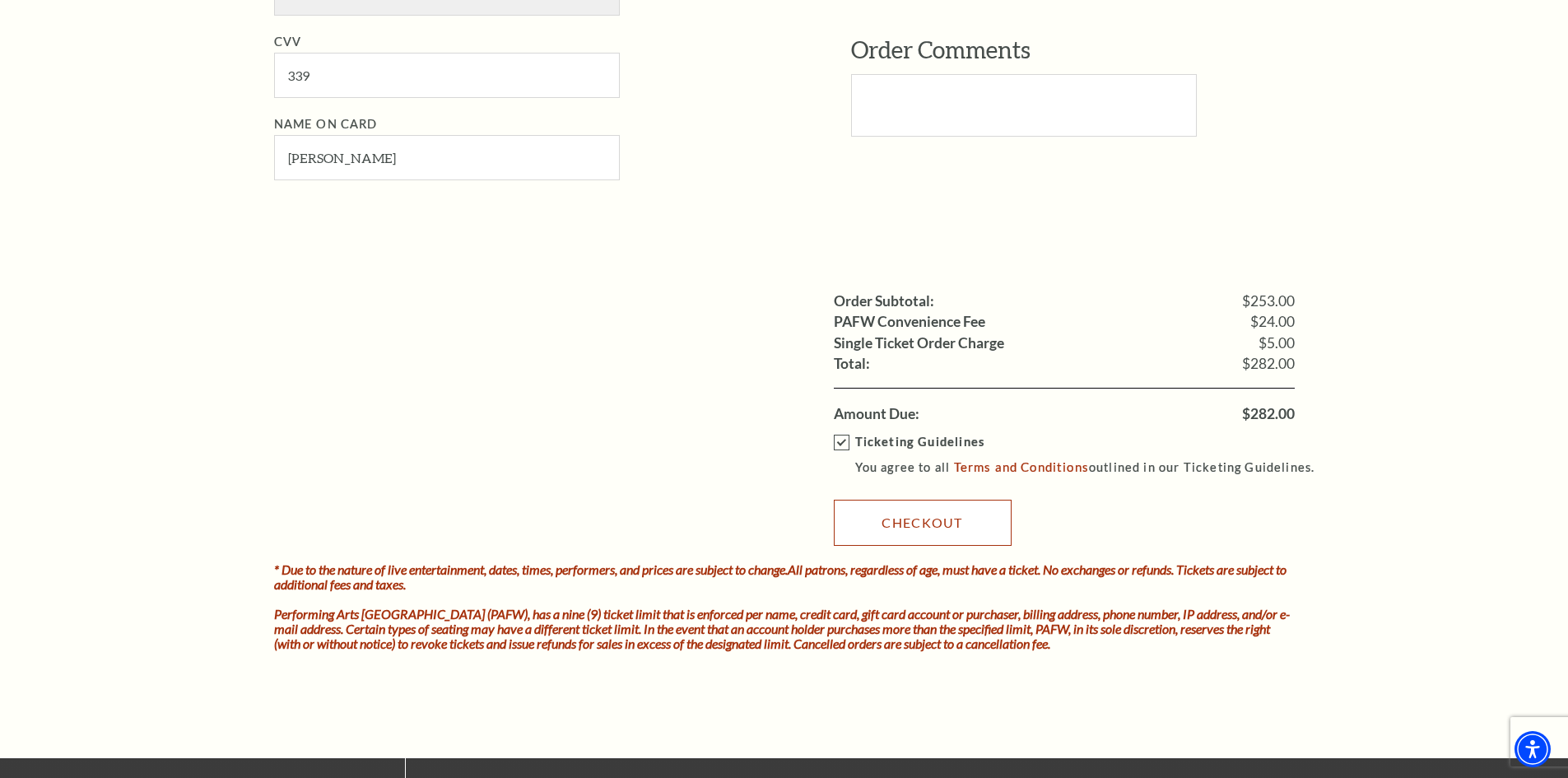
click at [932, 506] on link "Checkout" at bounding box center [922, 522] width 178 height 46
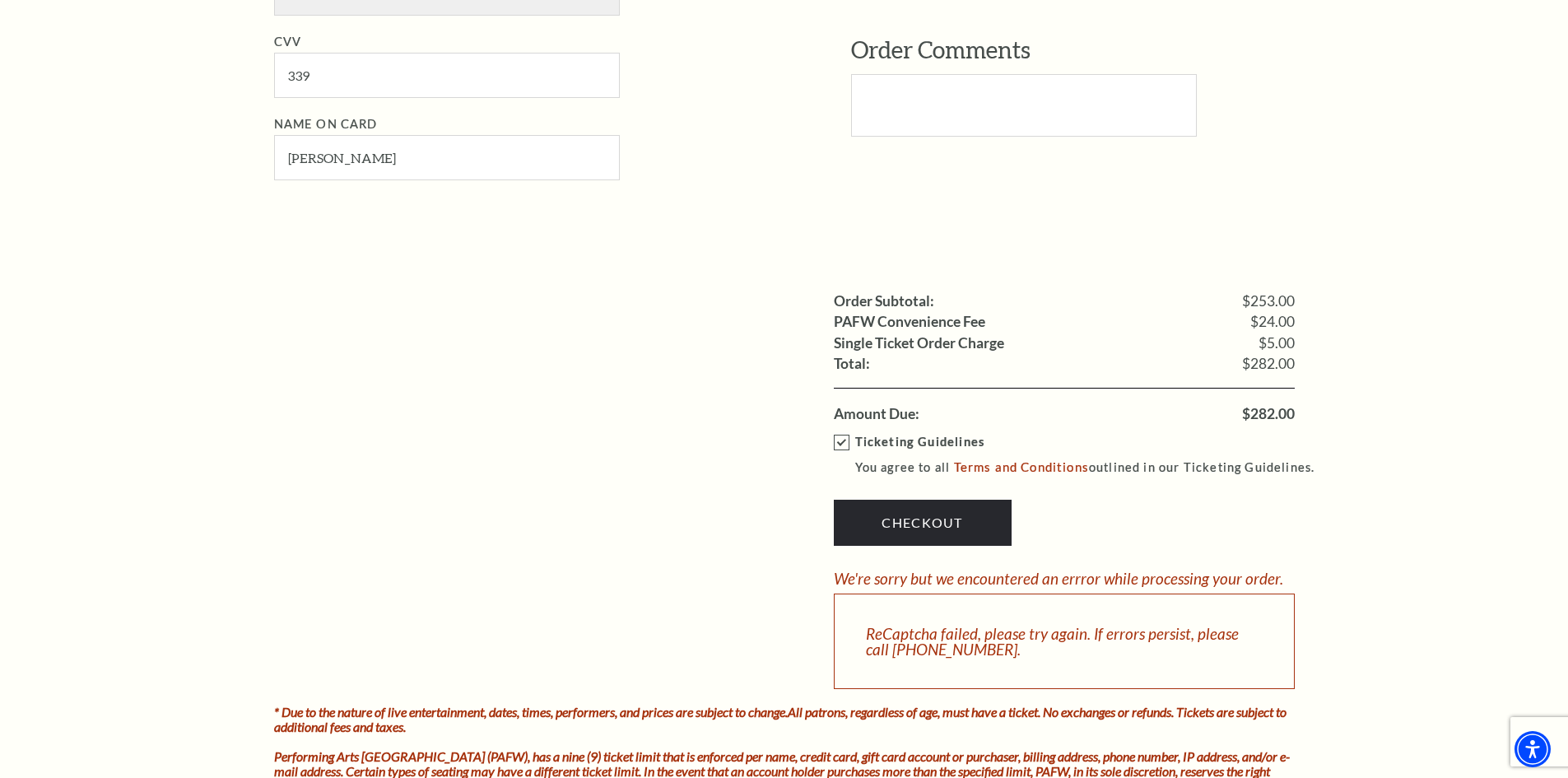
click at [1116, 621] on div "ReCaptcha failed, please try again. If errors persist, please call 817-212-4280." at bounding box center [1064, 641] width 461 height 95
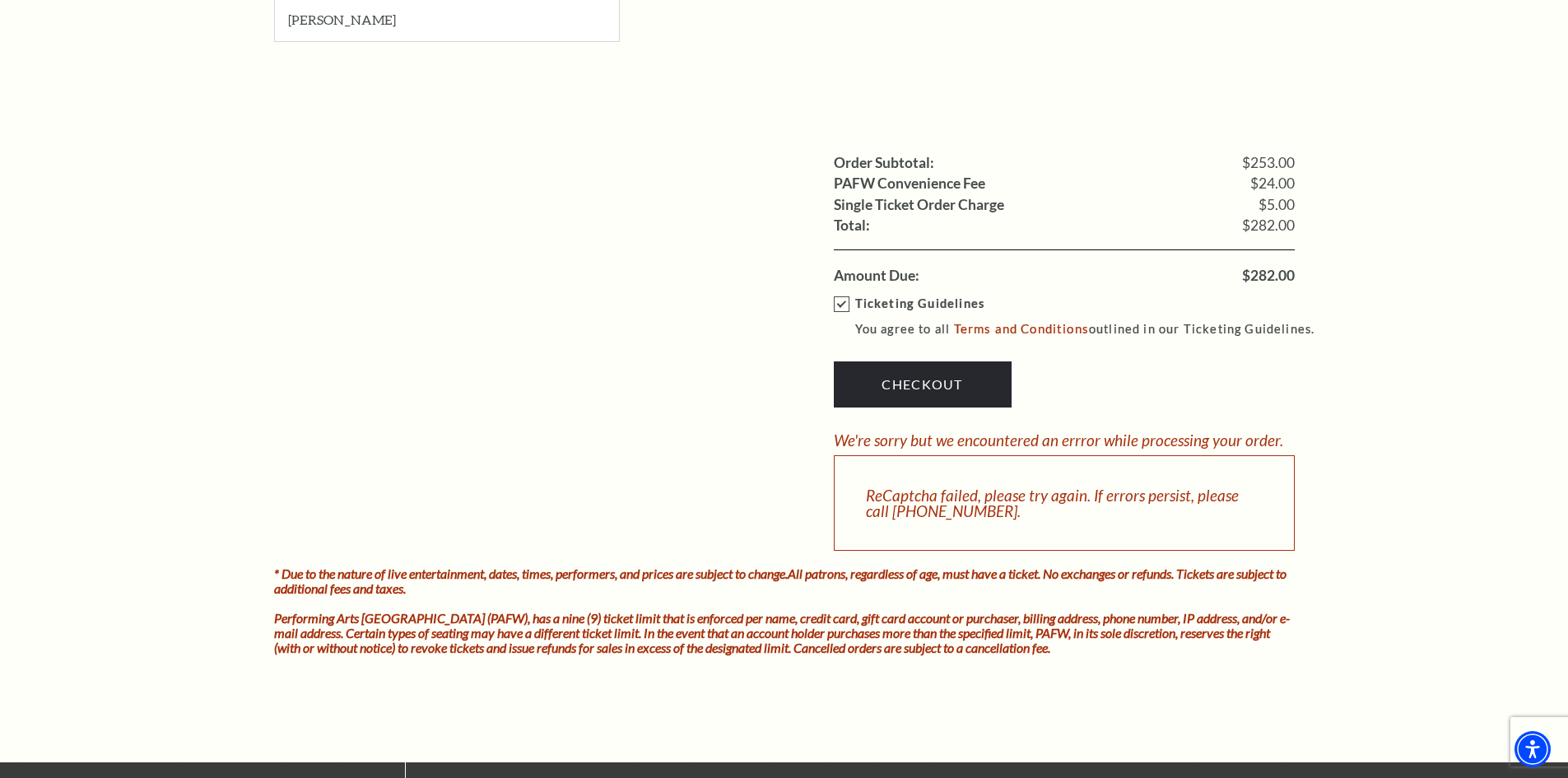
scroll to position [1481, 0]
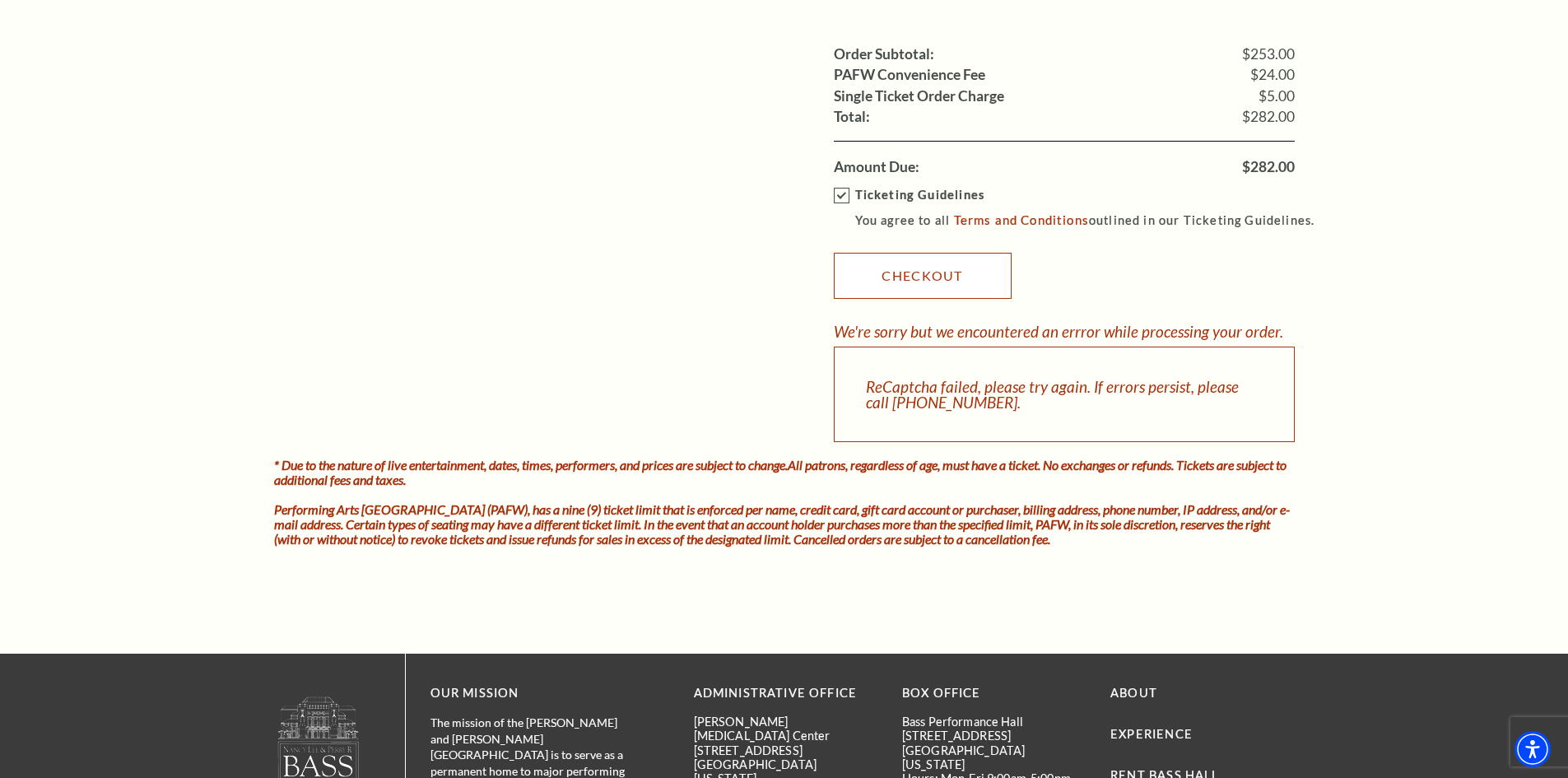
click at [939, 285] on link "Checkout" at bounding box center [922, 275] width 178 height 46
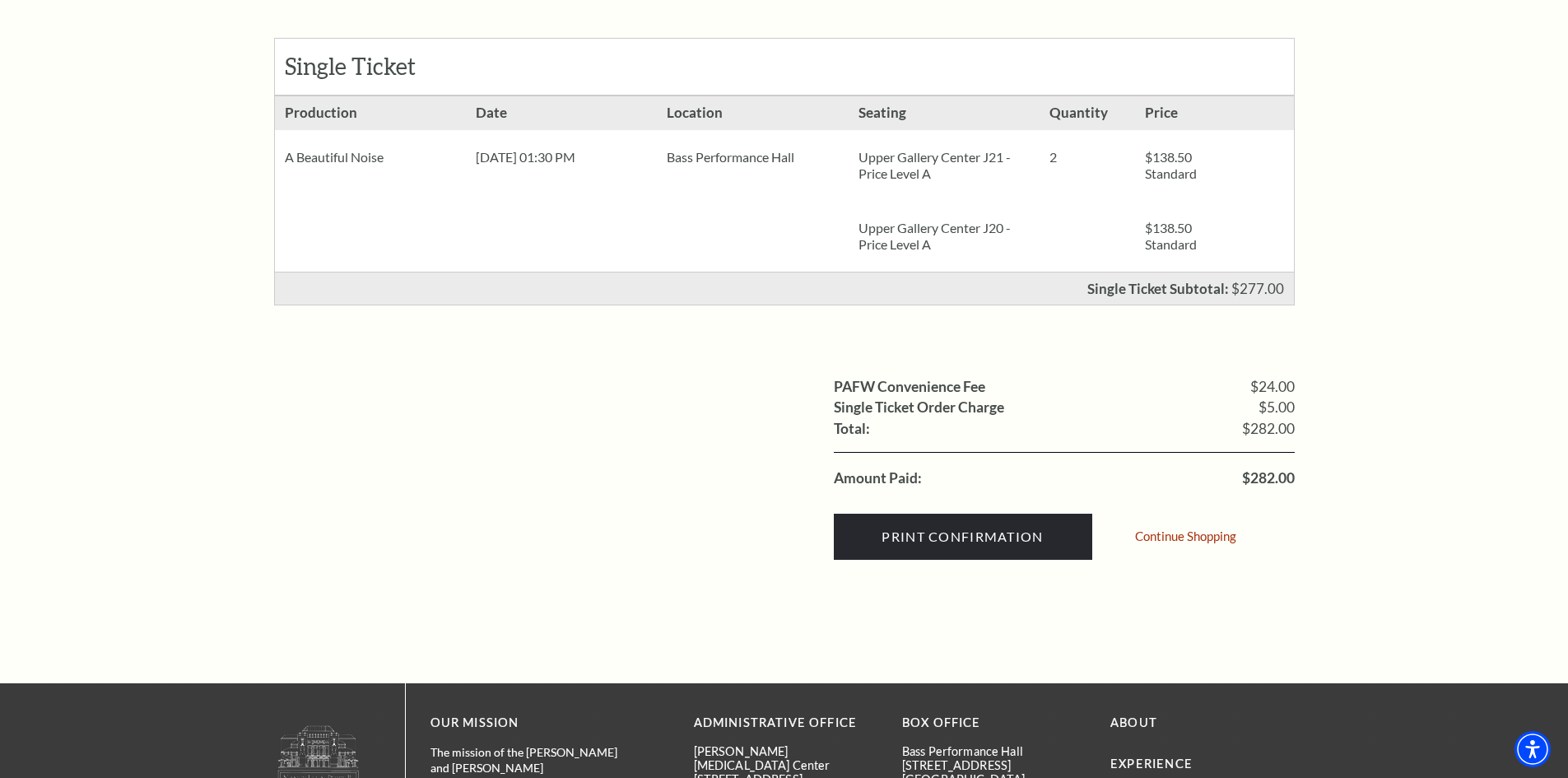
scroll to position [329, 0]
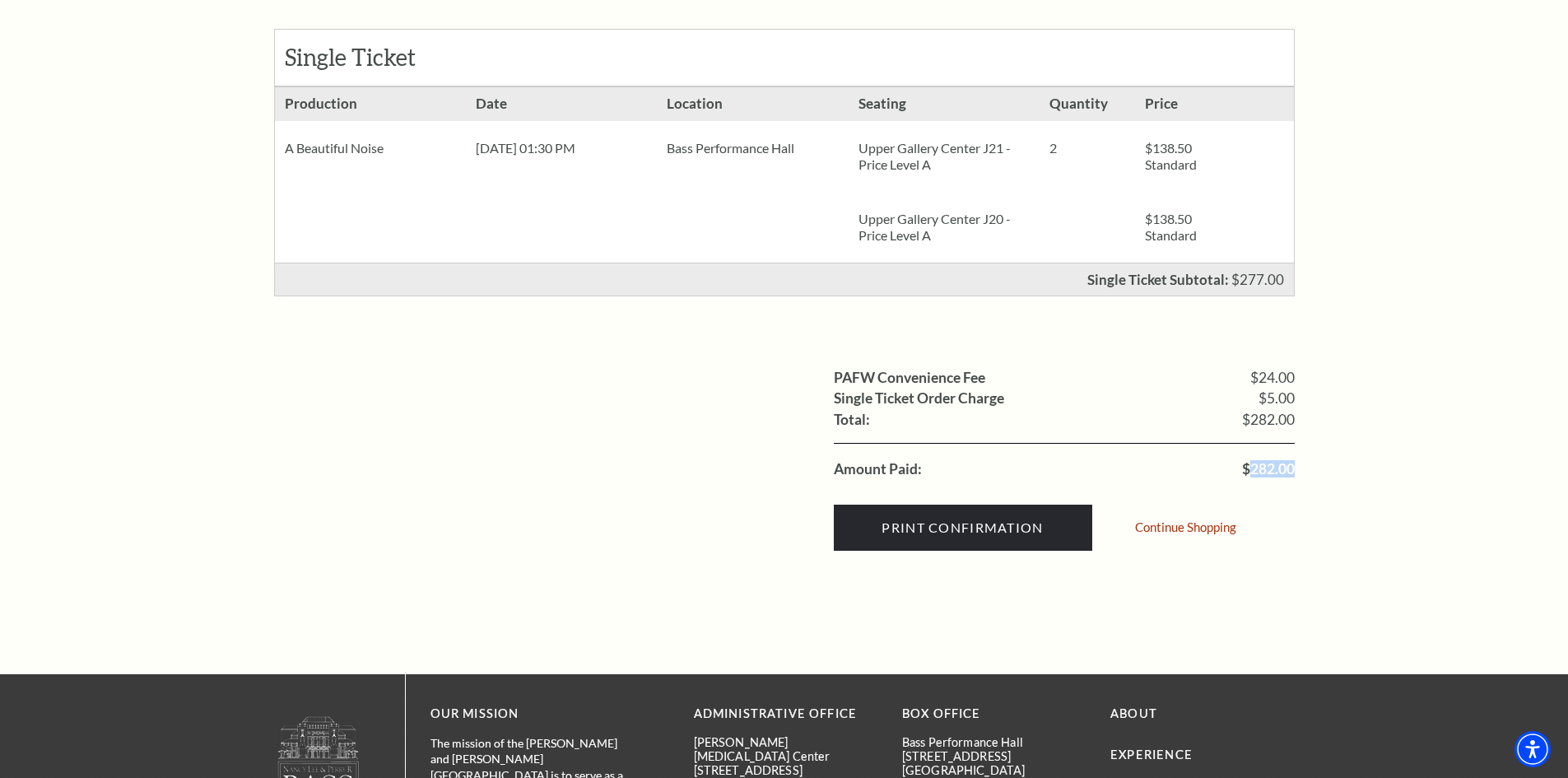
drag, startPoint x: 1252, startPoint y: 467, endPoint x: 1298, endPoint y: 463, distance: 46.2
click at [1299, 463] on div "Order Confirmation Single Ticket Production 2 $138.50 Standard $138.50 Standard" at bounding box center [784, 234] width 1054 height 879
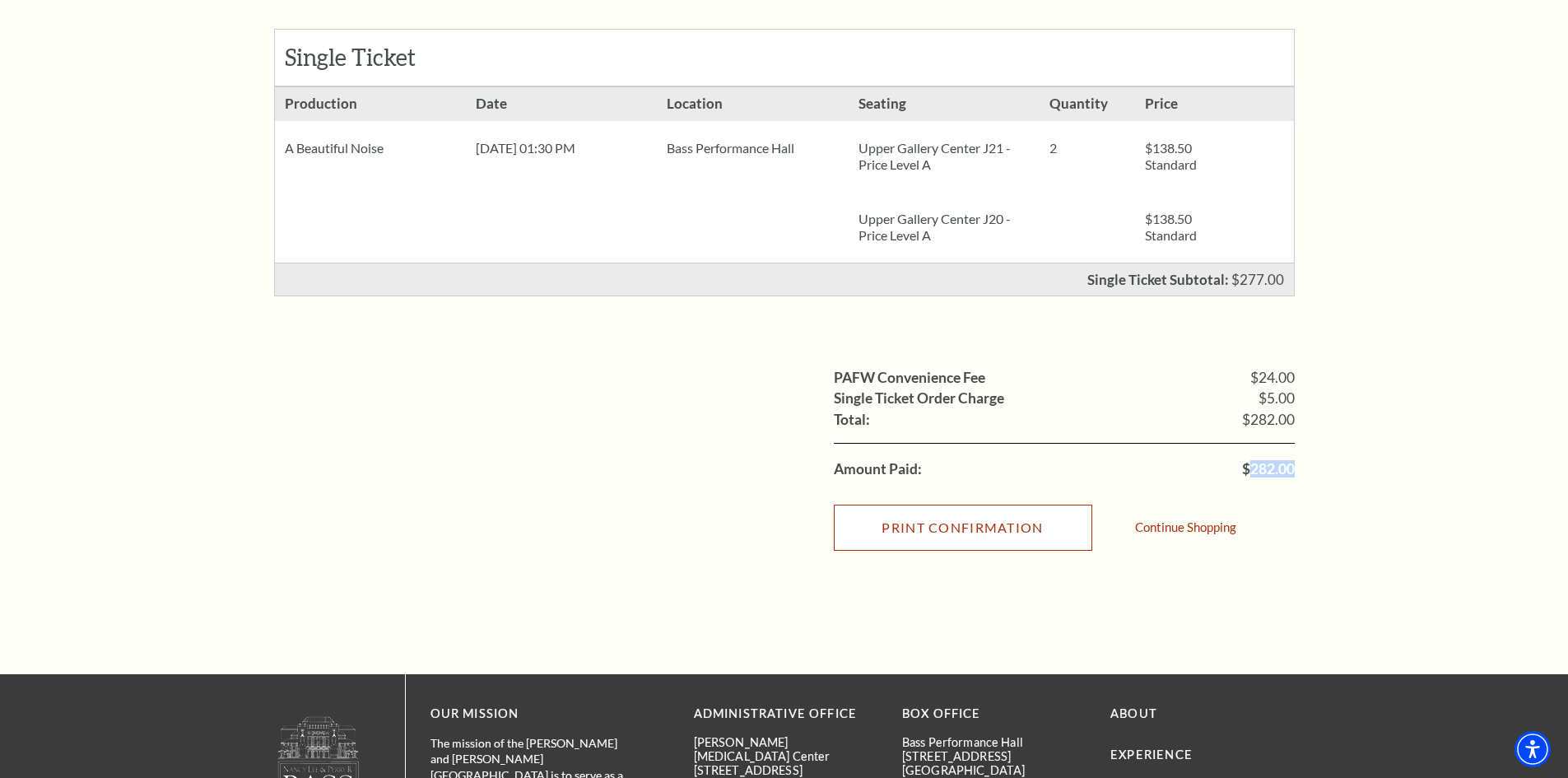
click at [973, 529] on input "Print Confirmation" at bounding box center [962, 528] width 258 height 46
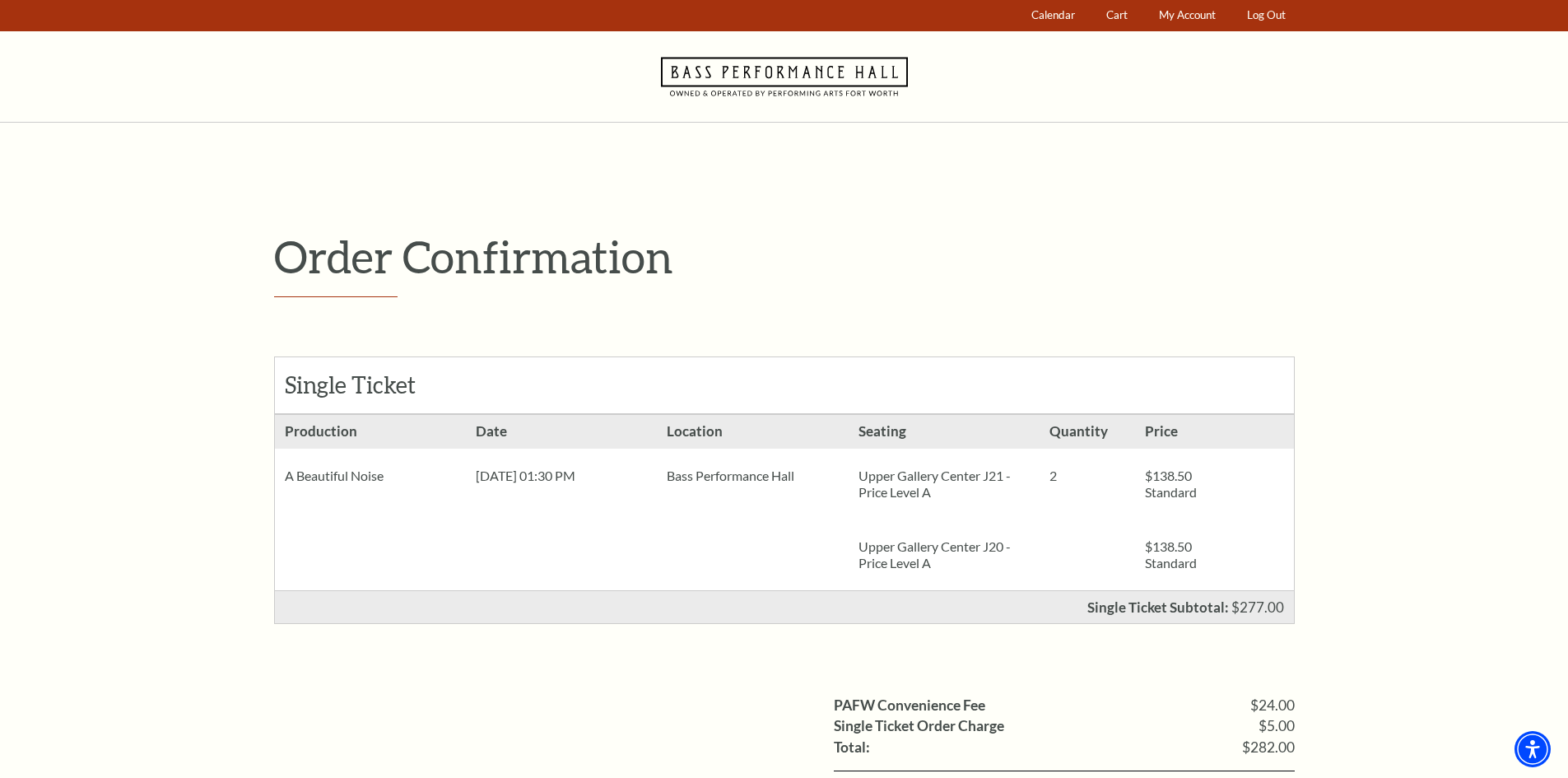
scroll to position [0, 0]
